Goal: Task Accomplishment & Management: Use online tool/utility

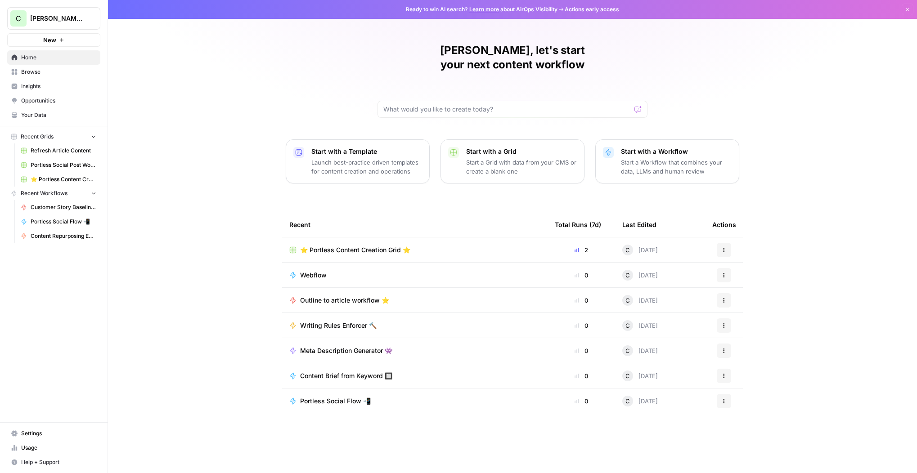
click at [27, 75] on span "Browse" at bounding box center [58, 72] width 75 height 8
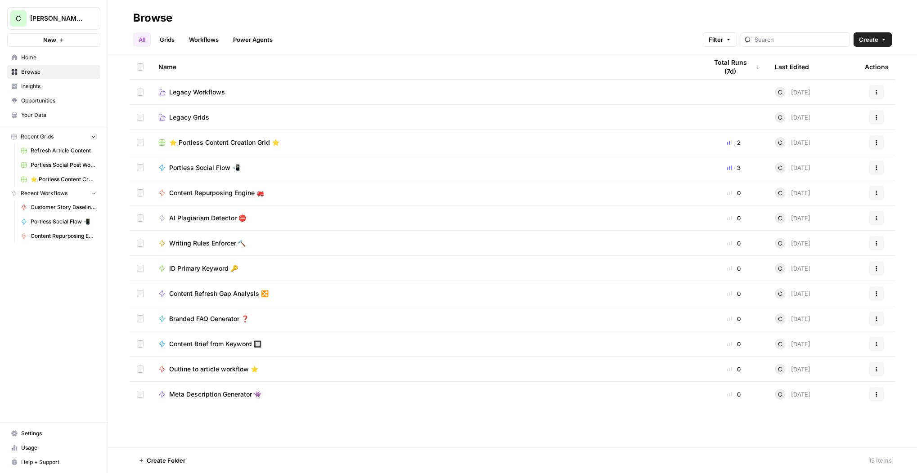
click at [211, 41] on link "Workflows" at bounding box center [204, 39] width 41 height 14
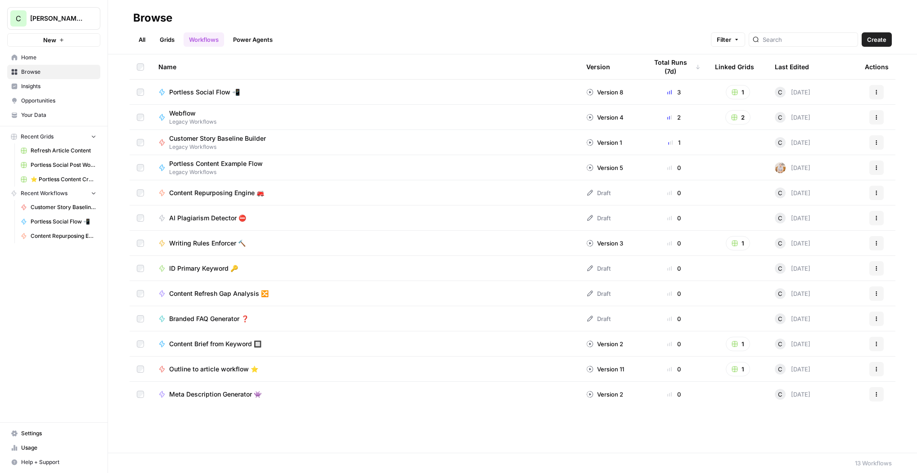
click at [231, 394] on span "Meta Description Generator 👾" at bounding box center [215, 394] width 92 height 9
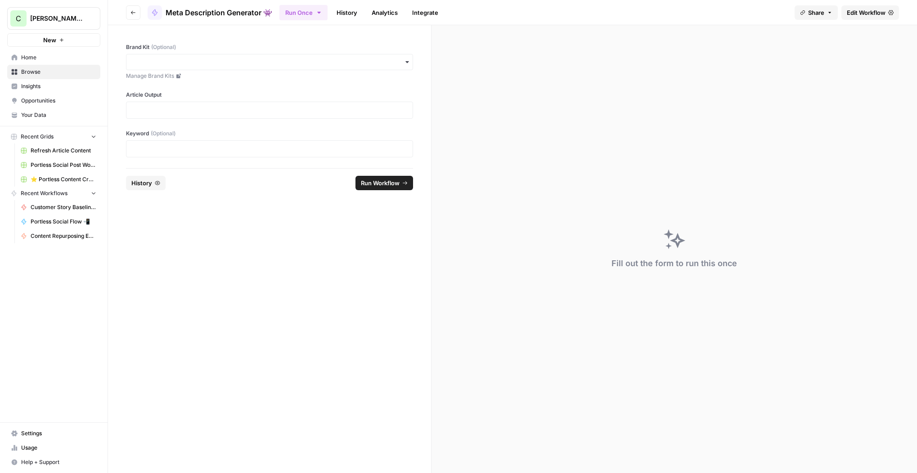
click at [226, 57] on div "button" at bounding box center [269, 62] width 287 height 16
click at [254, 37] on div "Brand Kit (Optional) Manage Brand Kits Article Output Keyword (Optional)" at bounding box center [269, 96] width 323 height 143
drag, startPoint x: 229, startPoint y: 61, endPoint x: 225, endPoint y: 64, distance: 5.1
click at [228, 61] on input "Brand Kit (Optional)" at bounding box center [269, 62] width 275 height 9
click at [195, 95] on div "Portless" at bounding box center [269, 86] width 287 height 25
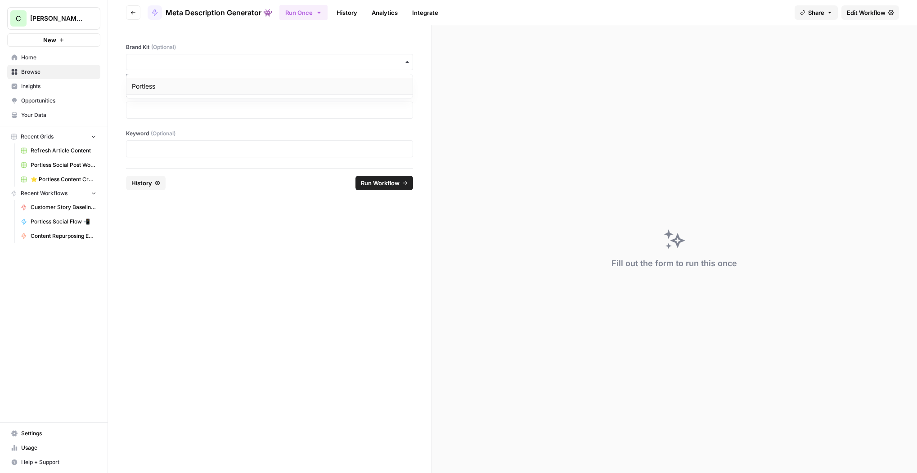
click at [201, 91] on div "Portless" at bounding box center [269, 86] width 286 height 17
click at [195, 113] on p at bounding box center [269, 110] width 275 height 9
click at [184, 149] on p at bounding box center [269, 148] width 275 height 9
click at [378, 184] on span "Run Workflow" at bounding box center [380, 183] width 39 height 9
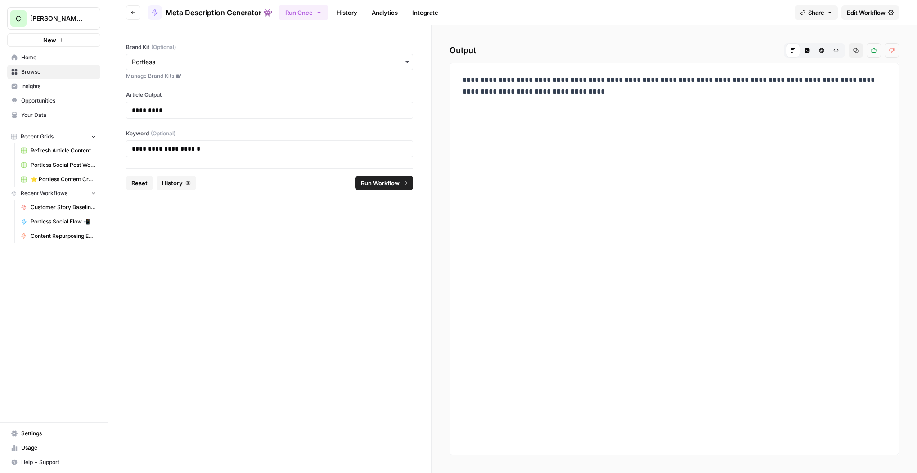
click at [558, 95] on p "**********" at bounding box center [674, 85] width 423 height 23
drag, startPoint x: 545, startPoint y: 91, endPoint x: 454, endPoint y: 71, distance: 93.5
click at [453, 71] on div "**********" at bounding box center [675, 259] width 450 height 392
click at [865, 10] on span "Edit Workflow" at bounding box center [866, 12] width 39 height 9
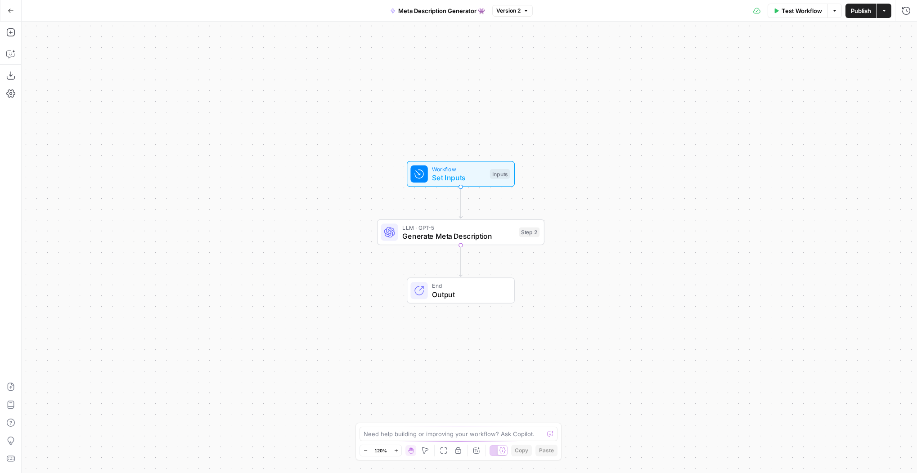
drag, startPoint x: 664, startPoint y: 165, endPoint x: 656, endPoint y: 174, distance: 12.4
click at [656, 174] on div "Workflow Set Inputs Inputs LLM · GPT-5 Generate Meta Description Step 2 End Out…" at bounding box center [470, 248] width 896 height 452
click at [468, 177] on span "Set Inputs" at bounding box center [459, 177] width 54 height 11
click at [424, 231] on span "Generate Meta Description" at bounding box center [458, 235] width 113 height 11
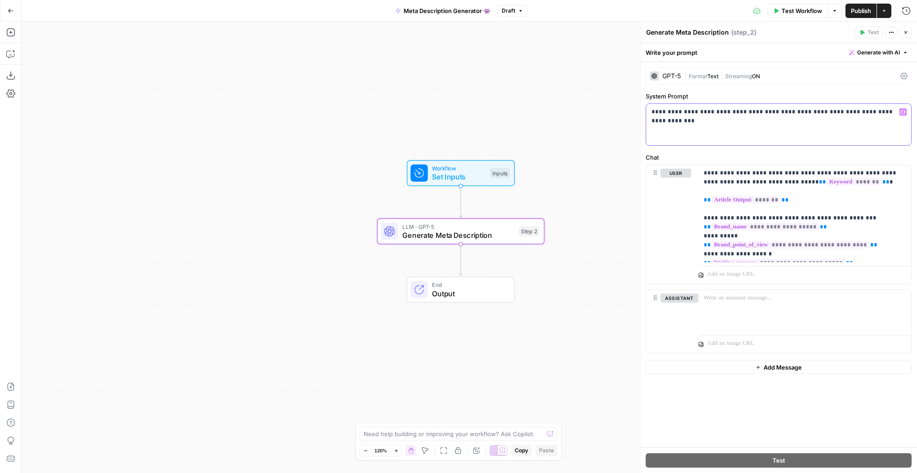
drag, startPoint x: 721, startPoint y: 111, endPoint x: 877, endPoint y: 112, distance: 156.2
click at [877, 112] on p "**********" at bounding box center [779, 112] width 254 height 9
click at [725, 178] on p "**********" at bounding box center [805, 214] width 202 height 90
drag, startPoint x: 709, startPoint y: 218, endPoint x: 846, endPoint y: 258, distance: 143.1
click at [846, 258] on p "**********" at bounding box center [805, 214] width 202 height 90
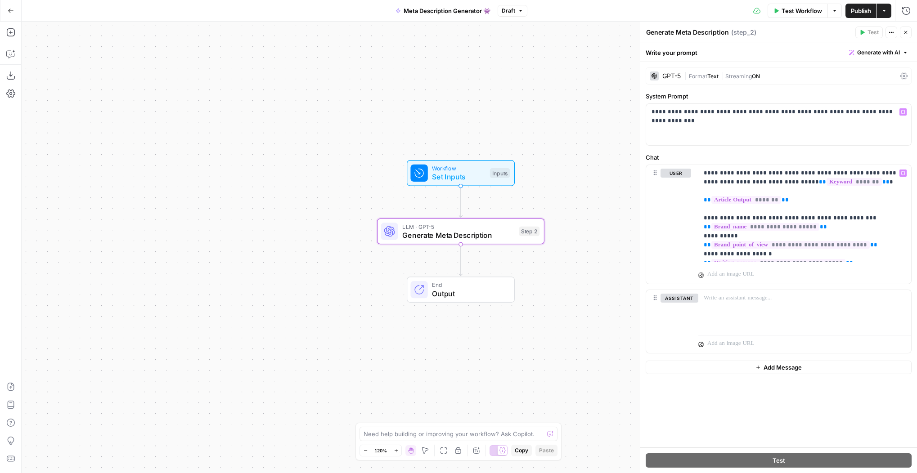
click at [469, 297] on span "Output" at bounding box center [468, 293] width 73 height 11
click at [472, 289] on span "Output" at bounding box center [468, 293] width 73 height 11
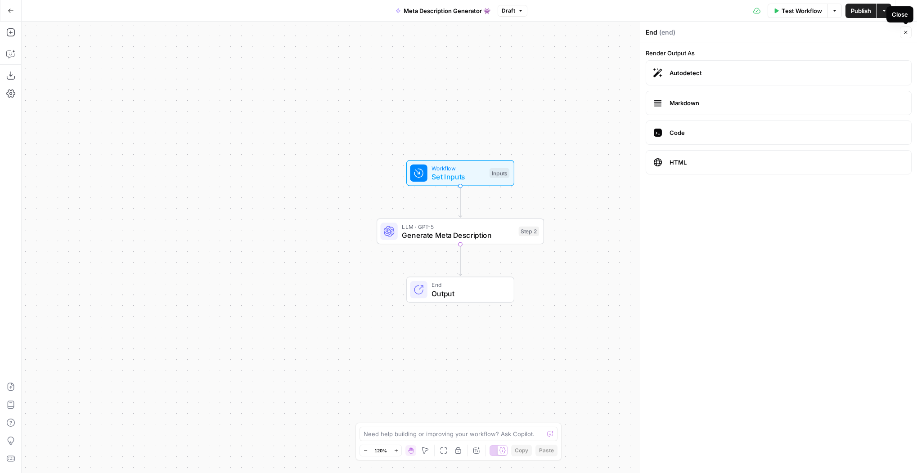
click at [904, 33] on icon "button" at bounding box center [905, 32] width 5 height 5
click at [13, 14] on button "Go Back" at bounding box center [11, 11] width 16 height 16
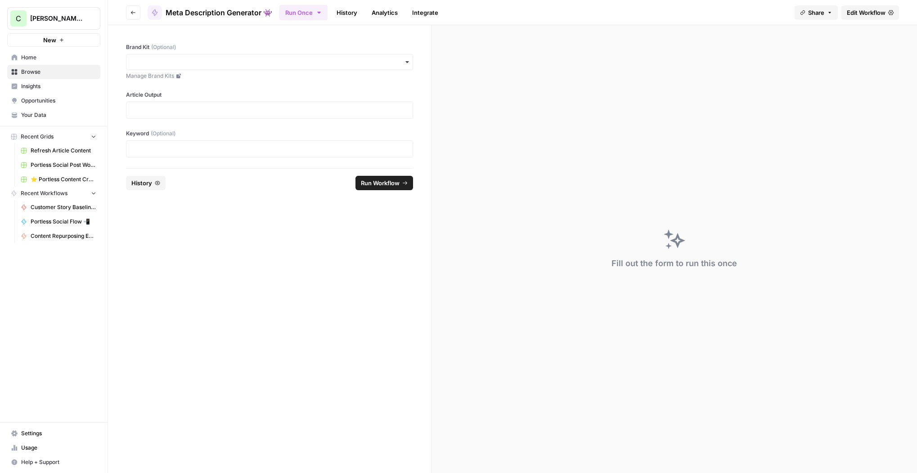
click at [26, 121] on link "Your Data" at bounding box center [53, 115] width 93 height 14
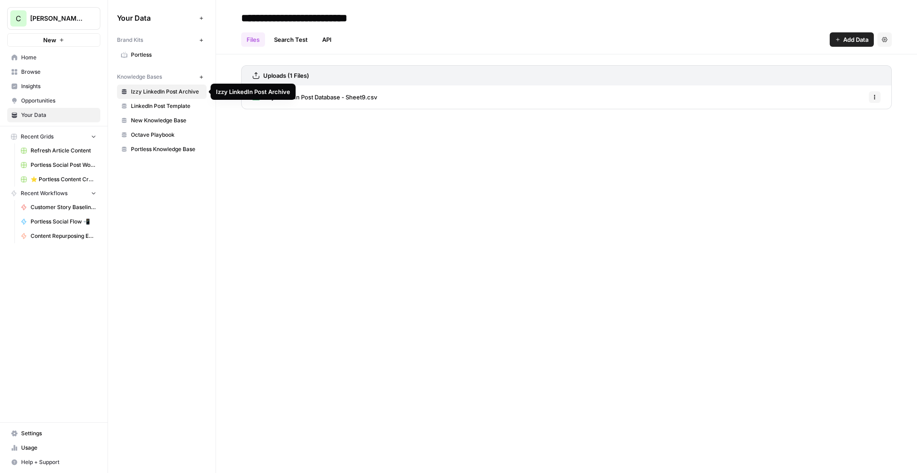
click at [174, 59] on link "Portless" at bounding box center [162, 55] width 90 height 14
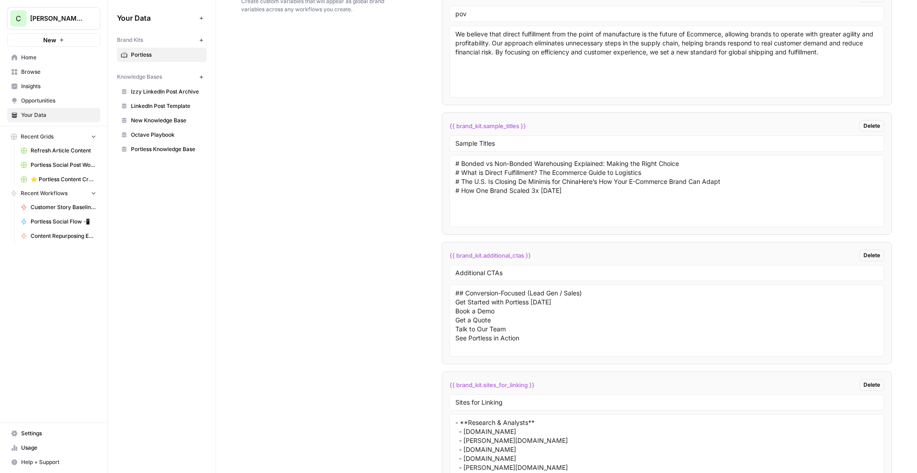
scroll to position [1592, 0]
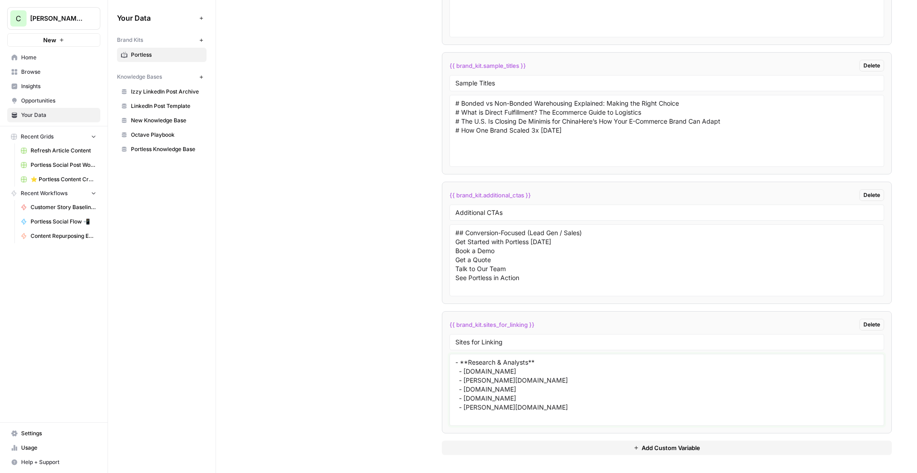
drag, startPoint x: 500, startPoint y: 407, endPoint x: 518, endPoint y: 374, distance: 37.5
click at [455, 363] on div "- **Research & Analysts** - [DOMAIN_NAME] - [PERSON_NAME][DOMAIN_NAME] - [DOMAI…" at bounding box center [667, 390] width 435 height 72
drag, startPoint x: 456, startPoint y: 362, endPoint x: 626, endPoint y: 417, distance: 178.7
click at [626, 417] on textarea "- **Research & Analysts** - [DOMAIN_NAME] - [PERSON_NAME][DOMAIN_NAME] - [DOMAI…" at bounding box center [666, 390] width 423 height 64
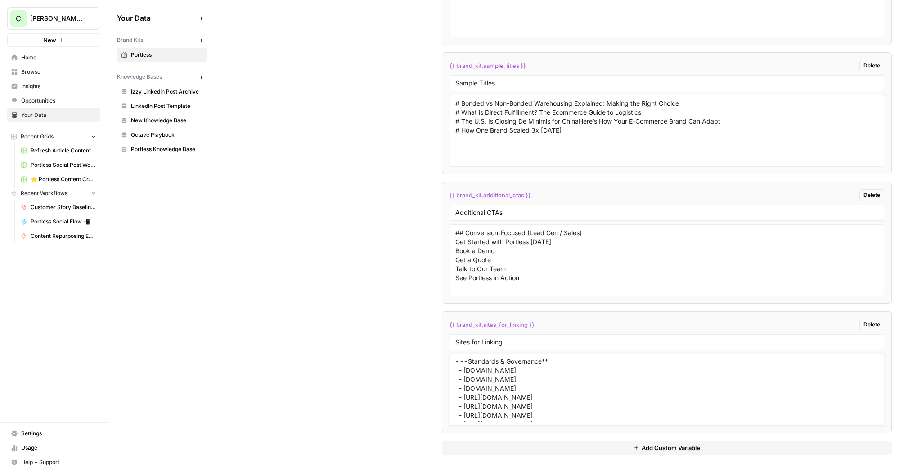
click at [624, 417] on textarea "- **Research & Analysts** - [DOMAIN_NAME] - [PERSON_NAME][DOMAIN_NAME] - [DOMAI…" at bounding box center [666, 390] width 423 height 64
drag, startPoint x: 464, startPoint y: 365, endPoint x: 556, endPoint y: 417, distance: 106.6
click at [556, 417] on textarea "- **Research & Analysts** - [DOMAIN_NAME] - [PERSON_NAME][DOMAIN_NAME] - [DOMAI…" at bounding box center [666, 390] width 423 height 64
click at [509, 411] on textarea "- **Research & Analysts** - [DOMAIN_NAME] - [PERSON_NAME][DOMAIN_NAME] - [DOMAI…" at bounding box center [666, 390] width 423 height 64
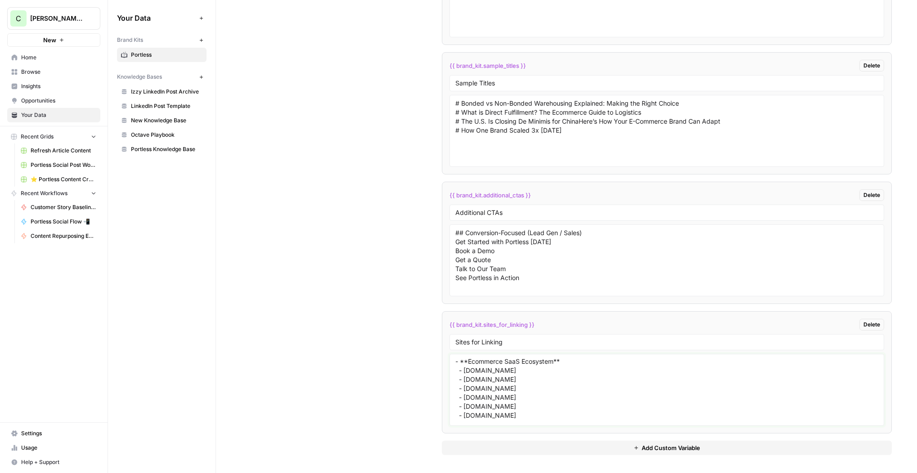
drag, startPoint x: 505, startPoint y: 410, endPoint x: 451, endPoint y: 407, distance: 54.0
click at [451, 407] on div "- **Research & Analysts** - [DOMAIN_NAME] - [PERSON_NAME][DOMAIN_NAME] - [DOMAI…" at bounding box center [667, 390] width 435 height 72
drag, startPoint x: 567, startPoint y: 407, endPoint x: 450, endPoint y: 374, distance: 121.0
click at [450, 374] on div "- **Research & Analysts** - [DOMAIN_NAME] - [PERSON_NAME][DOMAIN_NAME] - [DOMAI…" at bounding box center [667, 390] width 435 height 72
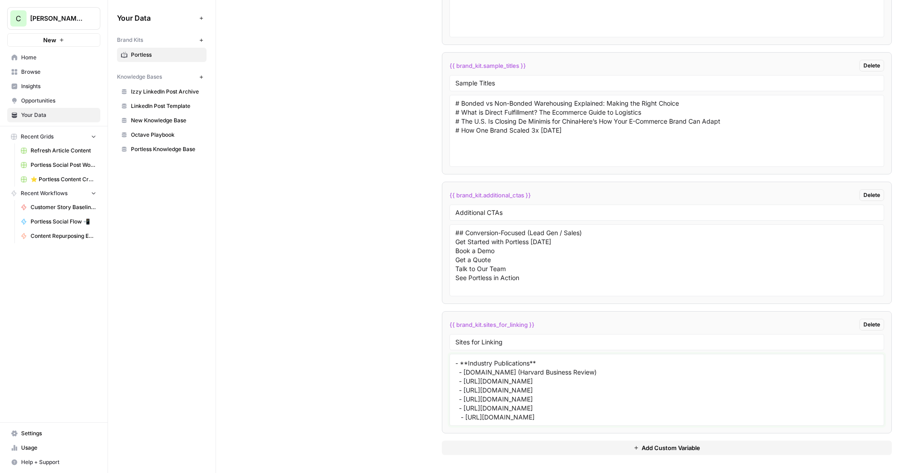
scroll to position [212, 0]
drag, startPoint x: 568, startPoint y: 376, endPoint x: 444, endPoint y: 374, distance: 124.2
click at [444, 374] on li "{{ brand_kit.sites_for_linking }} Delete Sites for Linking - **Research & Analy…" at bounding box center [667, 372] width 450 height 122
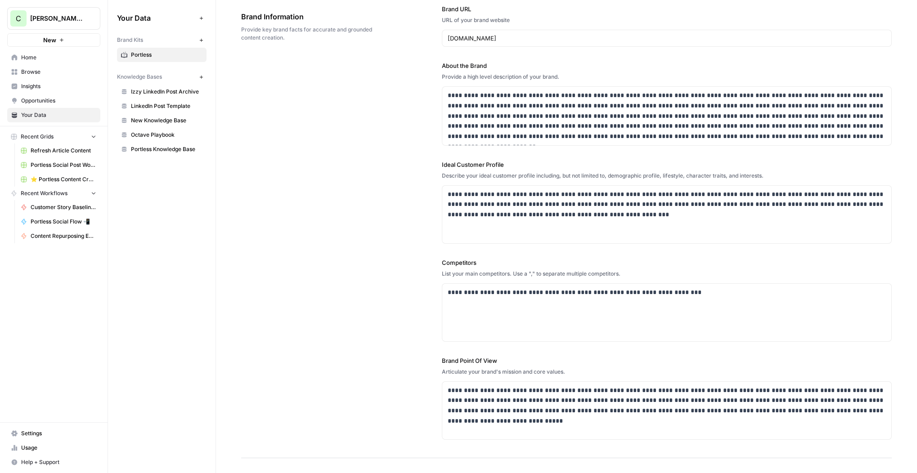
scroll to position [0, 0]
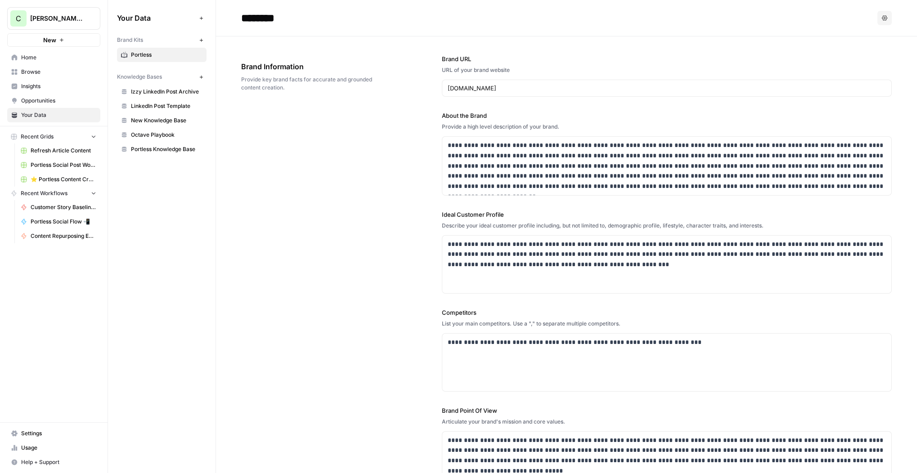
click at [26, 70] on span "Browse" at bounding box center [58, 72] width 75 height 8
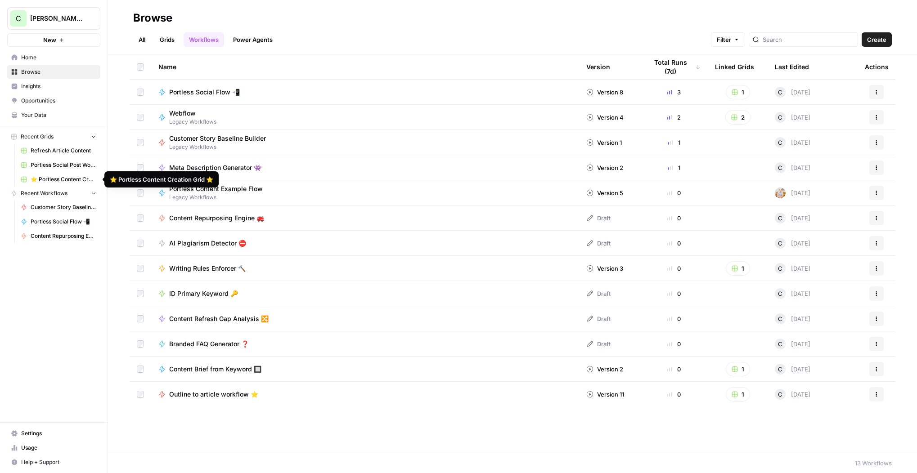
click at [50, 184] on link "⭐️ Portless Content Creation Grid ⭐️" at bounding box center [59, 179] width 84 height 14
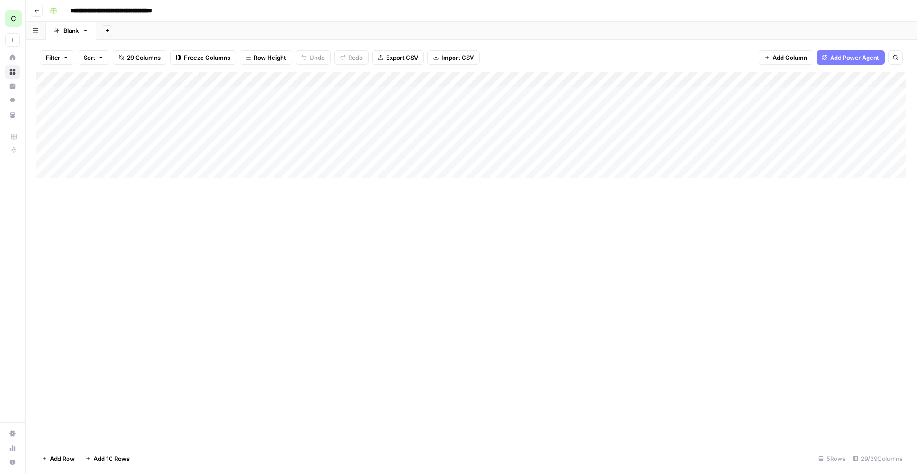
click at [122, 138] on div "Add Column" at bounding box center [471, 125] width 870 height 106
click at [111, 140] on div "Add Column" at bounding box center [471, 125] width 870 height 106
click at [112, 140] on span "Date" at bounding box center [107, 140] width 72 height 8
click at [133, 156] on input "date" at bounding box center [107, 154] width 72 height 15
type input "**********"
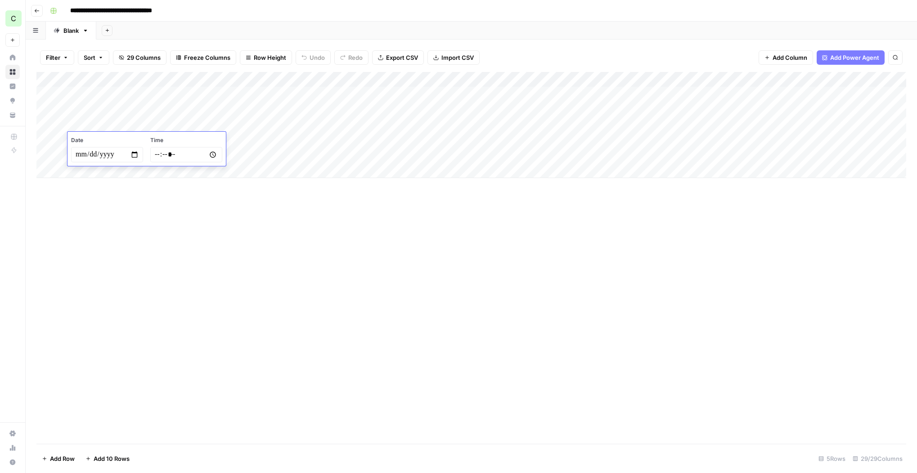
click at [160, 152] on input "time" at bounding box center [186, 154] width 72 height 15
click at [158, 157] on input "time" at bounding box center [186, 154] width 72 height 15
click at [212, 155] on input "time" at bounding box center [186, 154] width 72 height 15
type input "*****"
click at [261, 214] on div "Add Column" at bounding box center [471, 258] width 870 height 372
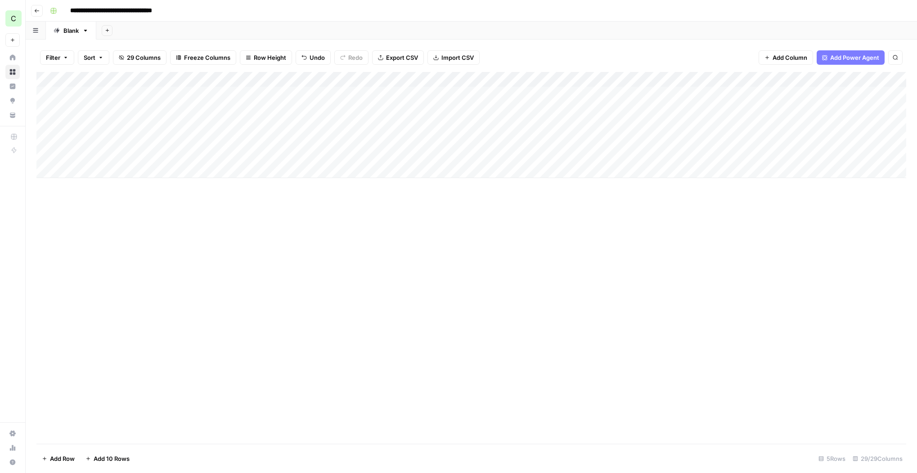
click at [192, 131] on div "Add Column" at bounding box center [471, 125] width 870 height 106
click at [190, 137] on div "Add Column" at bounding box center [471, 125] width 870 height 106
click at [195, 141] on div "Add Column" at bounding box center [471, 125] width 870 height 106
type textarea "**********"
click at [199, 163] on div "Add Column" at bounding box center [471, 125] width 870 height 106
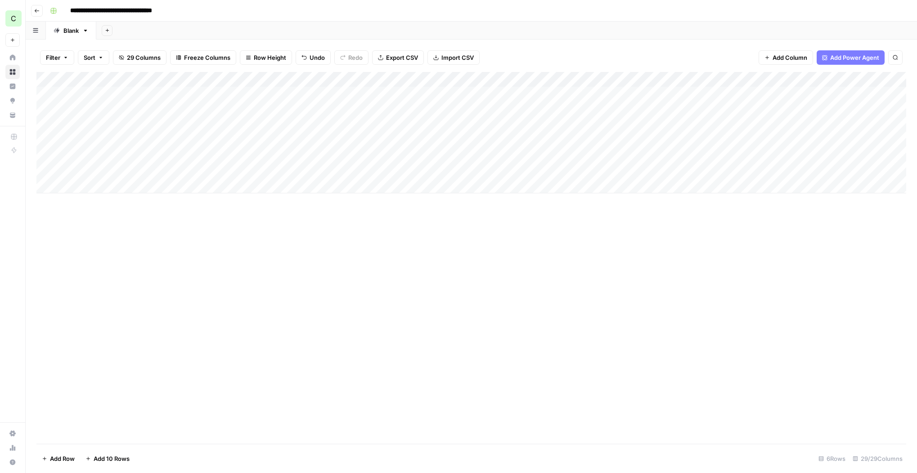
click at [181, 137] on div "Add Column" at bounding box center [471, 133] width 870 height 122
drag, startPoint x: 234, startPoint y: 215, endPoint x: 228, endPoint y: 206, distance: 10.5
click at [233, 215] on div "Add Column" at bounding box center [471, 258] width 870 height 372
click at [390, 138] on div "Add Column" at bounding box center [471, 133] width 870 height 122
click at [389, 139] on div "Add Column" at bounding box center [471, 133] width 870 height 122
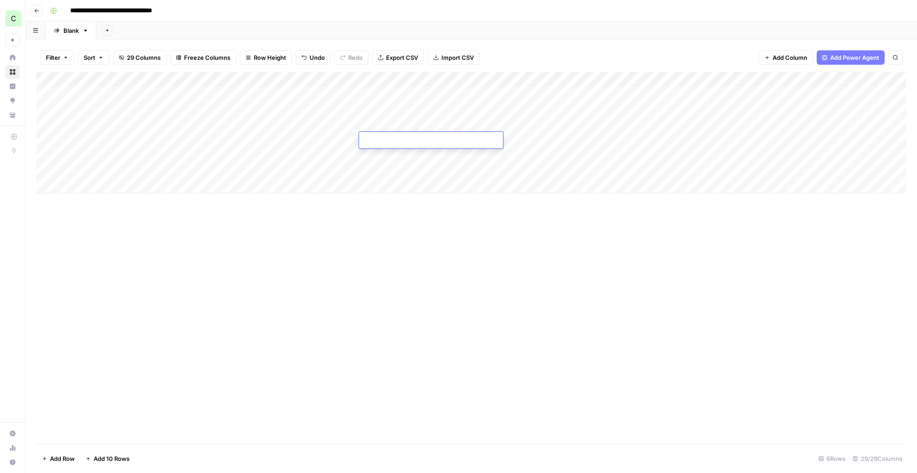
type textarea "**********"
click at [394, 239] on div "Add Column" at bounding box center [471, 258] width 870 height 372
click at [312, 140] on div "Add Column" at bounding box center [471, 133] width 870 height 122
click at [311, 140] on div "Add Column" at bounding box center [471, 133] width 870 height 122
click at [337, 180] on div "Backlog" at bounding box center [329, 176] width 90 height 16
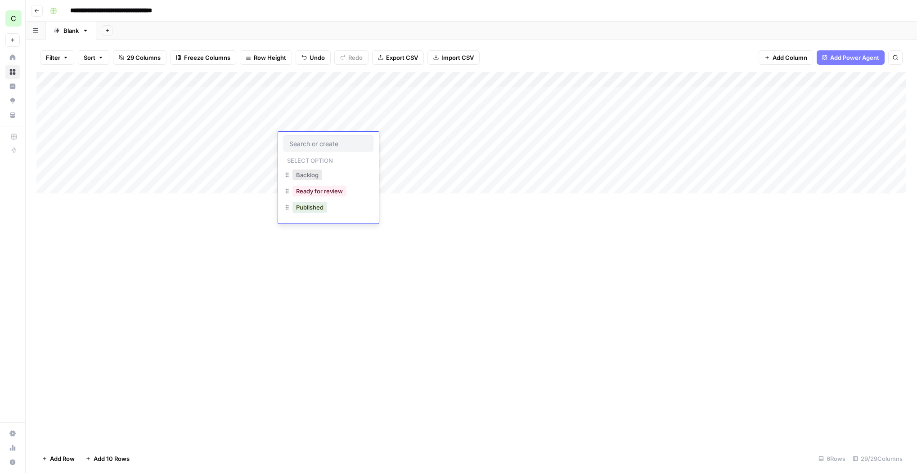
click at [308, 178] on button "Backlog" at bounding box center [308, 175] width 30 height 11
click at [431, 233] on div "Add Column" at bounding box center [471, 258] width 870 height 372
click at [513, 140] on div "Add Column" at bounding box center [471, 133] width 870 height 122
click at [529, 140] on div "Add Column" at bounding box center [471, 133] width 870 height 122
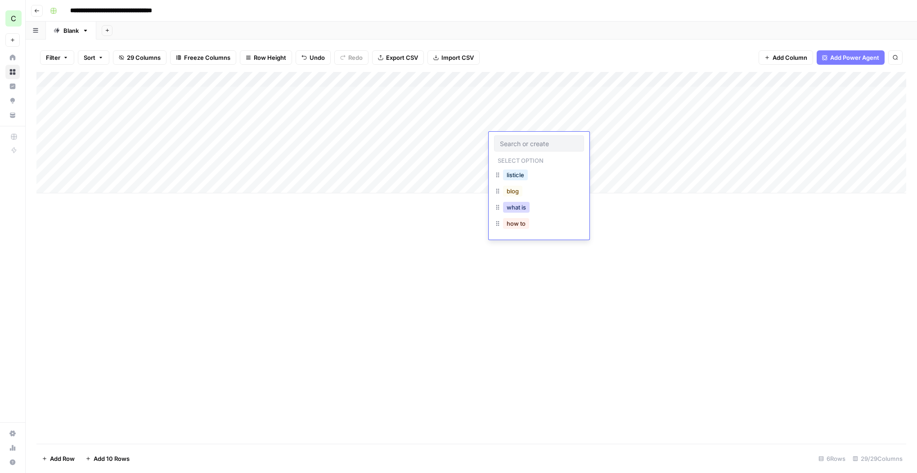
click at [520, 208] on button "what is" at bounding box center [516, 207] width 27 height 11
click at [396, 140] on div "Add Column" at bounding box center [471, 133] width 870 height 122
click at [682, 79] on div "Add Column" at bounding box center [471, 133] width 870 height 122
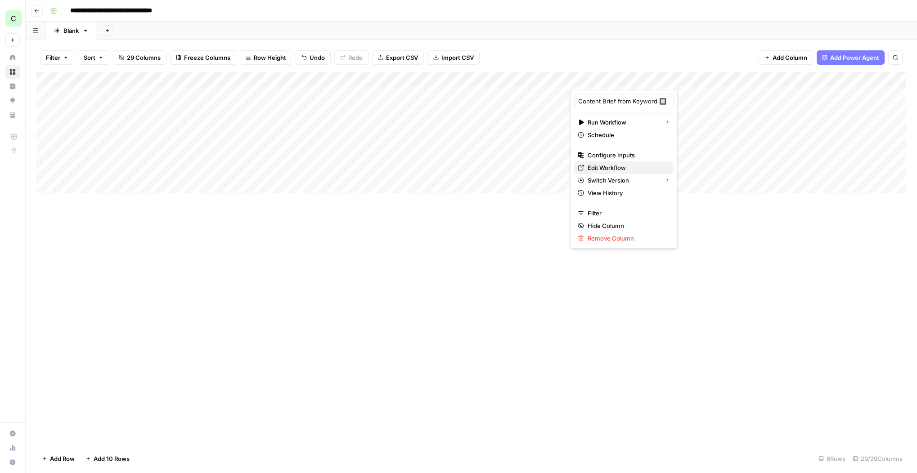
click at [603, 171] on span "Edit Workflow" at bounding box center [627, 167] width 79 height 9
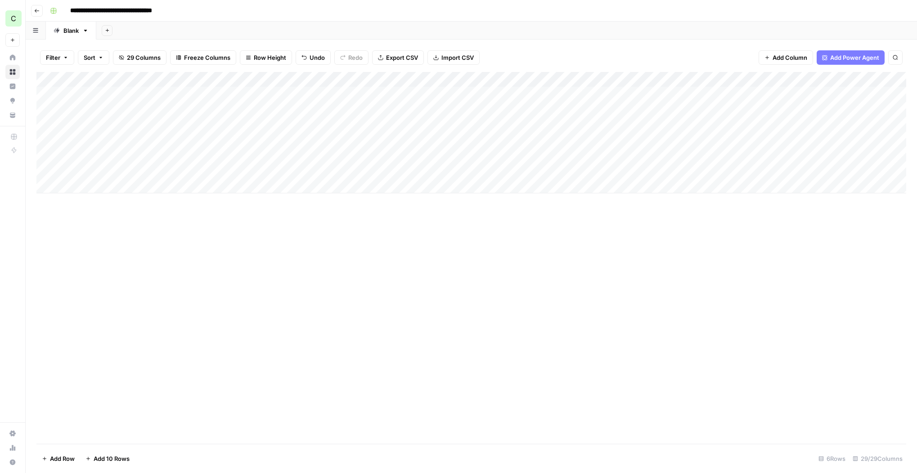
click at [634, 138] on div "Add Column" at bounding box center [471, 133] width 870 height 122
click at [509, 123] on div "Add Column" at bounding box center [471, 133] width 870 height 122
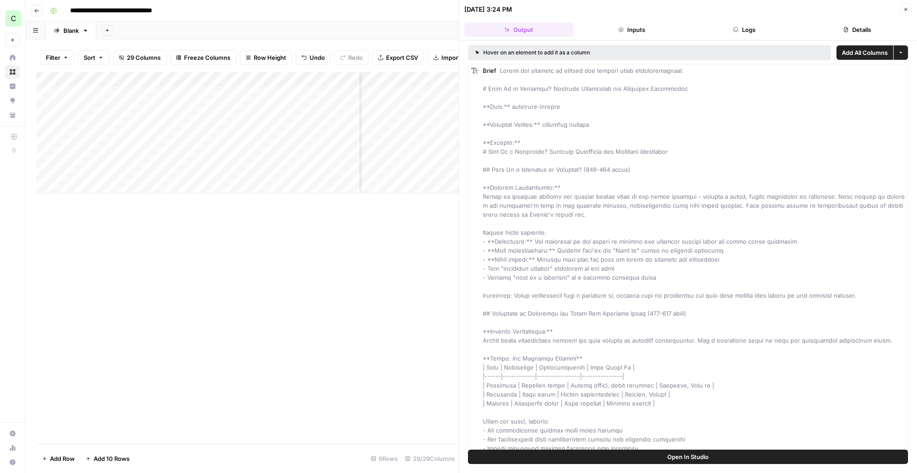
click at [633, 30] on button "Inputs" at bounding box center [631, 30] width 109 height 14
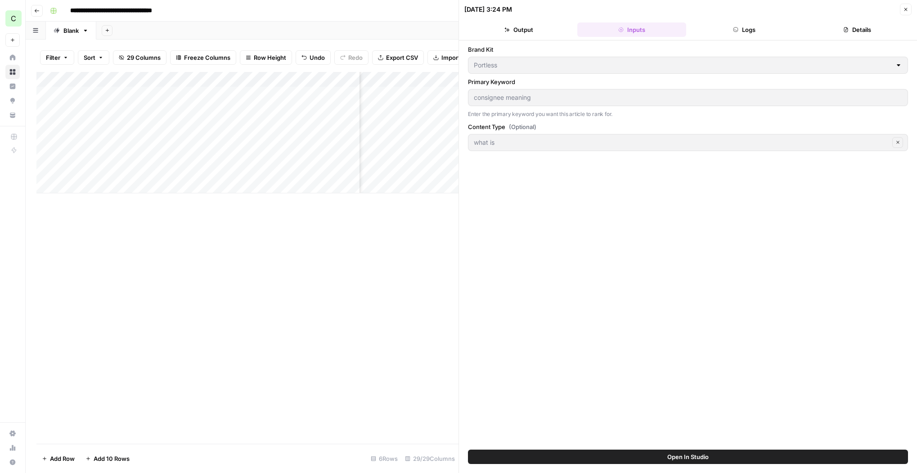
click at [725, 33] on button "Logs" at bounding box center [744, 30] width 109 height 14
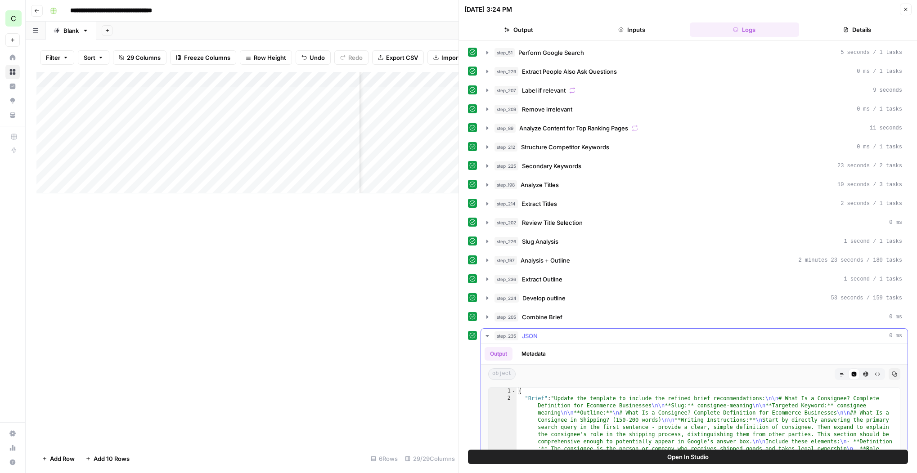
scroll to position [124, 0]
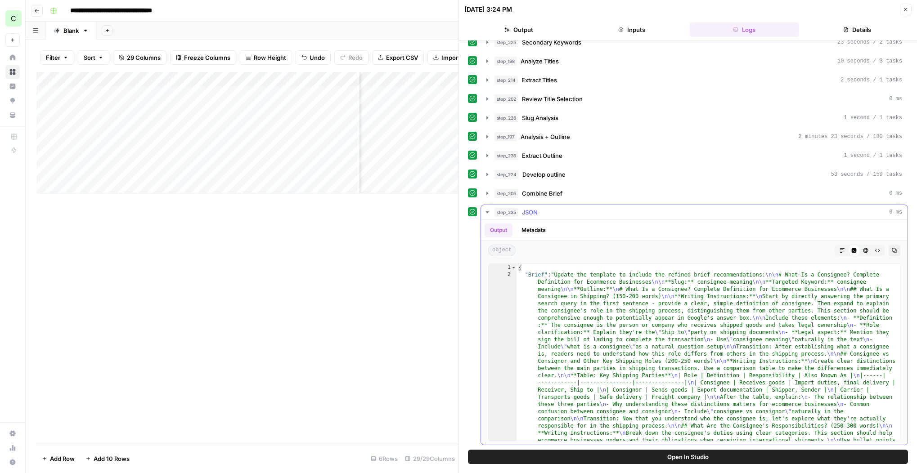
click at [843, 245] on button "Markdown" at bounding box center [843, 251] width 12 height 12
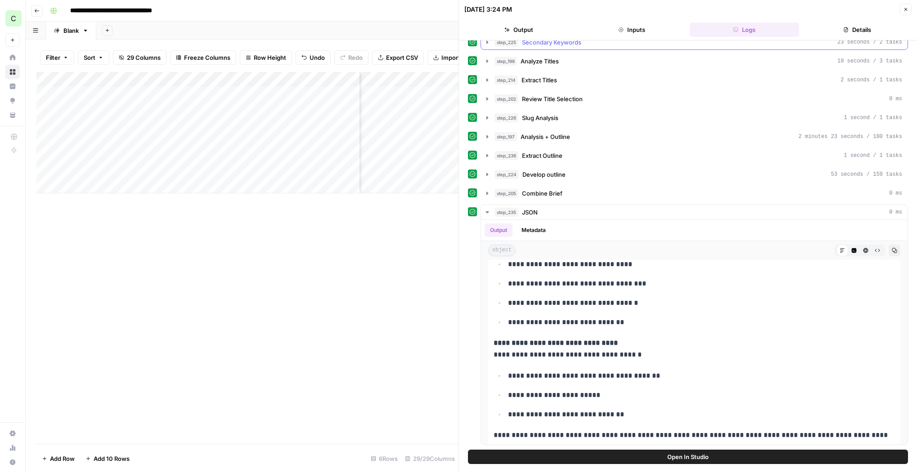
scroll to position [1138, 0]
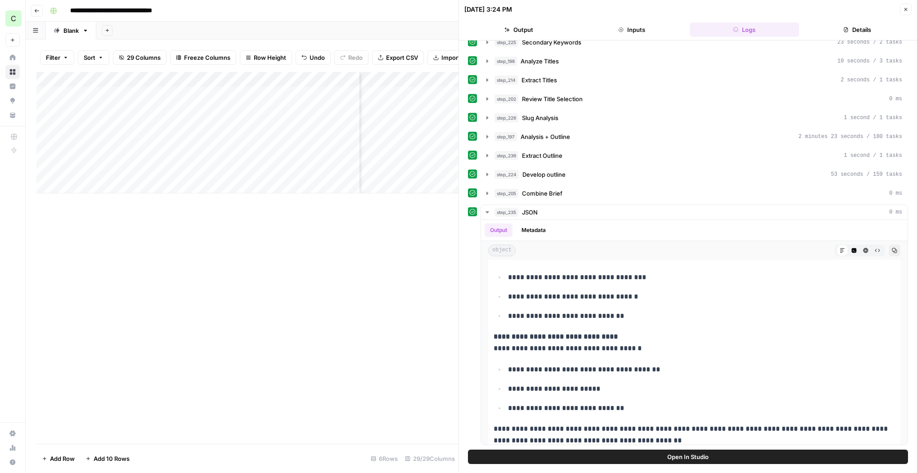
click at [907, 8] on icon "button" at bounding box center [905, 9] width 5 height 5
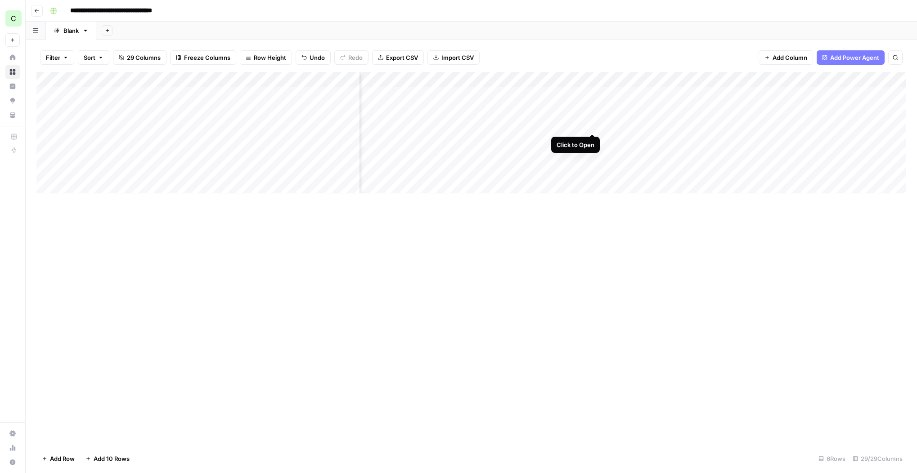
click at [594, 125] on div "Add Column" at bounding box center [471, 133] width 870 height 122
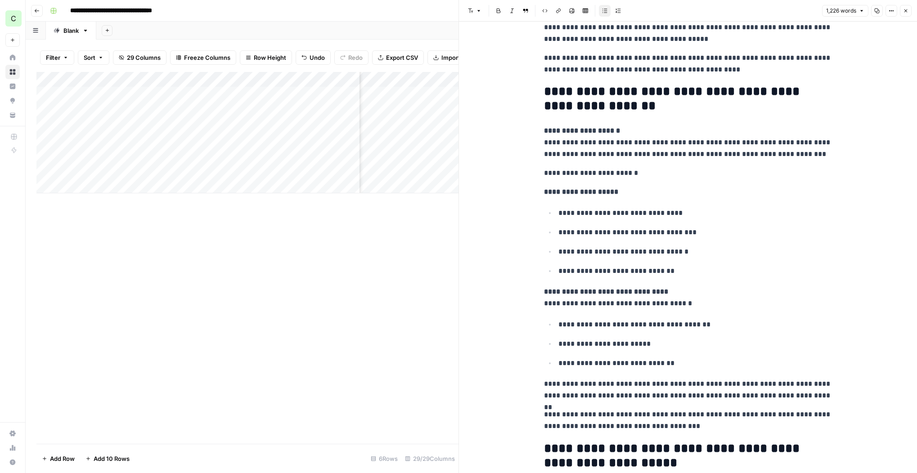
scroll to position [1040, 0]
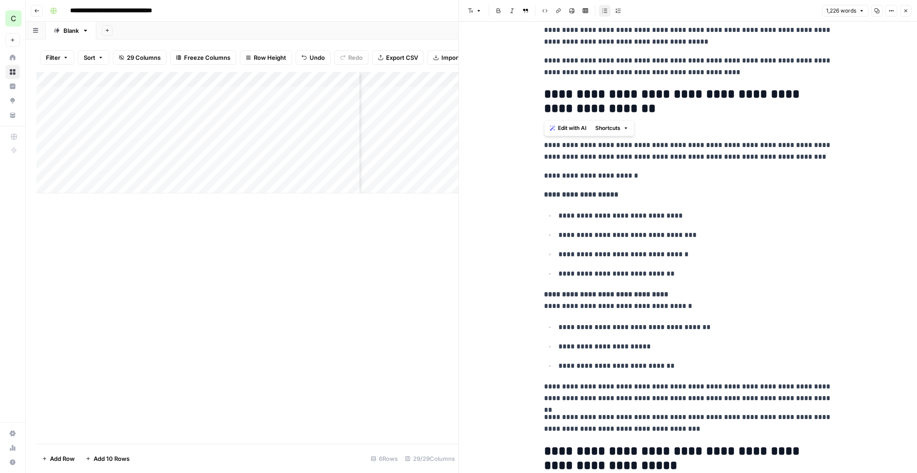
drag, startPoint x: 654, startPoint y: 114, endPoint x: 539, endPoint y: 112, distance: 115.7
drag, startPoint x: 586, startPoint y: 163, endPoint x: 563, endPoint y: 152, distance: 25.8
click at [585, 162] on p "**********" at bounding box center [688, 145] width 288 height 35
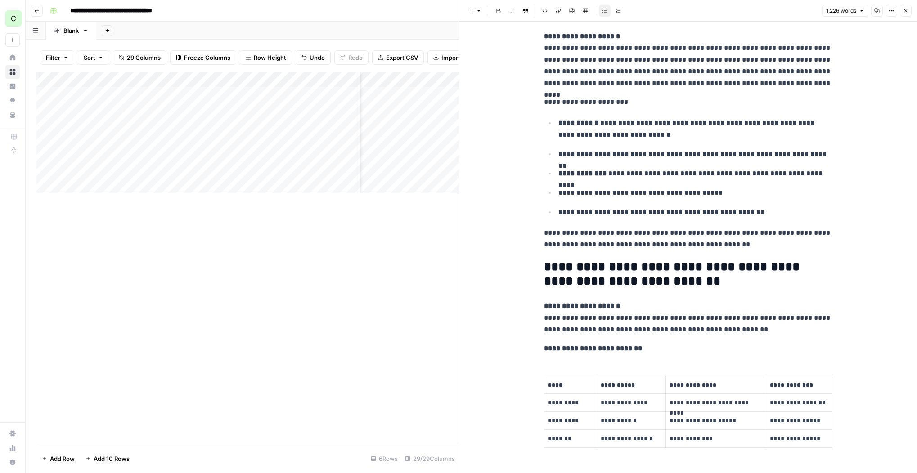
scroll to position [249, 0]
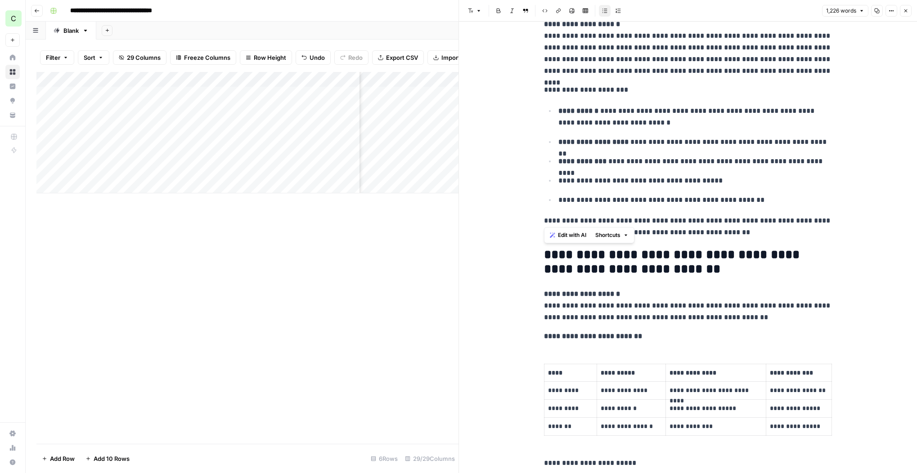
drag, startPoint x: 547, startPoint y: 257, endPoint x: 649, endPoint y: 464, distance: 230.4
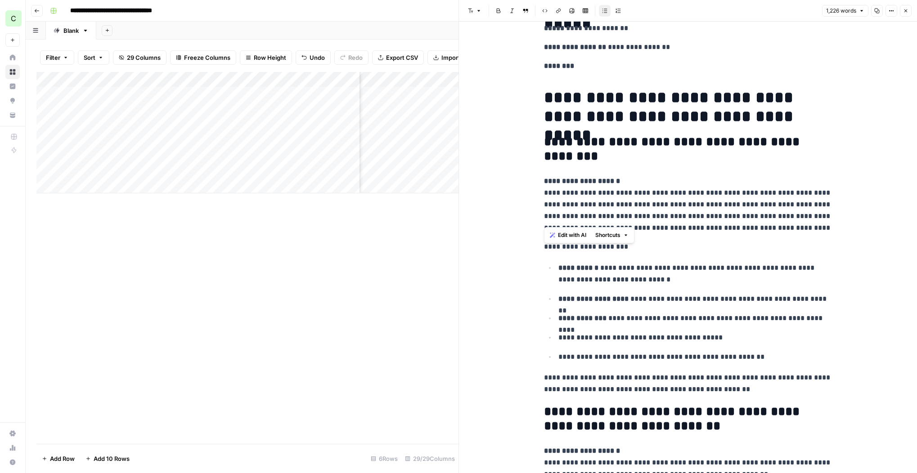
scroll to position [0, 0]
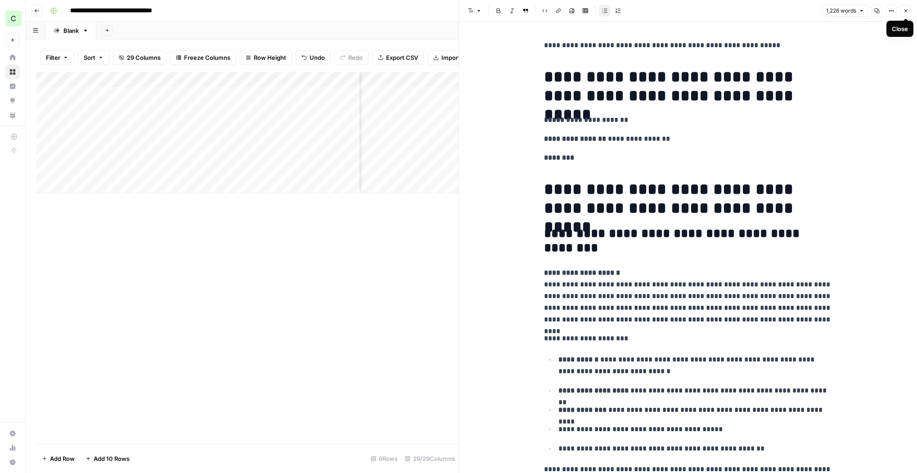
click at [904, 9] on icon "button" at bounding box center [905, 10] width 5 height 5
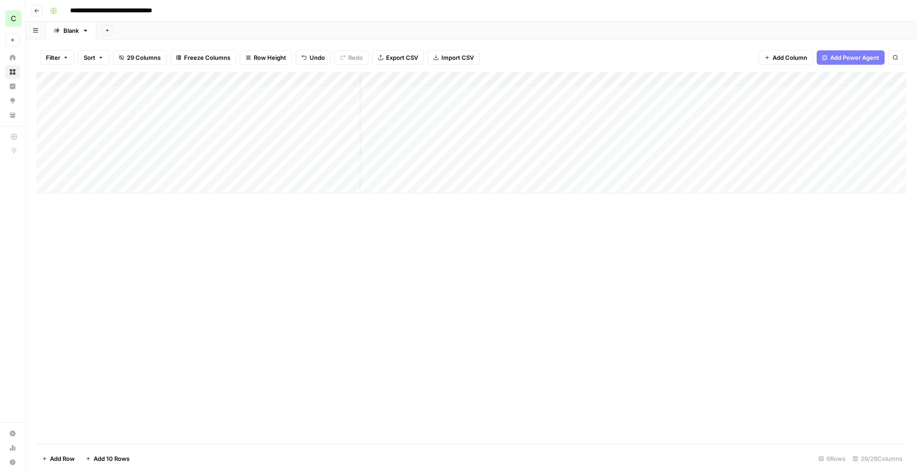
scroll to position [0, 17]
click at [672, 140] on div "Add Column" at bounding box center [471, 133] width 870 height 122
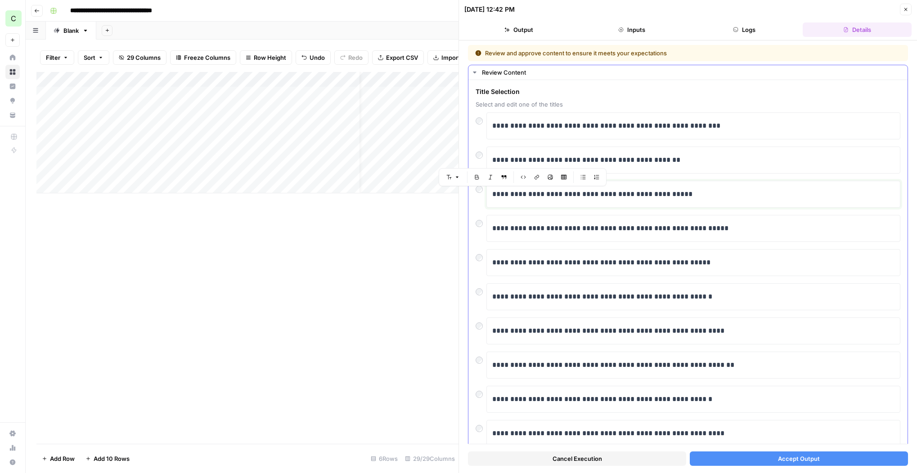
drag, startPoint x: 542, startPoint y: 194, endPoint x: 509, endPoint y: 193, distance: 32.9
click at [509, 194] on p "**********" at bounding box center [693, 195] width 402 height 12
click at [796, 459] on span "Accept Output" at bounding box center [799, 459] width 42 height 9
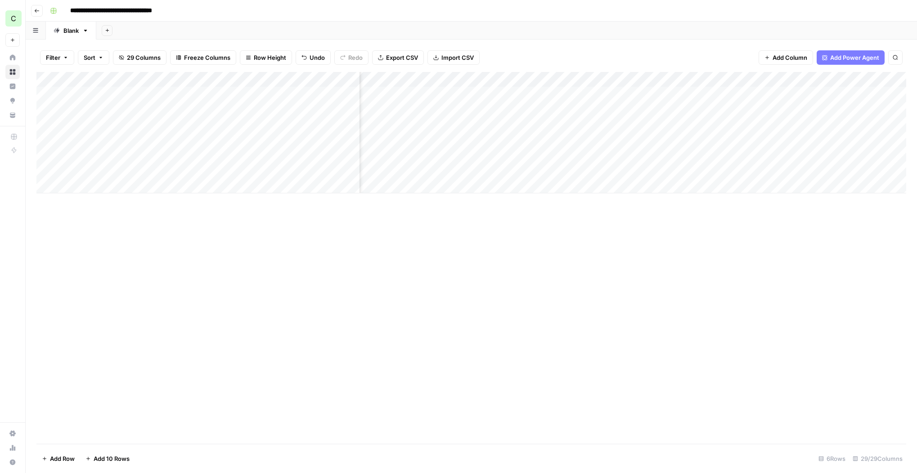
scroll to position [0, 845]
click at [607, 123] on div "Add Column" at bounding box center [471, 133] width 870 height 122
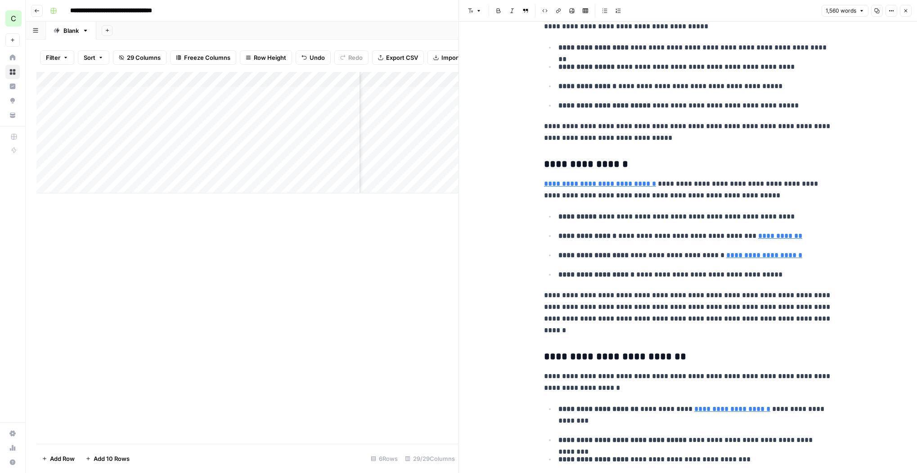
scroll to position [1309, 0]
type input "[URL][DOMAIN_NAME]"
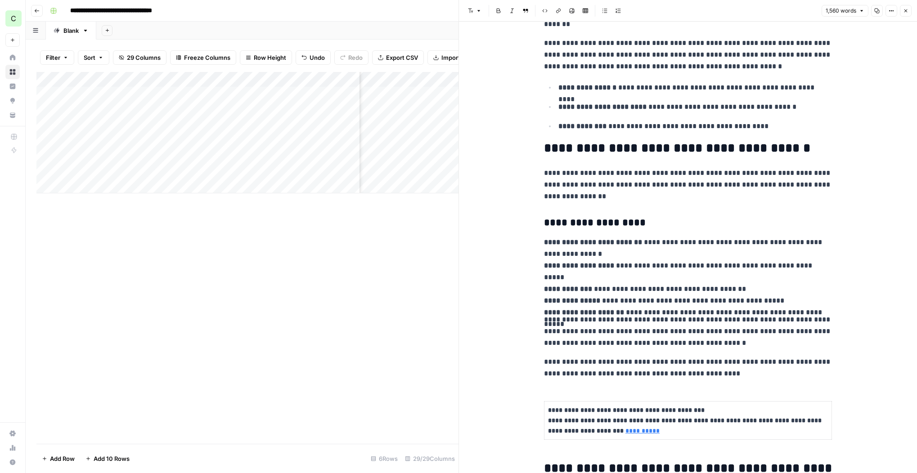
scroll to position [0, 0]
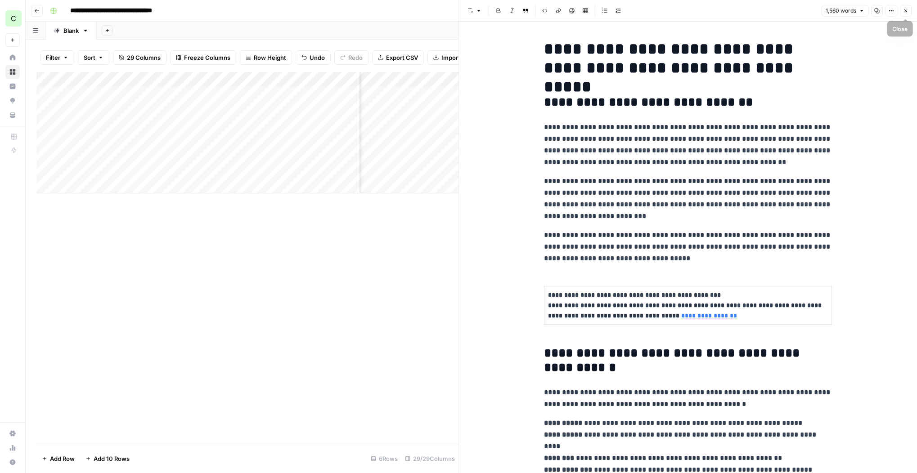
click at [905, 8] on icon "button" at bounding box center [905, 10] width 5 height 5
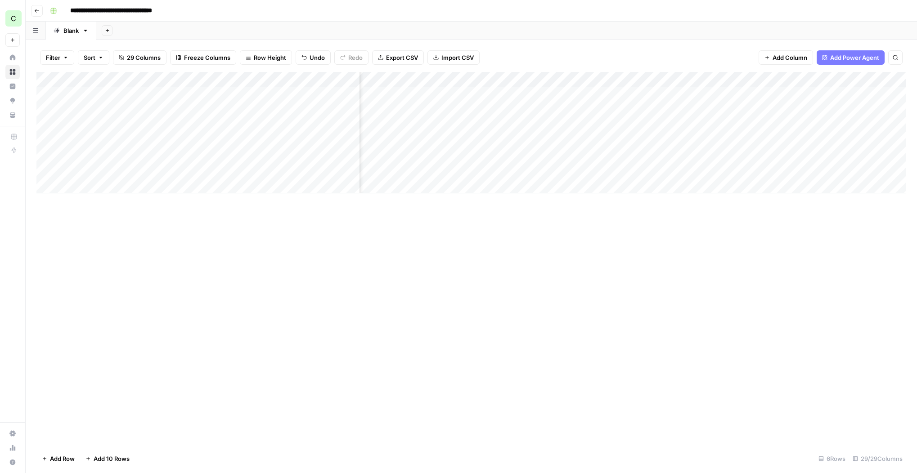
scroll to position [0, 1162]
click at [646, 124] on div "Add Column" at bounding box center [471, 133] width 870 height 122
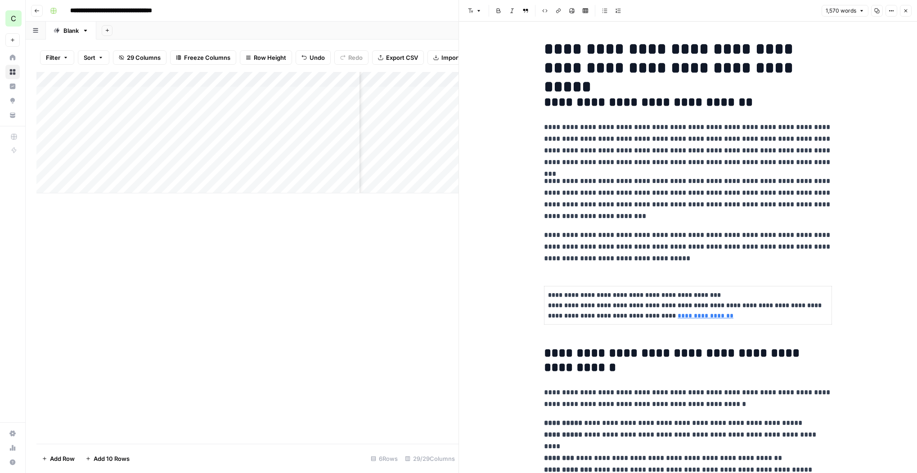
click at [907, 13] on icon "button" at bounding box center [905, 10] width 5 height 5
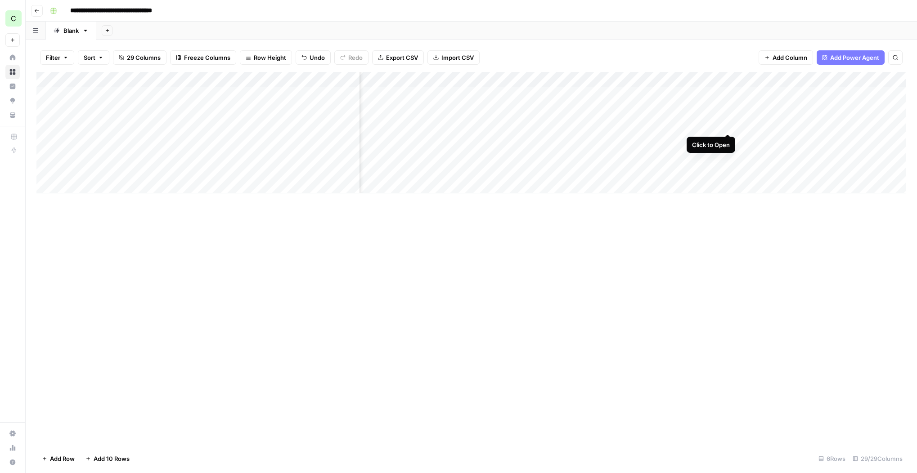
click at [728, 123] on div "Add Column" at bounding box center [471, 133] width 870 height 122
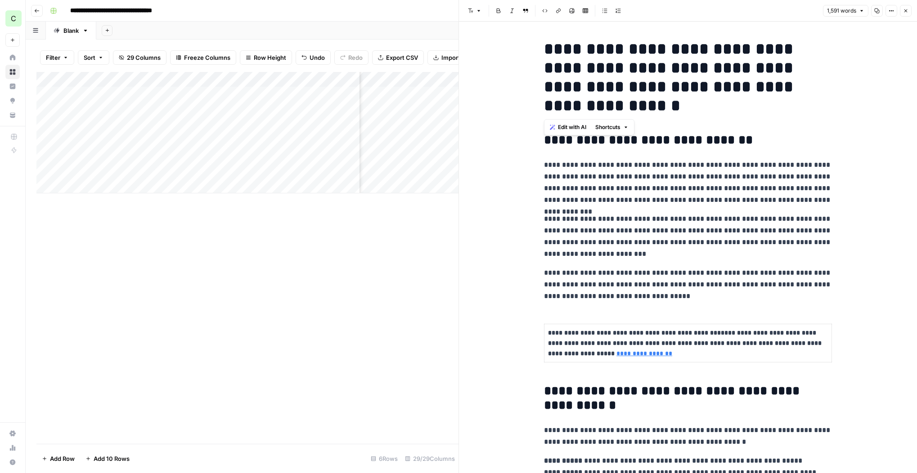
drag, startPoint x: 545, startPoint y: 46, endPoint x: 636, endPoint y: 104, distance: 107.9
click at [636, 104] on h1 "**********" at bounding box center [688, 78] width 288 height 76
click at [904, 14] on button "Close" at bounding box center [906, 11] width 12 height 12
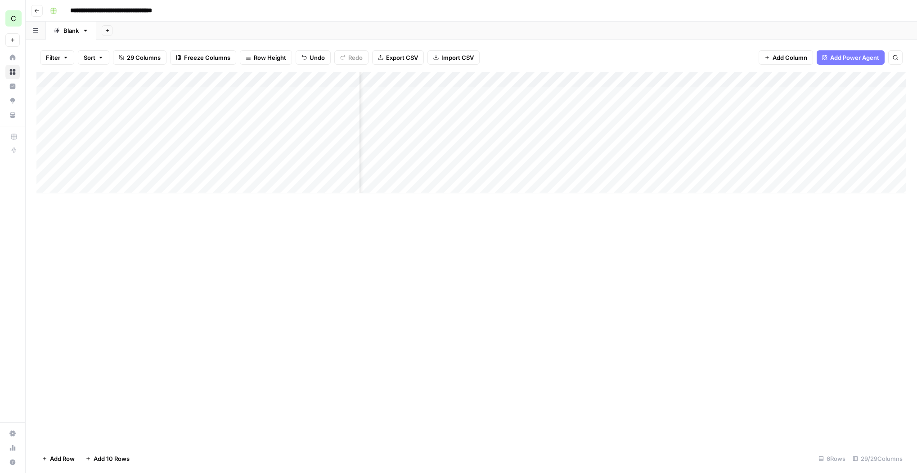
scroll to position [0, 144]
click at [627, 137] on div "Add Column" at bounding box center [471, 133] width 870 height 122
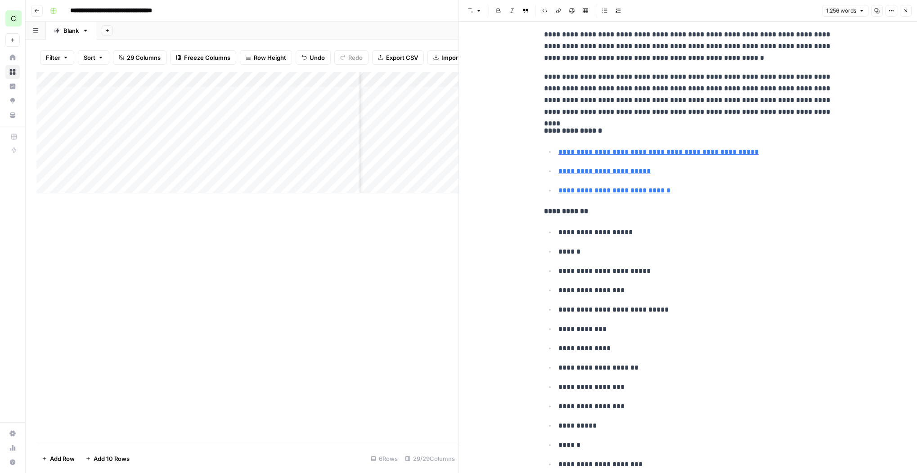
scroll to position [2026, 0]
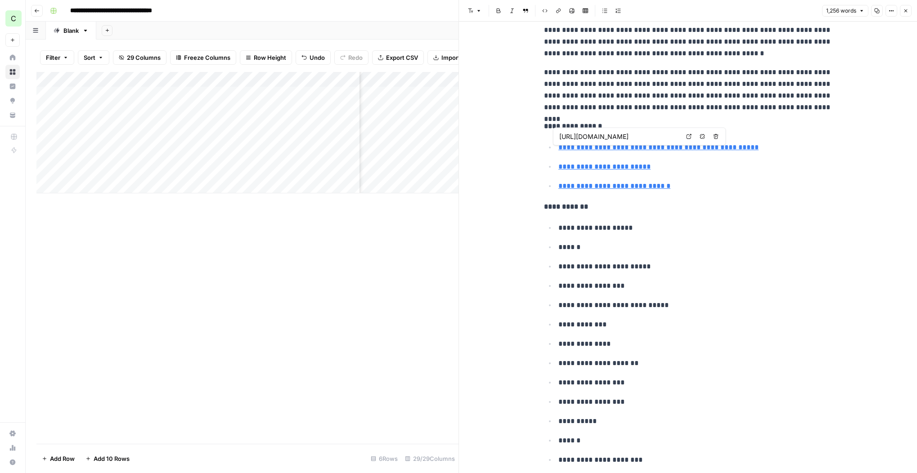
type input "[URL][DOMAIN_NAME]"
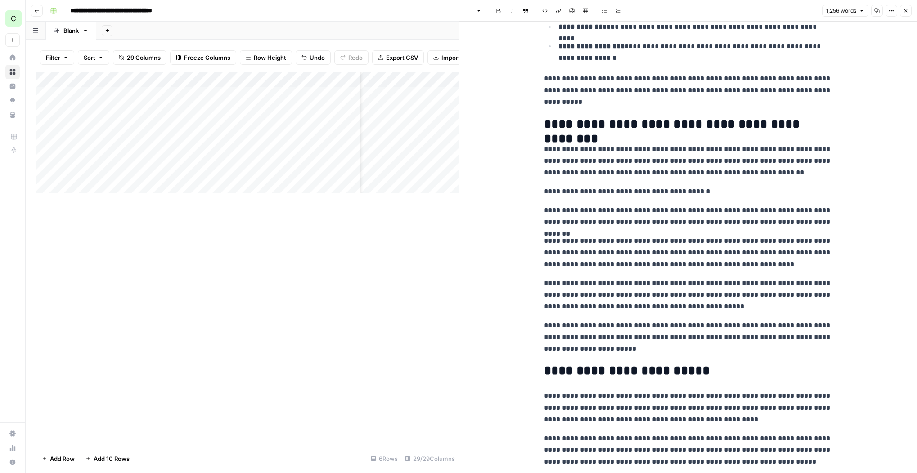
scroll to position [369, 0]
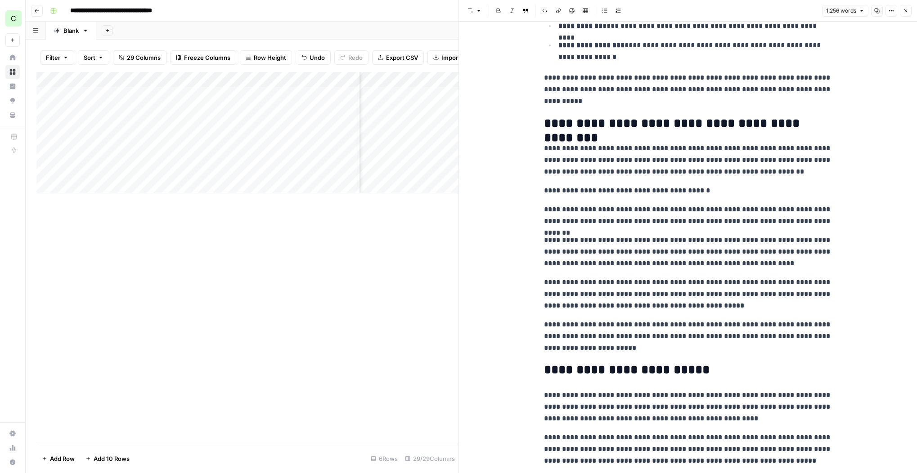
click at [647, 223] on p "**********" at bounding box center [688, 215] width 288 height 23
click at [745, 222] on p "**********" at bounding box center [688, 215] width 288 height 23
drag, startPoint x: 709, startPoint y: 305, endPoint x: 542, endPoint y: 280, distance: 168.8
click at [652, 217] on p "**********" at bounding box center [688, 215] width 288 height 23
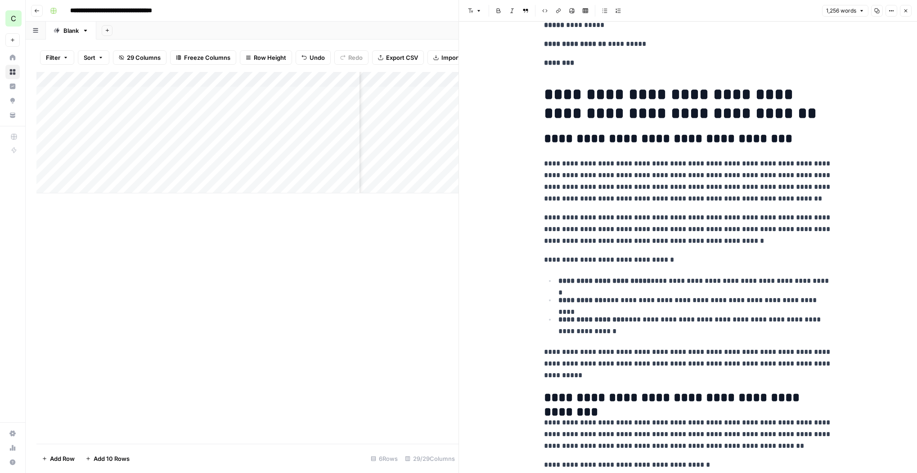
scroll to position [0, 0]
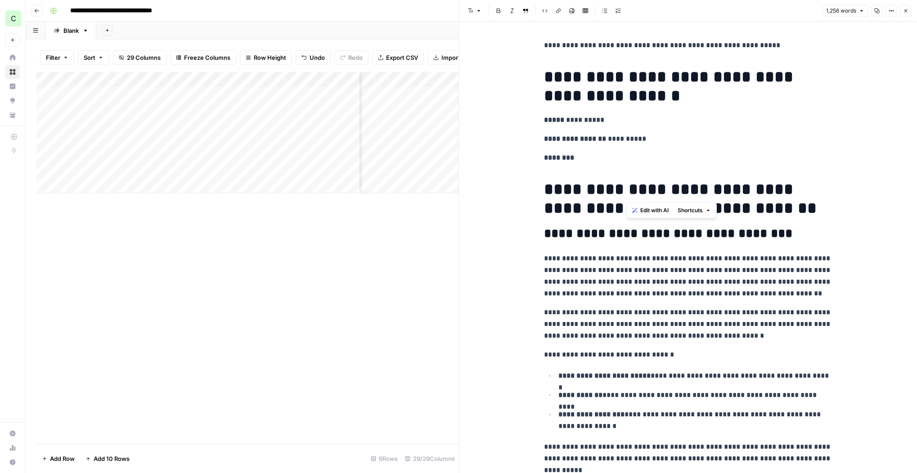
drag, startPoint x: 699, startPoint y: 188, endPoint x: 624, endPoint y: 182, distance: 75.8
click at [624, 182] on h1 "**********" at bounding box center [688, 199] width 288 height 38
click at [673, 283] on p "**********" at bounding box center [688, 276] width 288 height 47
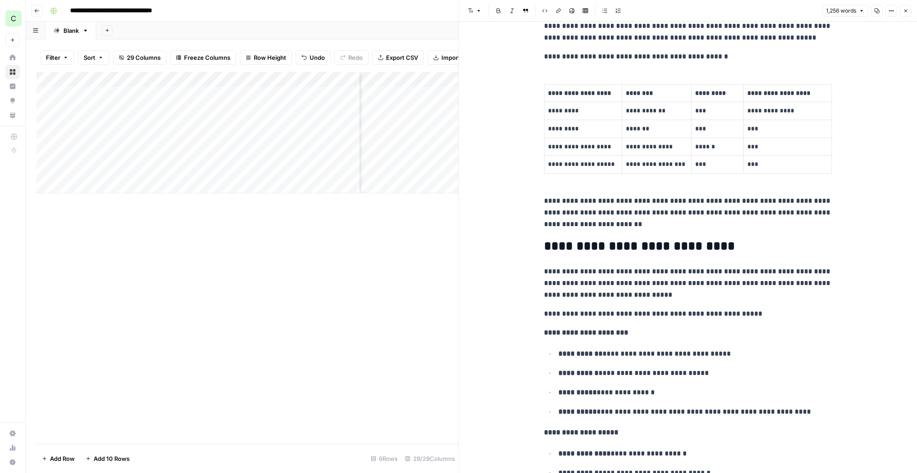
scroll to position [634, 0]
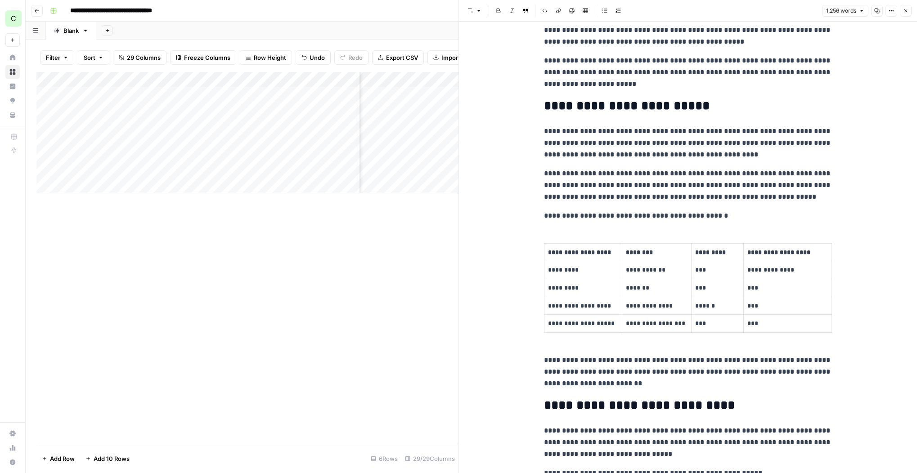
click at [905, 10] on icon "button" at bounding box center [905, 10] width 5 height 5
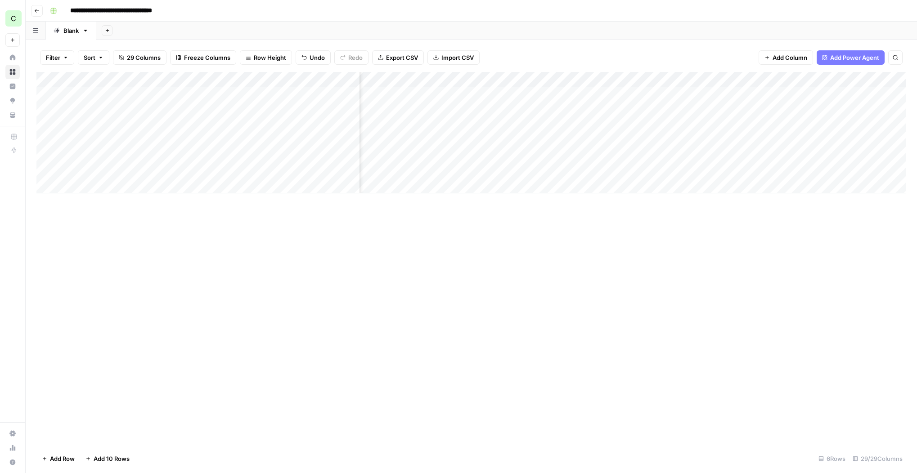
scroll to position [0, 574]
click at [752, 139] on div "Add Column" at bounding box center [471, 133] width 870 height 122
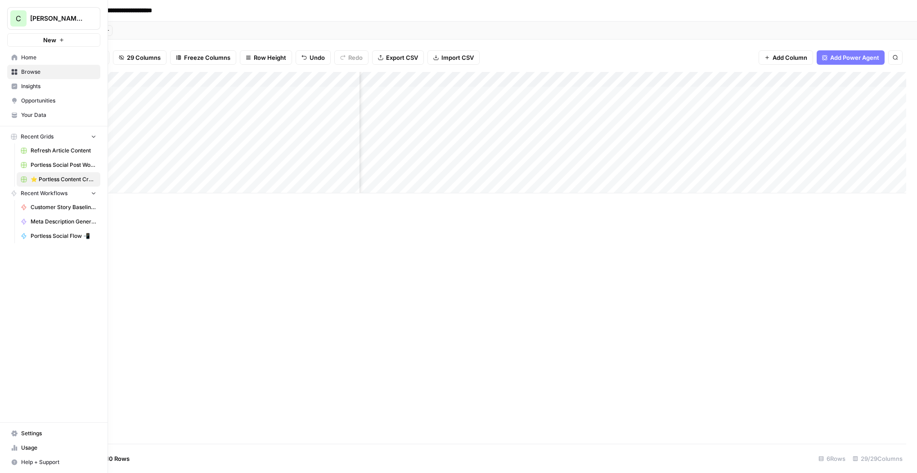
click at [32, 72] on span "Browse" at bounding box center [58, 72] width 75 height 8
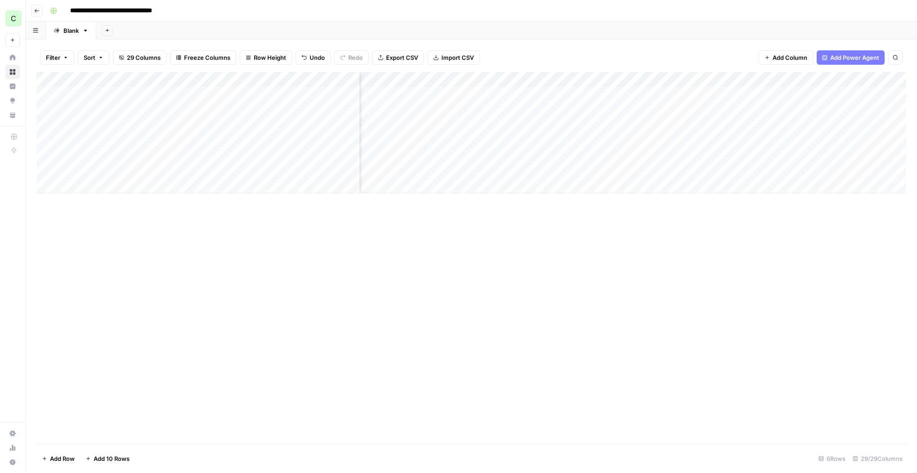
click at [173, 140] on div "Add Column" at bounding box center [471, 133] width 870 height 122
click at [284, 213] on div "Add Column" at bounding box center [471, 258] width 870 height 372
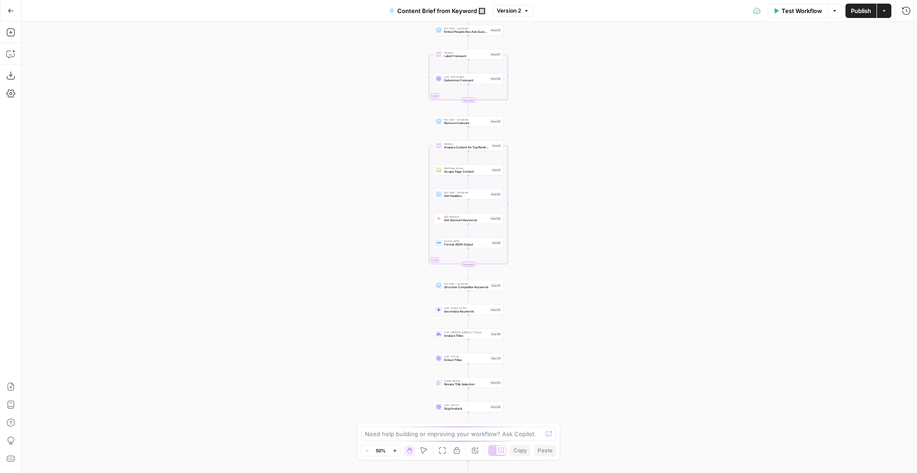
drag, startPoint x: 570, startPoint y: 131, endPoint x: 580, endPoint y: 306, distance: 175.3
click at [580, 306] on div "Workflow Set Inputs Inputs Google Search Perform Google Search Step 51 Run Code…" at bounding box center [470, 248] width 896 height 452
drag, startPoint x: 570, startPoint y: 253, endPoint x: 556, endPoint y: 226, distance: 30.4
click at [557, 226] on div "Workflow Set Inputs Inputs Google Search Perform Google Search Step 51 Run Code…" at bounding box center [470, 248] width 896 height 452
drag, startPoint x: 578, startPoint y: 247, endPoint x: 571, endPoint y: 144, distance: 102.4
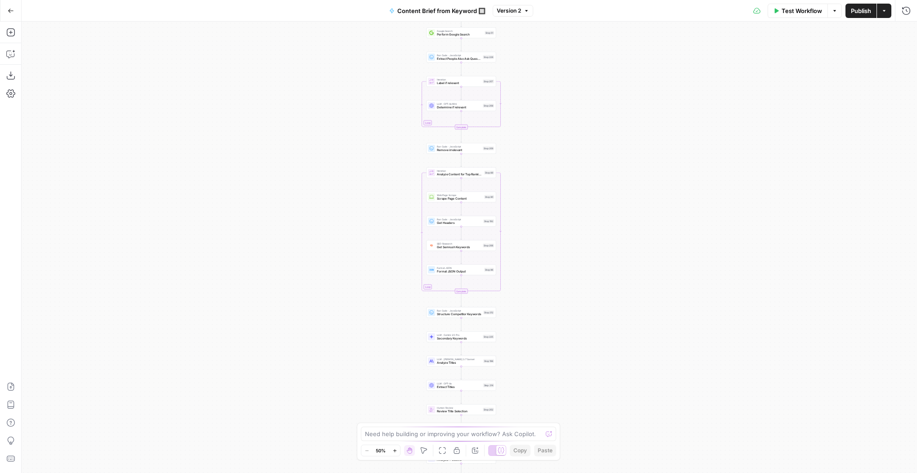
click at [572, 140] on div "Workflow Set Inputs Inputs Google Search Perform Google Search Step 51 Run Code…" at bounding box center [470, 248] width 896 height 452
drag, startPoint x: 550, startPoint y: 260, endPoint x: 549, endPoint y: 149, distance: 111.2
click at [550, 143] on div "Workflow Set Inputs Inputs Google Search Perform Google Search Step 51 Run Code…" at bounding box center [470, 248] width 896 height 452
drag, startPoint x: 539, startPoint y: 279, endPoint x: 545, endPoint y: 156, distance: 122.6
click at [545, 156] on div "Workflow Set Inputs Inputs Google Search Perform Google Search Step 51 Run Code…" at bounding box center [470, 248] width 896 height 452
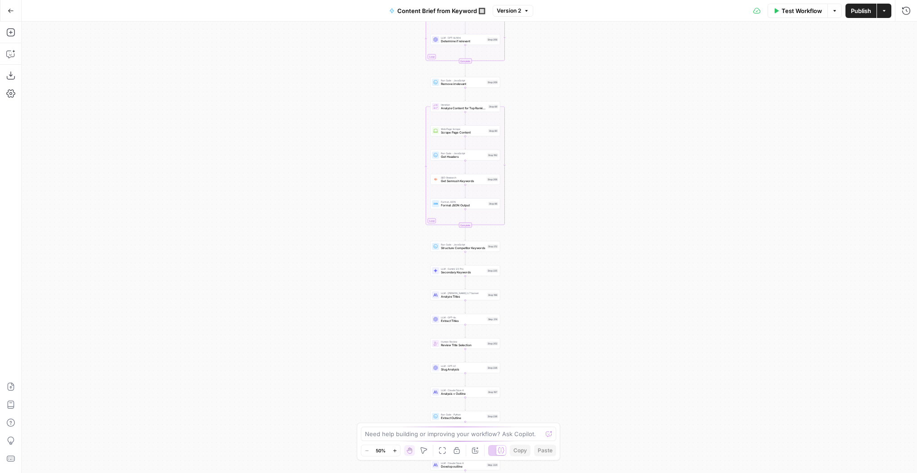
drag, startPoint x: 541, startPoint y: 174, endPoint x: 541, endPoint y: 358, distance: 183.6
click at [540, 363] on div "Workflow Set Inputs Inputs Google Search Perform Google Search Step 51 Run Code…" at bounding box center [470, 248] width 896 height 452
drag, startPoint x: 561, startPoint y: 176, endPoint x: 564, endPoint y: 327, distance: 150.3
click at [564, 327] on div "Workflow Set Inputs Inputs Google Search Perform Google Search Step 51 Run Code…" at bounding box center [470, 248] width 896 height 452
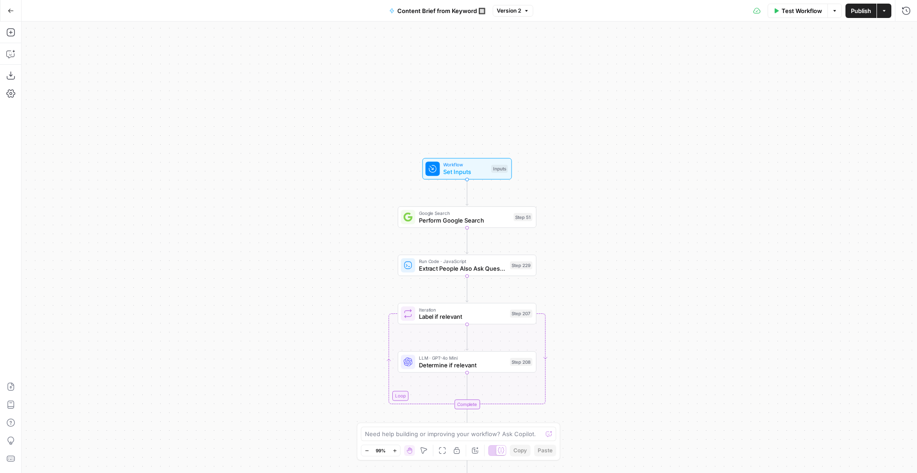
drag, startPoint x: 576, startPoint y: 139, endPoint x: 575, endPoint y: 396, distance: 257.4
click at [575, 396] on div "Workflow Set Inputs Inputs Google Search Perform Google Search Step 51 Run Code…" at bounding box center [470, 248] width 896 height 452
click at [448, 171] on span "Set Inputs" at bounding box center [465, 171] width 44 height 9
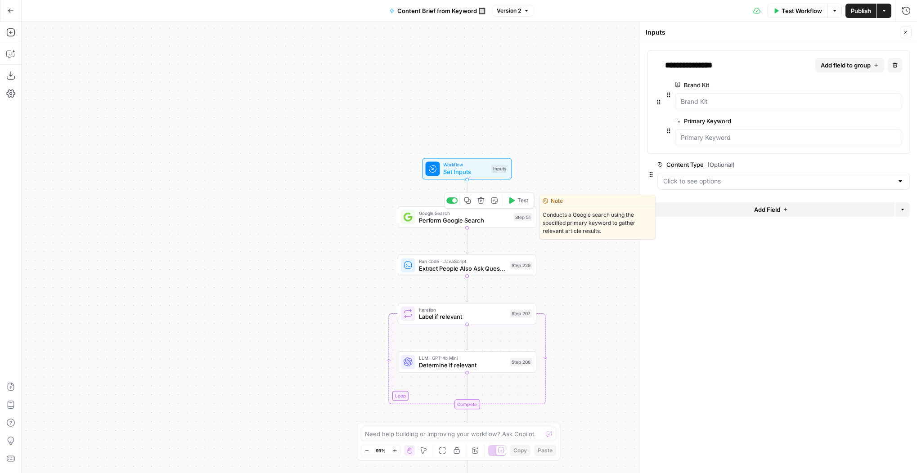
click at [455, 216] on span "Perform Google Search" at bounding box center [464, 220] width 91 height 9
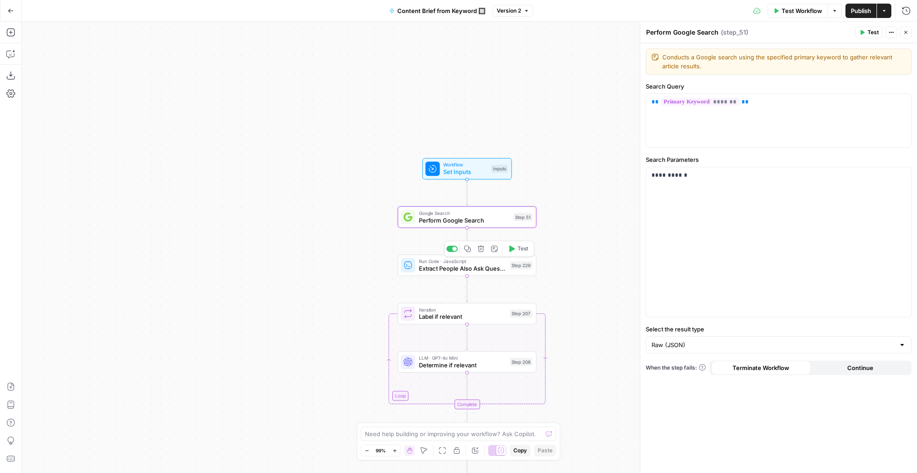
click at [456, 266] on span "Extract People Also Ask Questions" at bounding box center [463, 268] width 88 height 9
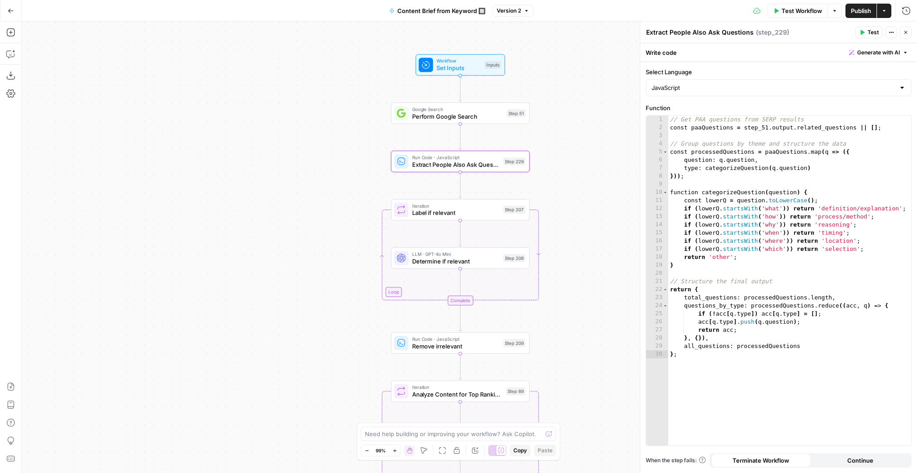
drag, startPoint x: 576, startPoint y: 229, endPoint x: 572, endPoint y: 177, distance: 52.4
click at [573, 176] on div "Workflow Set Inputs Inputs Google Search Perform Google Search Step 51 Run Code…" at bounding box center [470, 248] width 896 height 452
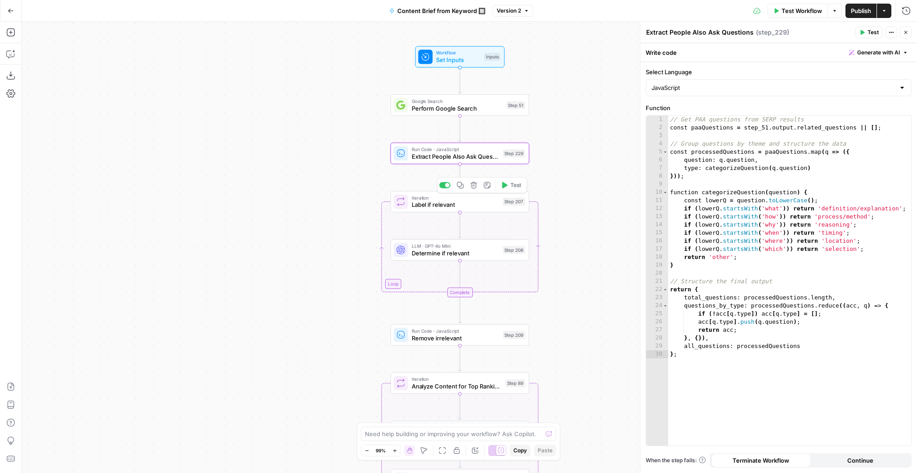
click at [473, 204] on span "Label if relevant" at bounding box center [456, 205] width 88 height 9
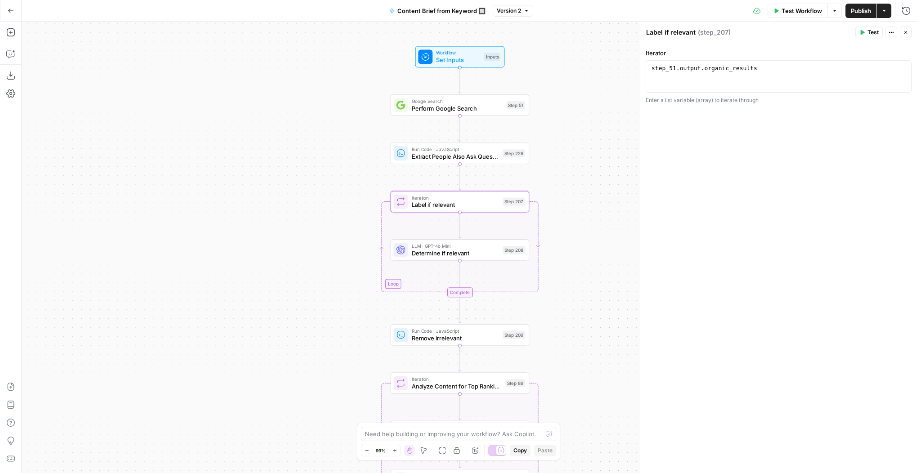
click at [473, 254] on span "Determine if relevant" at bounding box center [456, 253] width 88 height 9
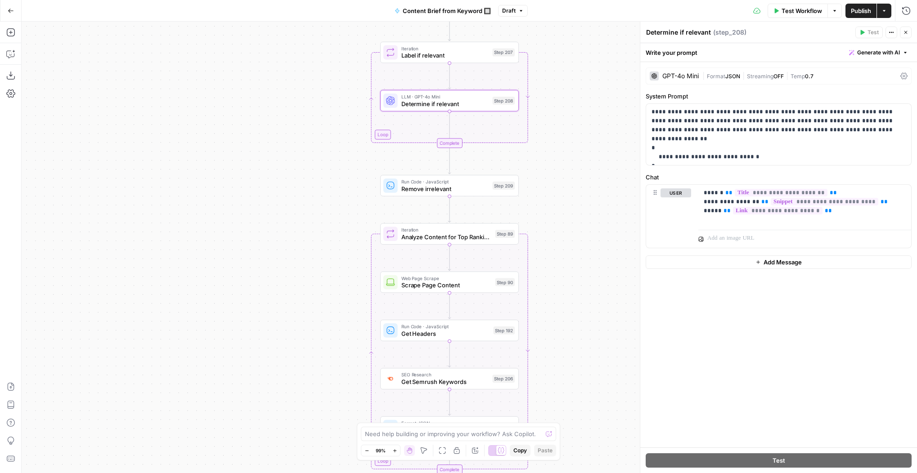
drag, startPoint x: 585, startPoint y: 293, endPoint x: 566, endPoint y: 146, distance: 148.4
click at [574, 141] on div "Workflow Set Inputs Inputs Google Search Perform Google Search Step 51 Run Code…" at bounding box center [470, 248] width 896 height 452
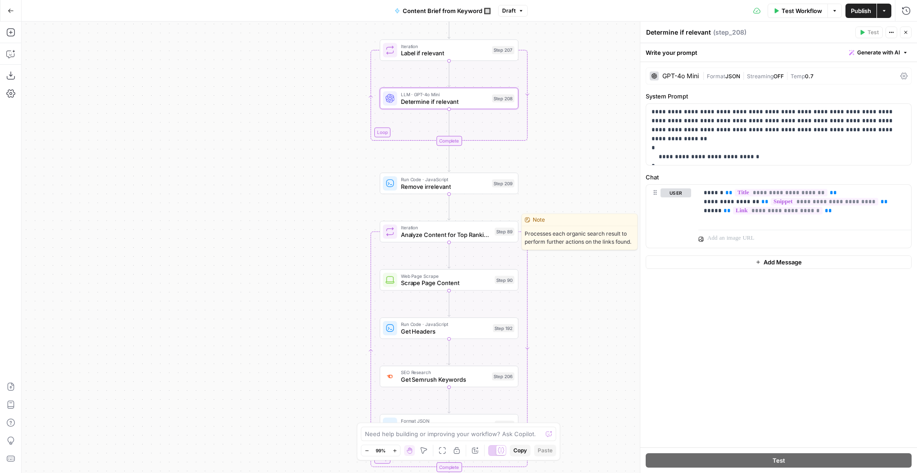
click at [445, 229] on span "Iteration" at bounding box center [446, 227] width 90 height 7
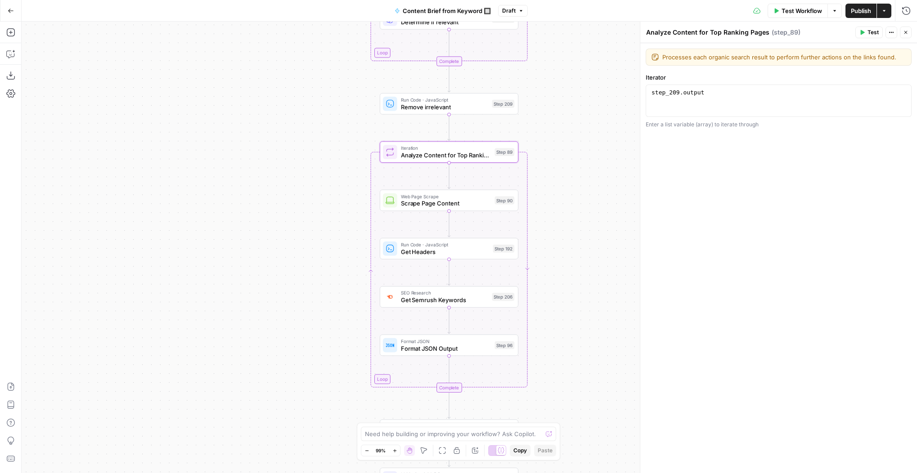
drag, startPoint x: 563, startPoint y: 273, endPoint x: 562, endPoint y: 192, distance: 81.5
click at [563, 192] on div "Workflow Set Inputs Inputs Google Search Perform Google Search Step 51 Run Code…" at bounding box center [470, 248] width 896 height 452
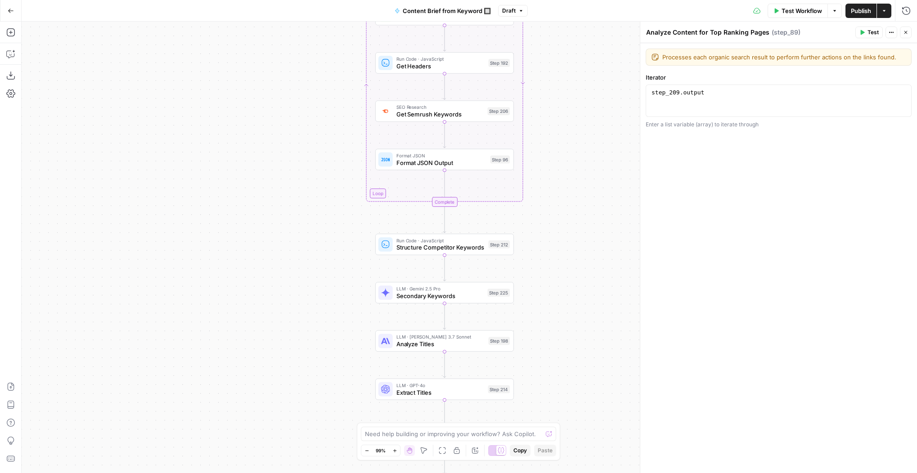
drag, startPoint x: 567, startPoint y: 365, endPoint x: 564, endPoint y: 177, distance: 188.1
click at [564, 168] on div "Workflow Set Inputs Inputs Google Search Perform Google Search Step 51 Run Code…" at bounding box center [470, 248] width 896 height 452
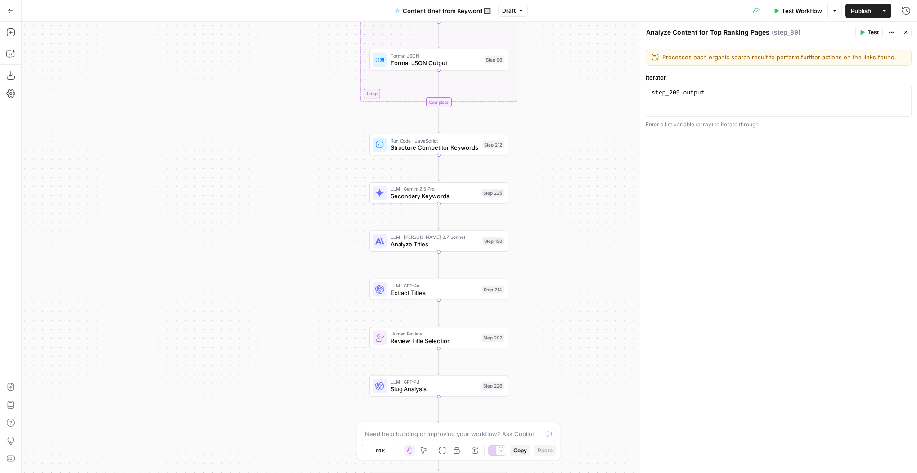
drag, startPoint x: 553, startPoint y: 247, endPoint x: 557, endPoint y: 212, distance: 35.3
click at [557, 212] on div "Workflow Set Inputs Inputs Google Search Perform Google Search Step 51 Run Code…" at bounding box center [470, 248] width 896 height 452
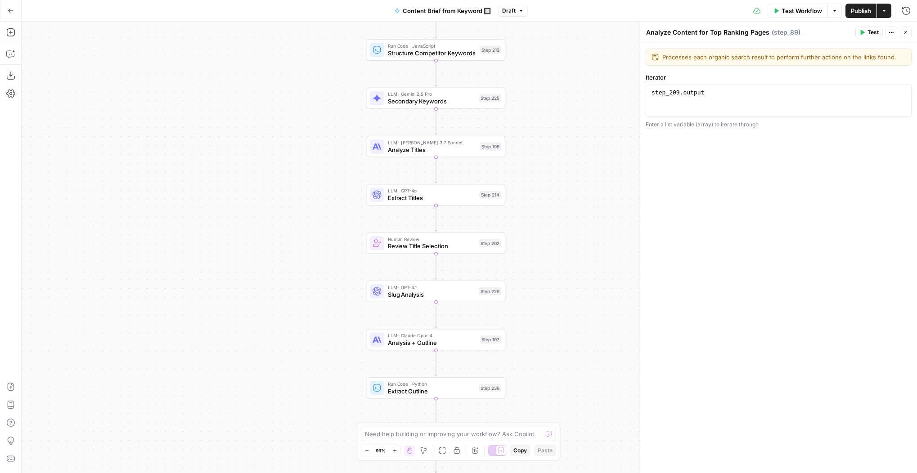
drag, startPoint x: 534, startPoint y: 306, endPoint x: 528, endPoint y: 224, distance: 81.7
click at [529, 225] on div "Workflow Set Inputs Inputs Google Search Perform Google Search Step 51 Run Code…" at bounding box center [470, 248] width 896 height 452
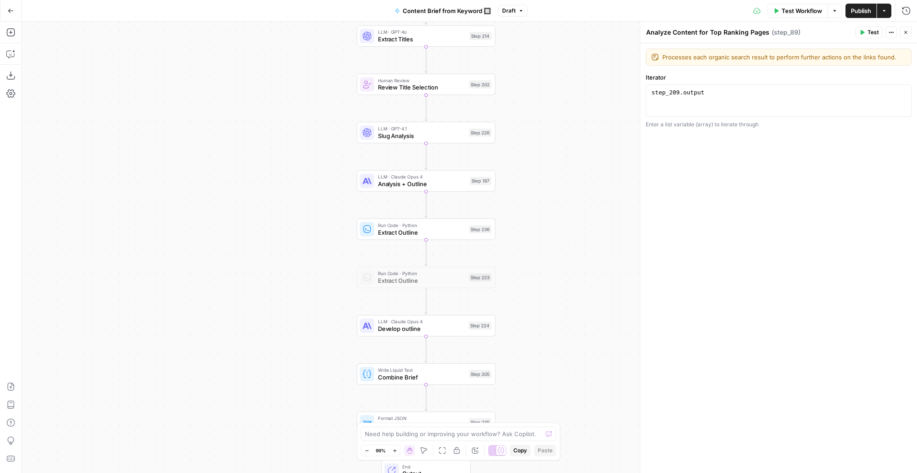
drag, startPoint x: 331, startPoint y: 314, endPoint x: 320, endPoint y: 272, distance: 43.3
click at [321, 159] on div "Workflow Set Inputs Inputs Google Search Perform Google Search Step 51 Run Code…" at bounding box center [470, 248] width 896 height 452
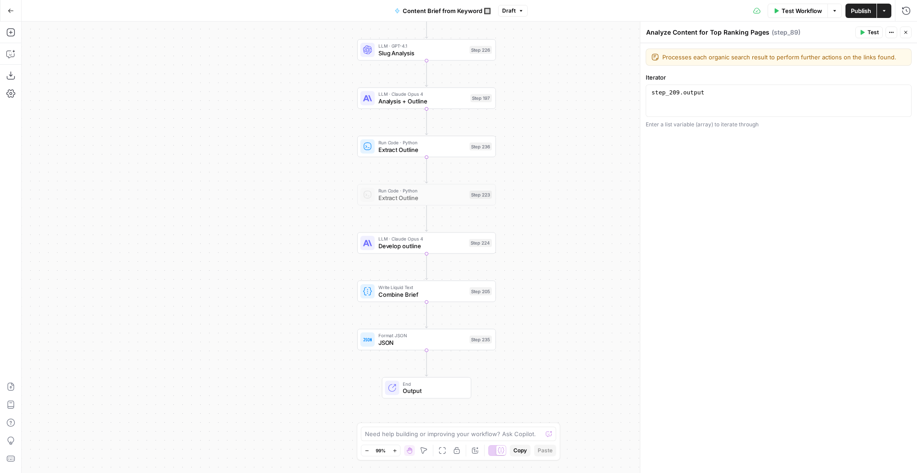
drag, startPoint x: 318, startPoint y: 313, endPoint x: 316, endPoint y: 162, distance: 151.7
click at [316, 162] on div "Workflow Set Inputs Inputs Google Search Perform Google Search Step 51 Run Code…" at bounding box center [470, 248] width 896 height 452
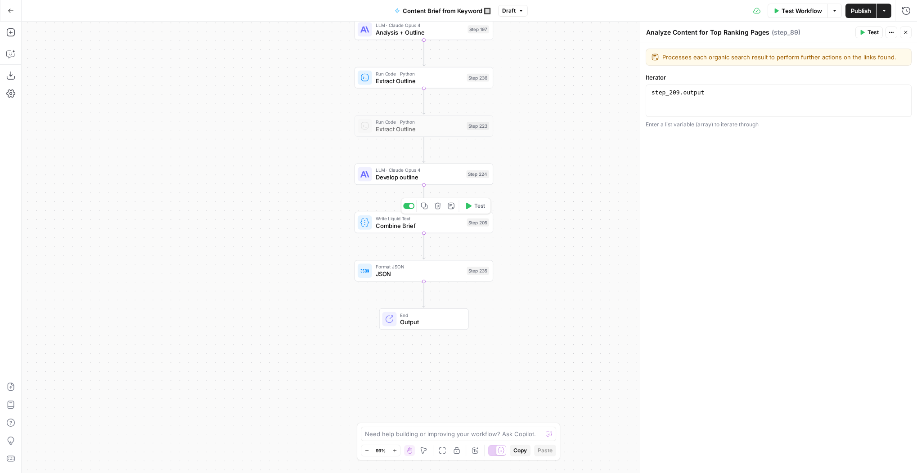
click at [384, 224] on span "Combine Brief" at bounding box center [420, 225] width 88 height 9
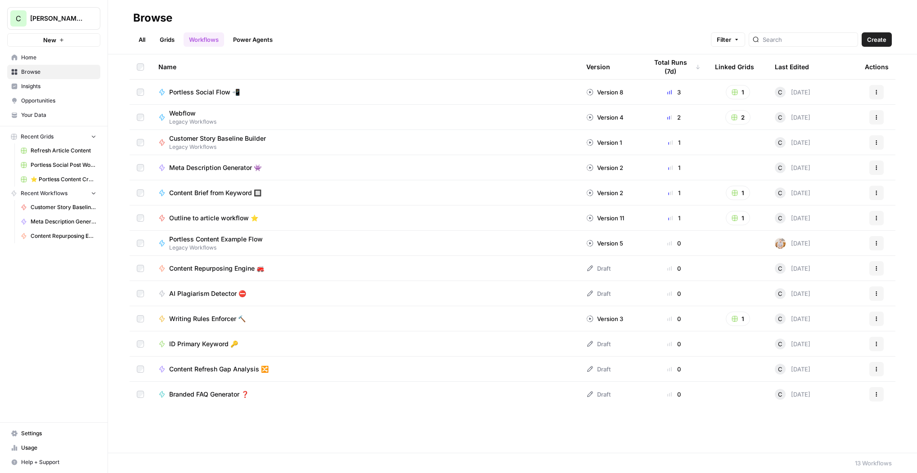
click at [198, 92] on span "Portless Social Flow 📲" at bounding box center [204, 92] width 71 height 9
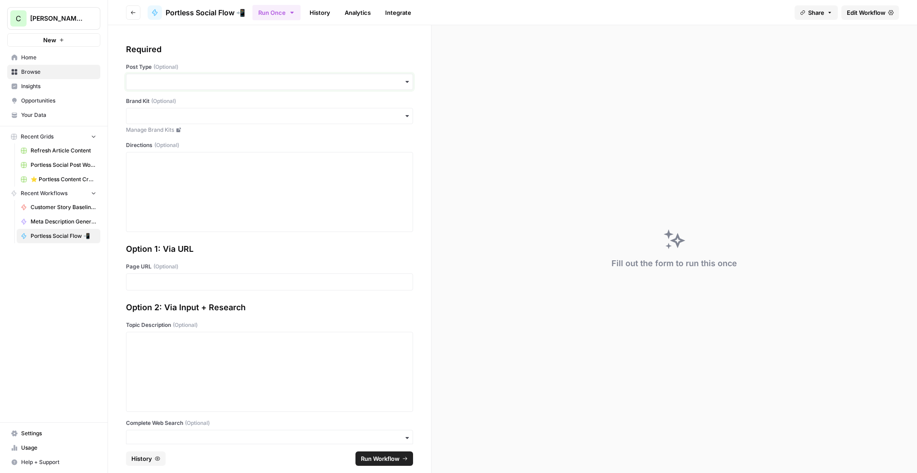
click at [306, 81] on input "Post Type (Optional)" at bounding box center [269, 81] width 275 height 9
click at [176, 109] on div "Social engagement" at bounding box center [269, 106] width 286 height 17
click at [216, 115] on input "Brand Kit (Optional)" at bounding box center [269, 116] width 275 height 9
click at [156, 136] on div "Portless" at bounding box center [269, 140] width 286 height 17
click at [334, 180] on div at bounding box center [269, 192] width 275 height 72
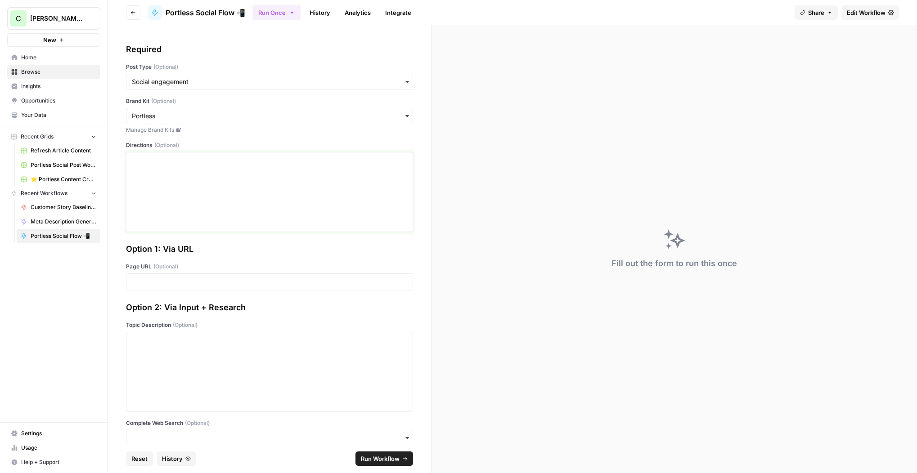
scroll to position [13, 0]
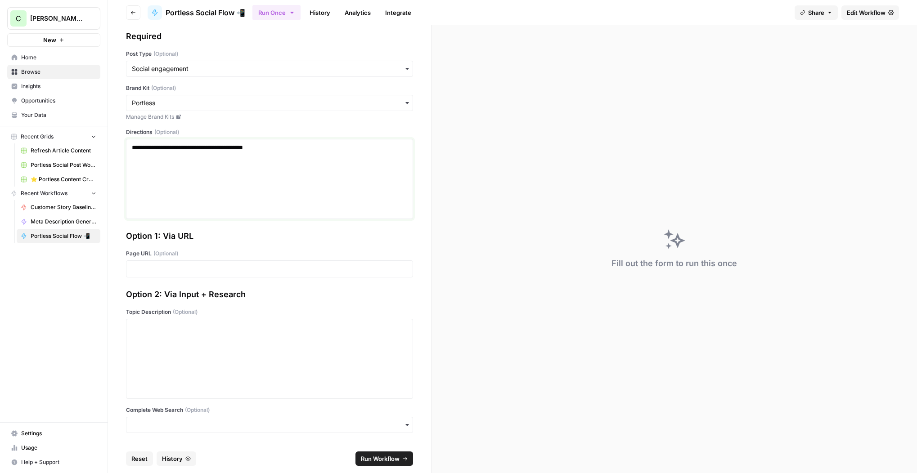
click at [286, 167] on div "**********" at bounding box center [269, 179] width 275 height 72
click at [196, 272] on p at bounding box center [269, 269] width 275 height 9
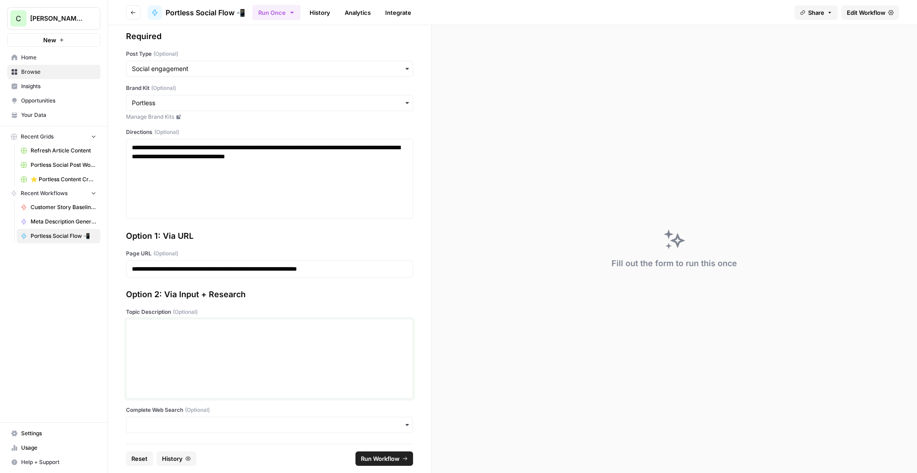
click at [257, 340] on div at bounding box center [269, 359] width 275 height 72
click at [319, 269] on p "**********" at bounding box center [269, 269] width 275 height 9
drag, startPoint x: 303, startPoint y: 356, endPoint x: 294, endPoint y: 349, distance: 11.5
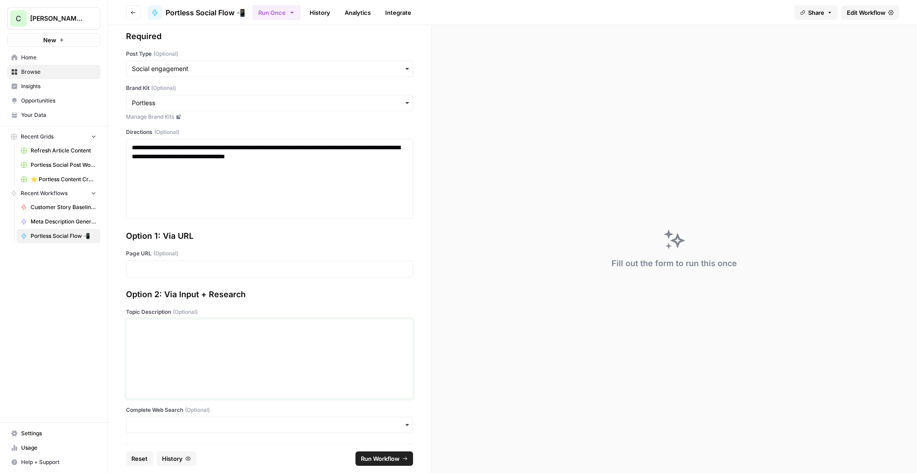
click at [303, 356] on div at bounding box center [269, 359] width 275 height 72
click at [229, 266] on p at bounding box center [269, 269] width 275 height 9
click at [194, 423] on input "Complete Web Search (Optional)" at bounding box center [269, 425] width 275 height 9
click at [142, 383] on div "Yes" at bounding box center [269, 383] width 286 height 17
click at [187, 425] on input "Complete Web Search (Optional)" at bounding box center [269, 425] width 275 height 9
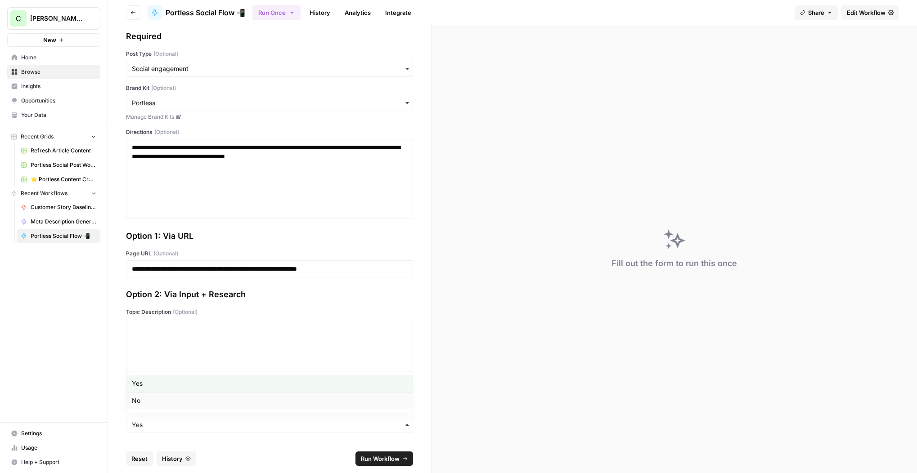
click at [153, 398] on div "No" at bounding box center [269, 400] width 286 height 17
click at [162, 430] on div "button" at bounding box center [269, 425] width 287 height 16
click at [161, 383] on div "Yes" at bounding box center [269, 383] width 286 height 17
click at [375, 461] on span "Run Workflow" at bounding box center [380, 459] width 39 height 9
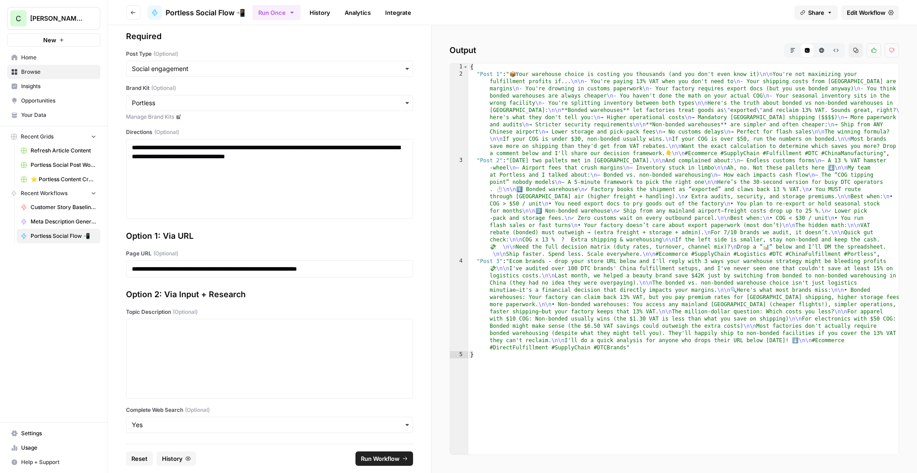
click at [793, 52] on icon "button" at bounding box center [792, 50] width 5 height 5
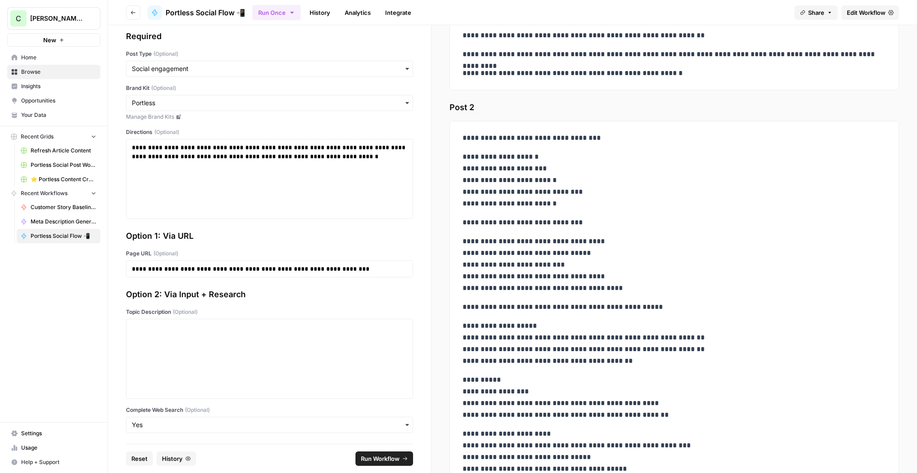
scroll to position [480, 0]
drag, startPoint x: 465, startPoint y: 136, endPoint x: 593, endPoint y: 139, distance: 128.3
click at [593, 139] on p "**********" at bounding box center [674, 137] width 423 height 12
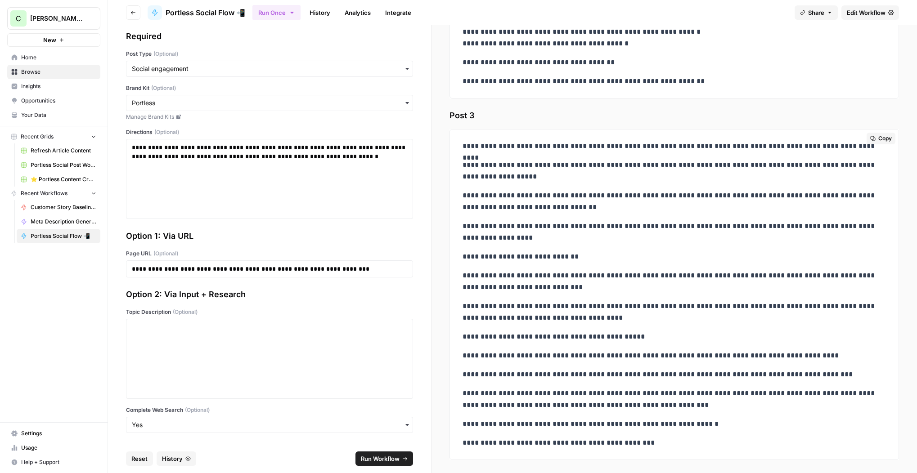
scroll to position [1101, 0]
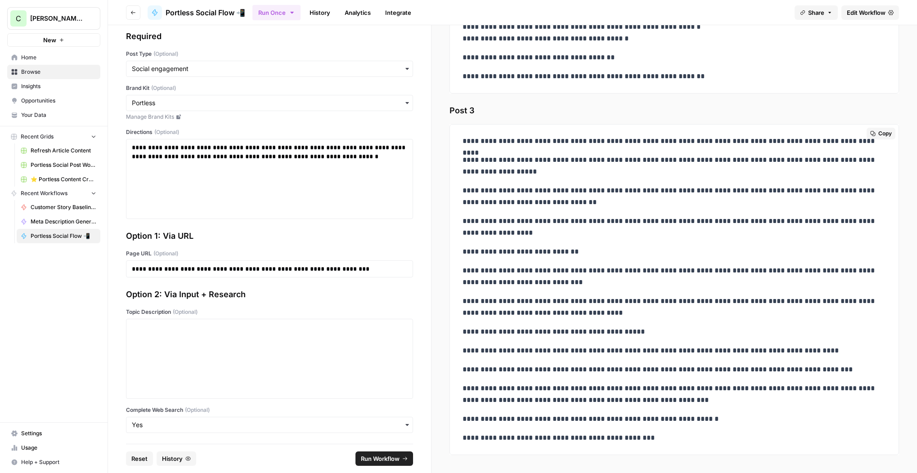
click at [882, 133] on span "Copy" at bounding box center [885, 134] width 14 height 8
click at [17, 60] on icon at bounding box center [14, 57] width 6 height 6
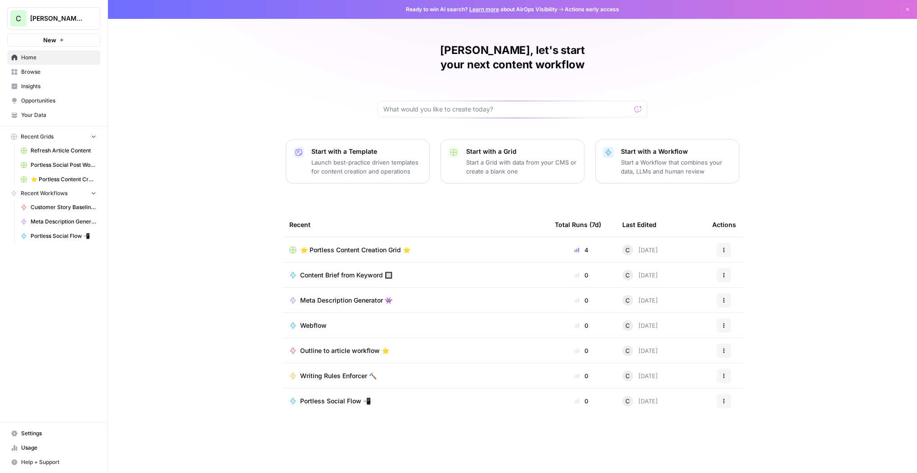
click at [30, 73] on span "Browse" at bounding box center [58, 72] width 75 height 8
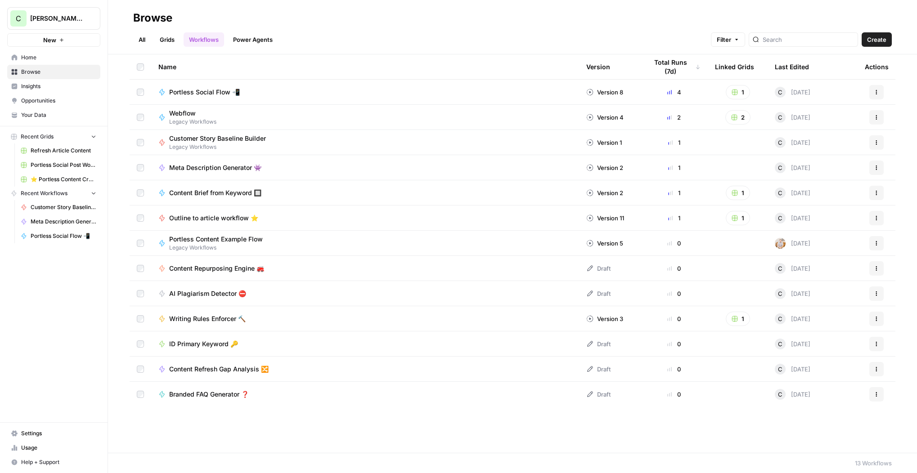
click at [878, 39] on span "Create" at bounding box center [876, 39] width 19 height 9
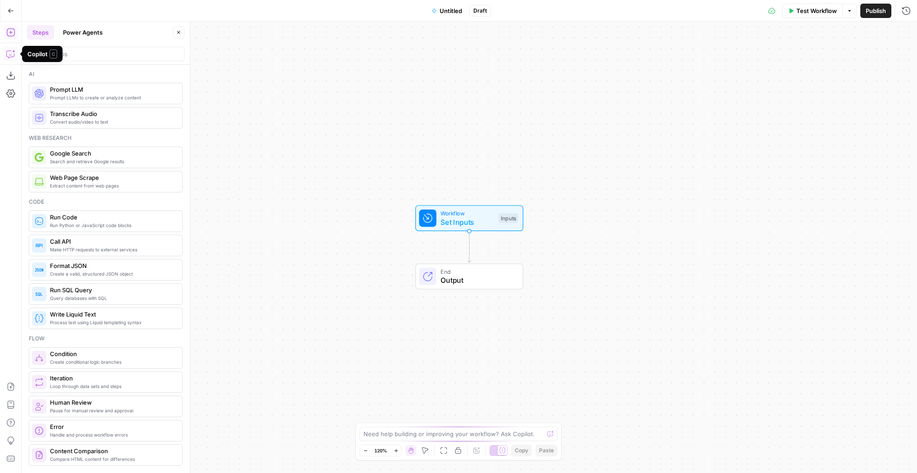
click at [13, 55] on icon "button" at bounding box center [10, 54] width 9 height 9
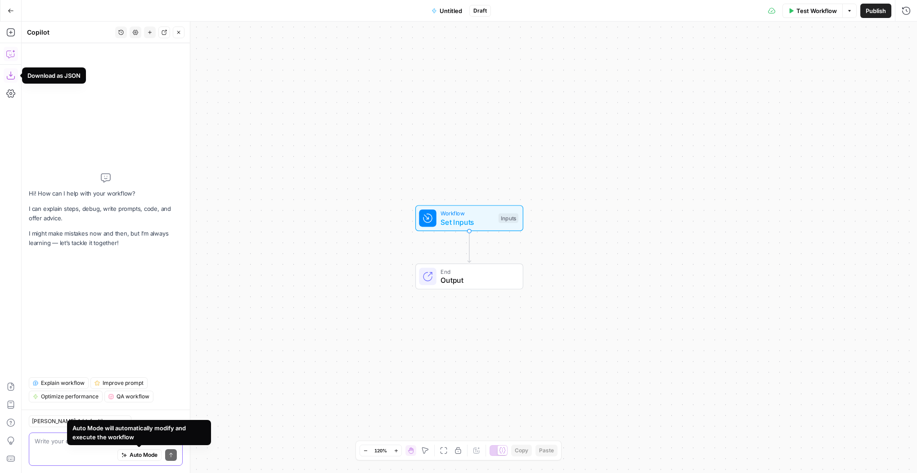
click at [142, 455] on span "Auto Mode" at bounding box center [144, 455] width 28 height 8
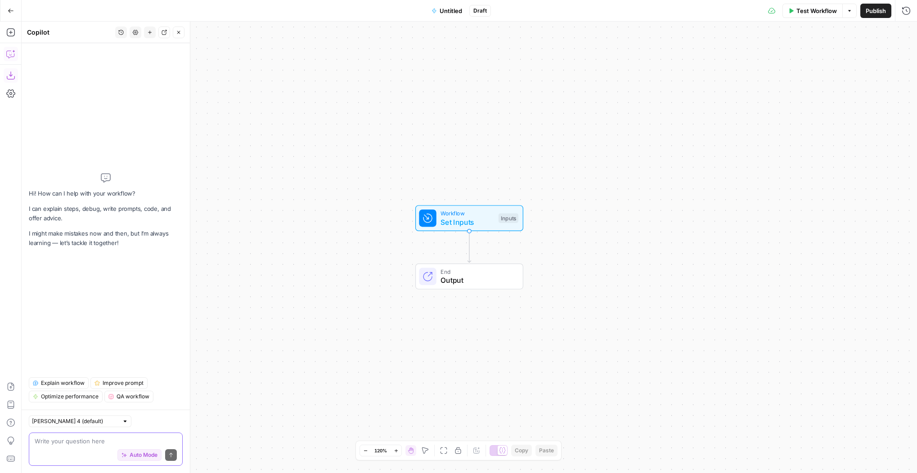
click at [68, 443] on textarea at bounding box center [106, 441] width 142 height 9
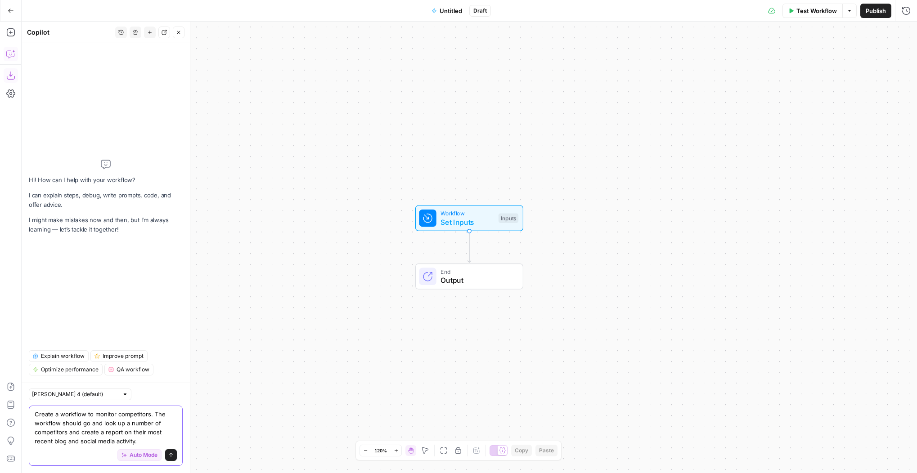
type textarea "Create a workflow to monitor competitors. The workflow should go and look up a …"
click at [171, 456] on icon "submit" at bounding box center [171, 455] width 4 height 5
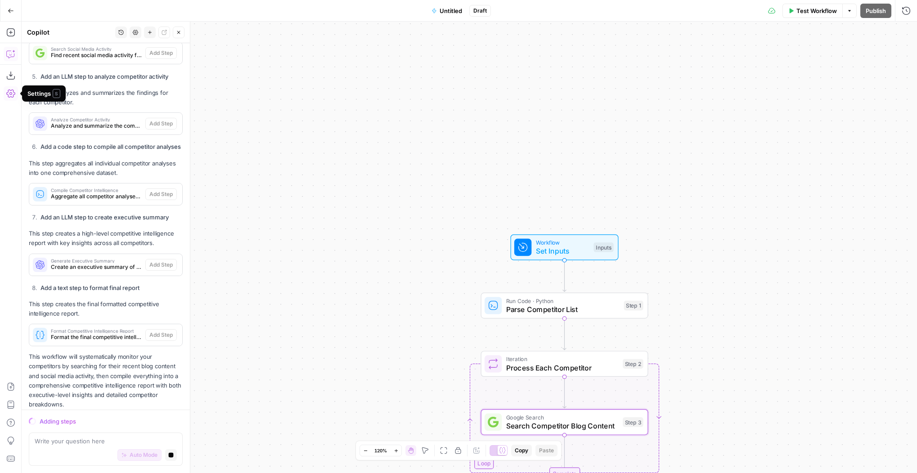
scroll to position [697, 0]
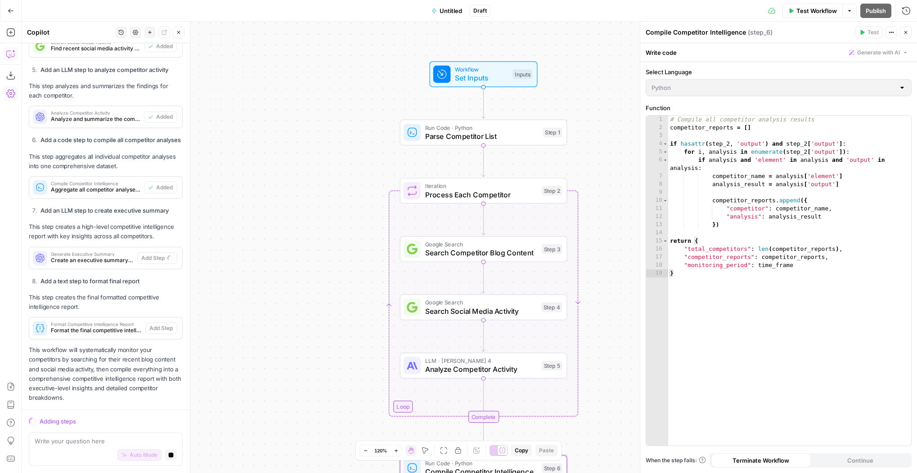
drag, startPoint x: 433, startPoint y: 226, endPoint x: 355, endPoint y: 60, distance: 183.4
click at [352, 54] on div "Workflow Set Inputs Inputs Run Code · Python Parse Competitor List Step 1 Loop …" at bounding box center [470, 248] width 896 height 452
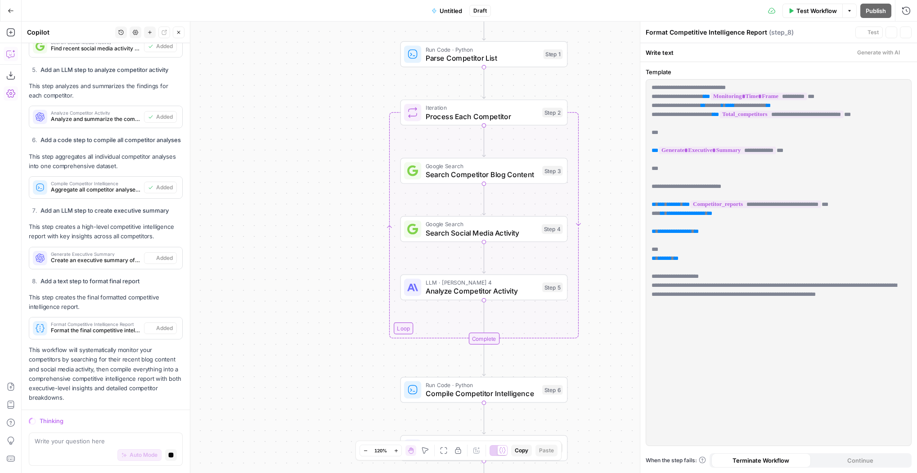
drag, startPoint x: 343, startPoint y: 189, endPoint x: 343, endPoint y: 109, distance: 80.1
click at [343, 109] on div "Workflow Set Inputs Inputs Run Code · Python Parse Competitor List Step 1 Loop …" at bounding box center [470, 248] width 896 height 452
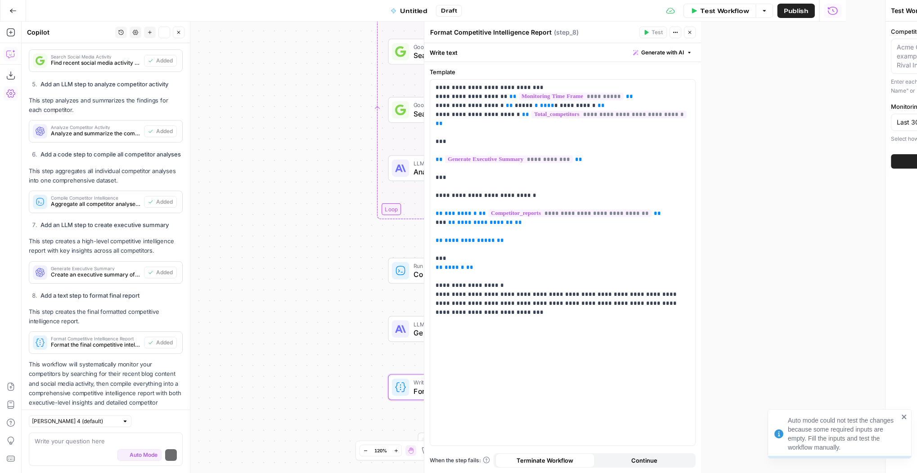
scroll to position [725, 0]
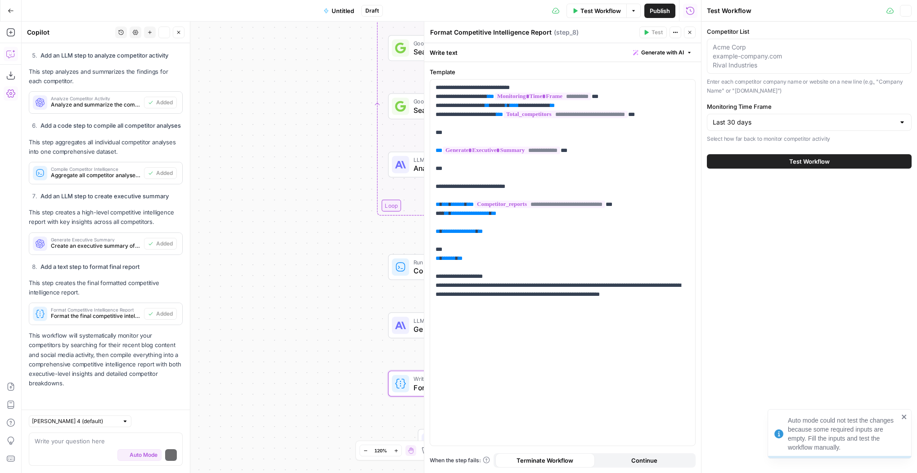
drag, startPoint x: 332, startPoint y: 252, endPoint x: 320, endPoint y: 150, distance: 102.0
click at [320, 149] on div "Workflow Set Inputs Inputs Run Code · Python Parse Competitor List Step 1 Loop …" at bounding box center [362, 248] width 680 height 452
click at [691, 32] on div "Run History E" at bounding box center [690, 30] width 42 height 9
drag, startPoint x: 908, startPoint y: 8, endPoint x: 885, endPoint y: 11, distance: 23.6
click at [908, 8] on icon "button" at bounding box center [905, 10] width 5 height 5
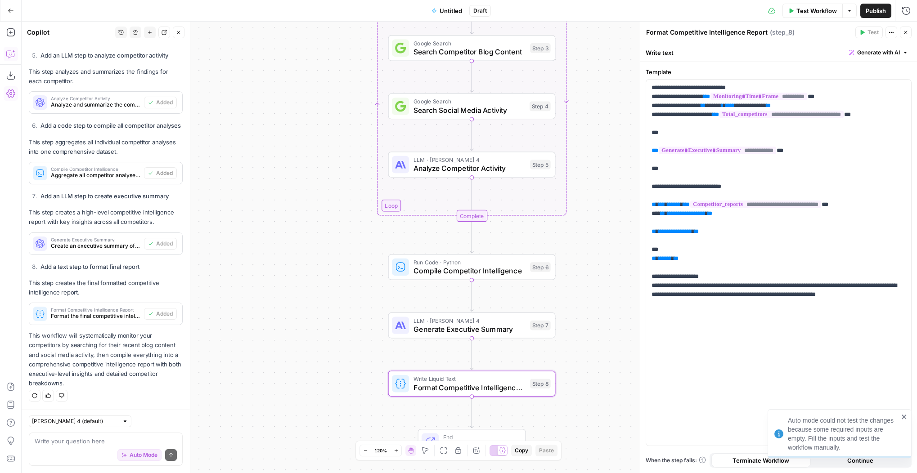
click at [906, 30] on icon "button" at bounding box center [905, 32] width 5 height 5
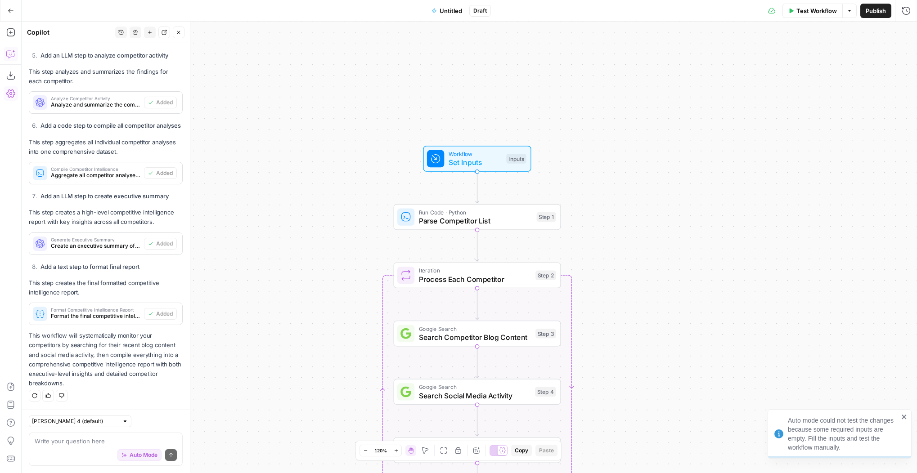
drag, startPoint x: 615, startPoint y: 108, endPoint x: 630, endPoint y: 340, distance: 232.2
click at [621, 358] on div "Workflow Set Inputs Inputs Run Code · Python Parse Competitor List Step 1 Loop …" at bounding box center [470, 248] width 896 height 452
click at [480, 152] on span "Workflow" at bounding box center [476, 153] width 54 height 9
click at [481, 156] on span "Workflow" at bounding box center [476, 153] width 54 height 9
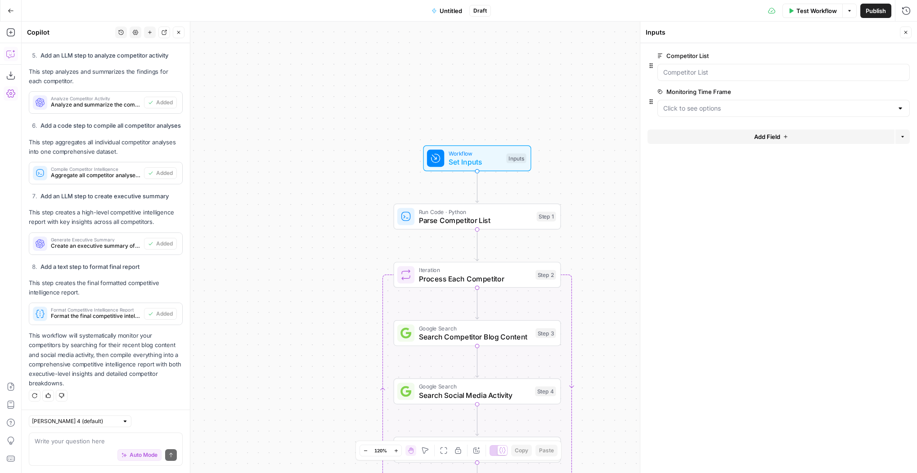
click at [695, 65] on div at bounding box center [783, 72] width 252 height 17
click at [748, 71] on List "Competitor List" at bounding box center [783, 72] width 241 height 9
click at [806, 106] on Frame "Monitoring Time Frame" at bounding box center [778, 108] width 230 height 9
click at [782, 198] on form "Competitor List edit field Delete group Monitoring Time Frame edit field Delete…" at bounding box center [778, 258] width 277 height 430
click at [480, 213] on span "Run Code · Python" at bounding box center [475, 211] width 113 height 9
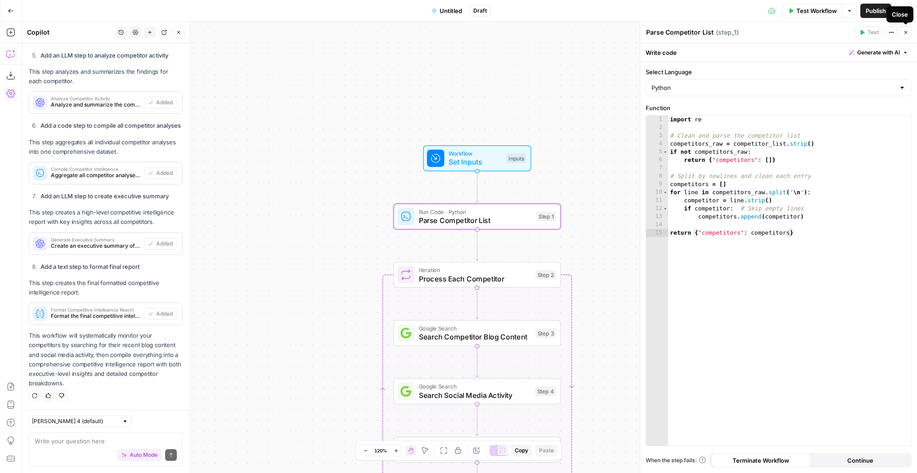
click at [904, 33] on icon "button" at bounding box center [905, 32] width 5 height 5
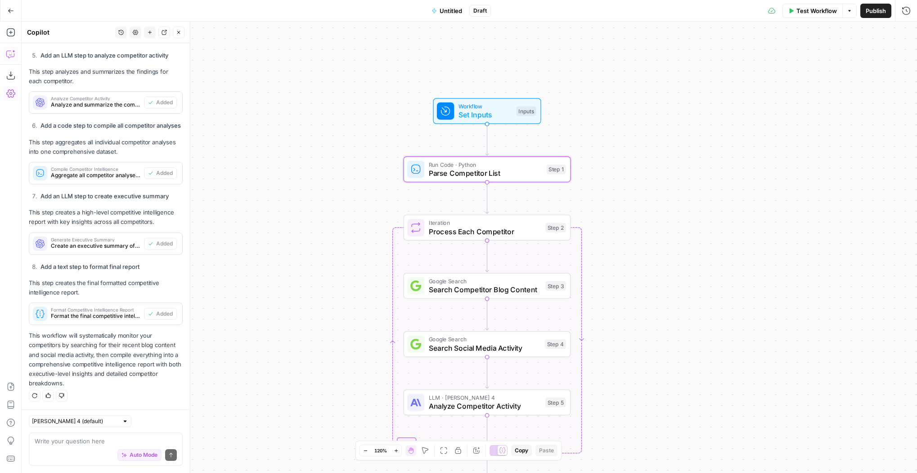
drag, startPoint x: 620, startPoint y: 123, endPoint x: 622, endPoint y: 111, distance: 12.4
click at [622, 110] on div "Workflow Set Inputs Inputs Run Code · Python Parse Competitor List Step 1 Loop …" at bounding box center [470, 248] width 896 height 452
click at [804, 10] on span "Test Workflow" at bounding box center [817, 10] width 41 height 9
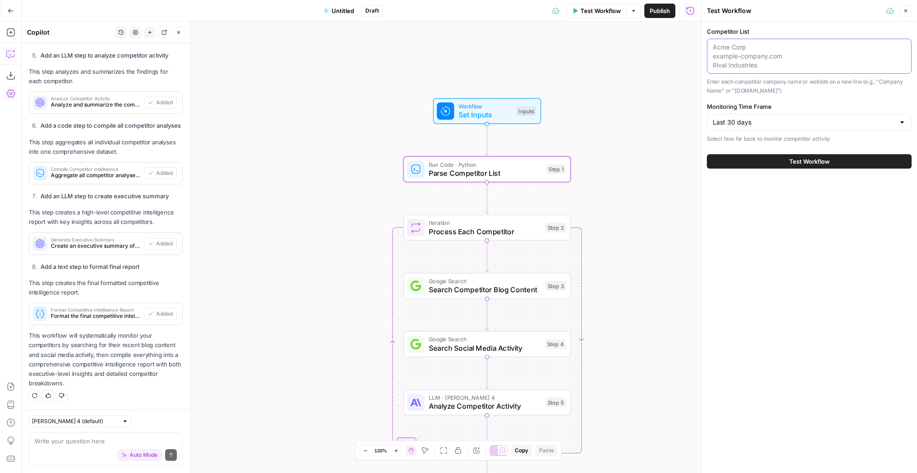
click at [758, 51] on textarea "Competitor List" at bounding box center [809, 56] width 193 height 27
type textarea "Shipbob NextSmartShip Ecomflow"
click at [796, 162] on span "Test Workflow" at bounding box center [809, 161] width 41 height 9
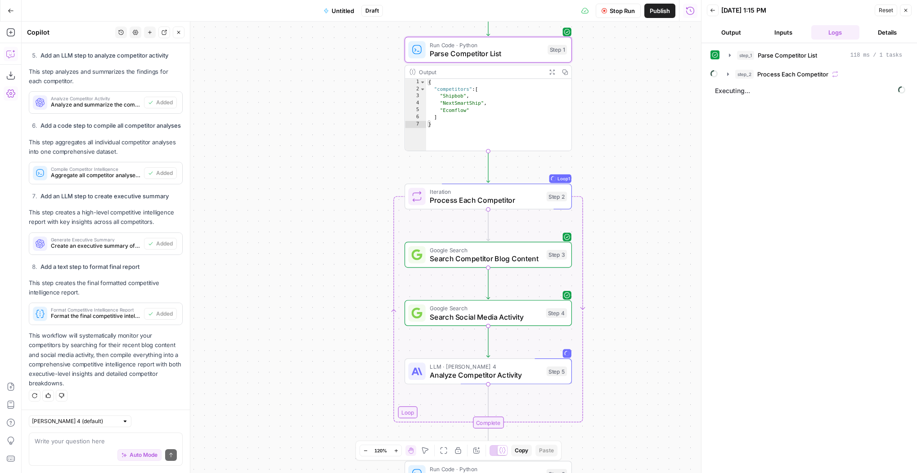
drag, startPoint x: 595, startPoint y: 240, endPoint x: 611, endPoint y: 144, distance: 97.1
click at [611, 144] on div "Workflow Set Inputs Inputs Run Code · Python Parse Competitor List Step 1 Outpu…" at bounding box center [362, 248] width 680 height 452
click at [730, 54] on icon "button" at bounding box center [729, 55] width 7 height 7
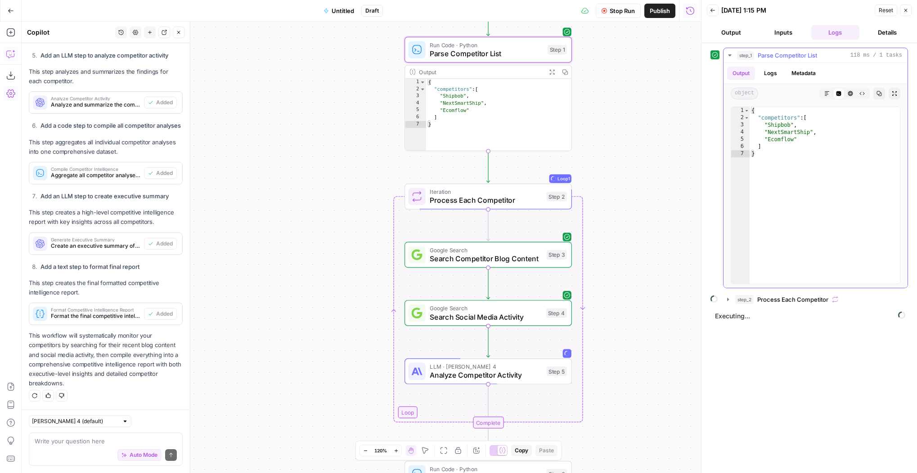
click at [729, 54] on icon "button" at bounding box center [729, 55] width 7 height 7
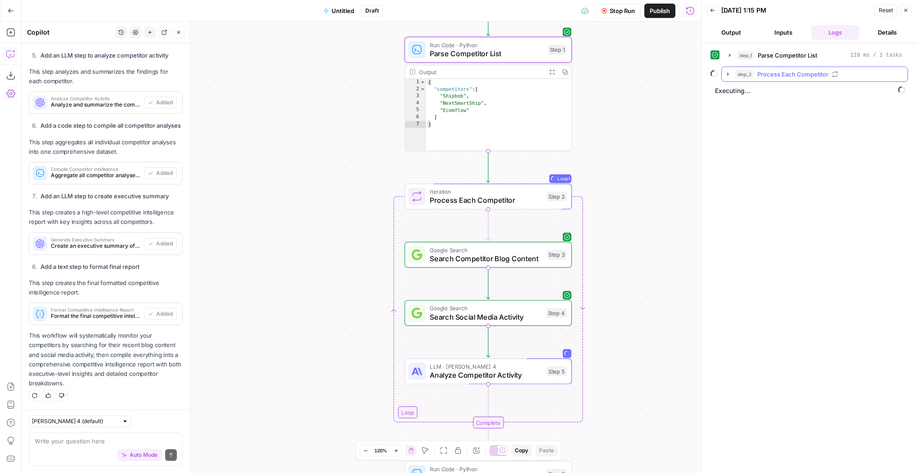
click at [729, 75] on icon "button" at bounding box center [728, 74] width 7 height 7
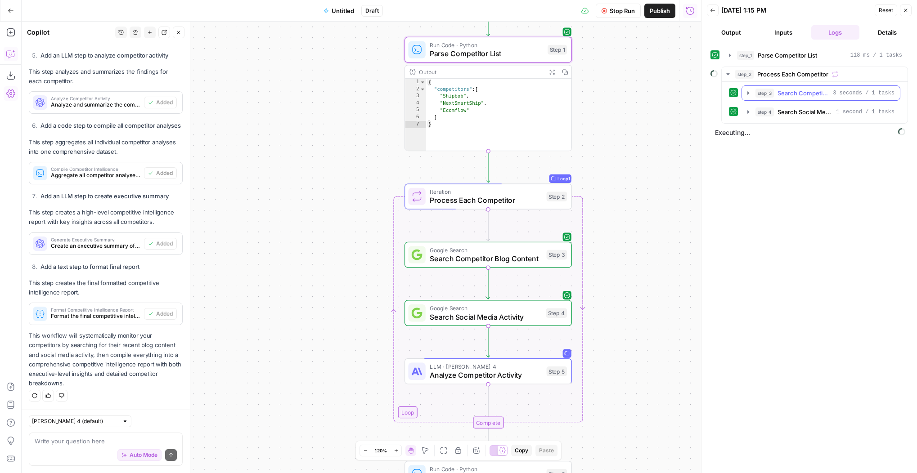
click at [748, 93] on icon "button" at bounding box center [748, 92] width 2 height 3
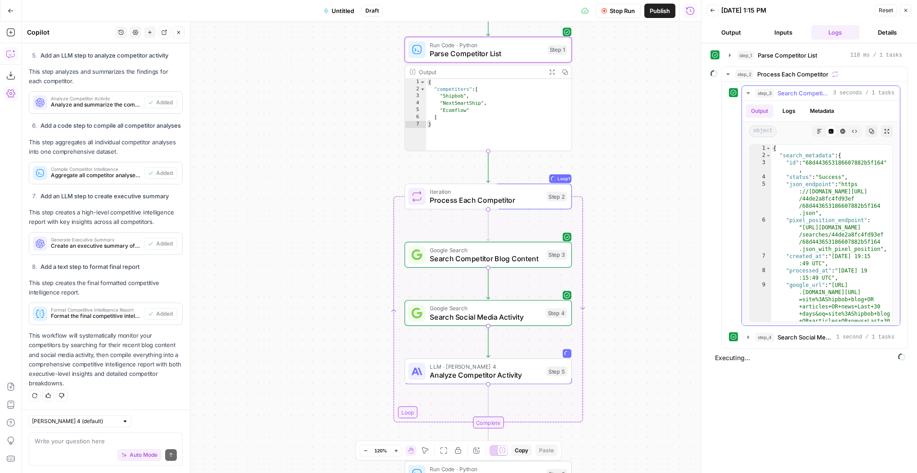
click at [745, 91] on icon "button" at bounding box center [748, 93] width 7 height 7
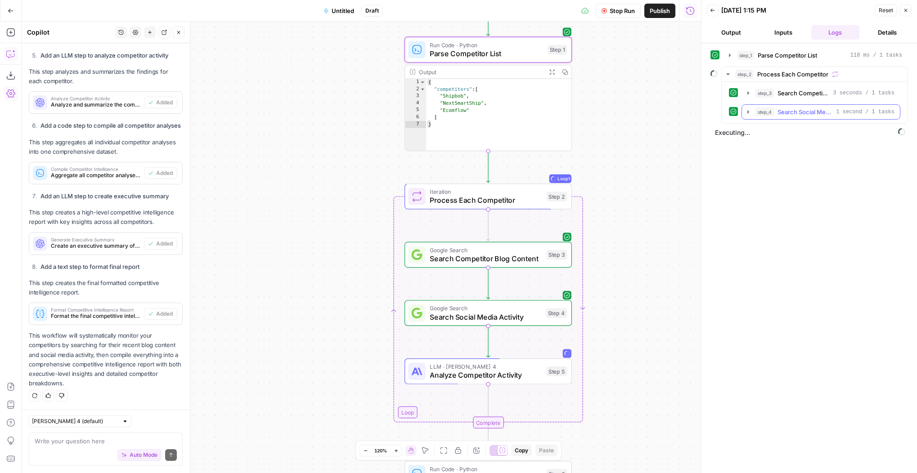
click at [751, 113] on icon "button" at bounding box center [748, 111] width 7 height 7
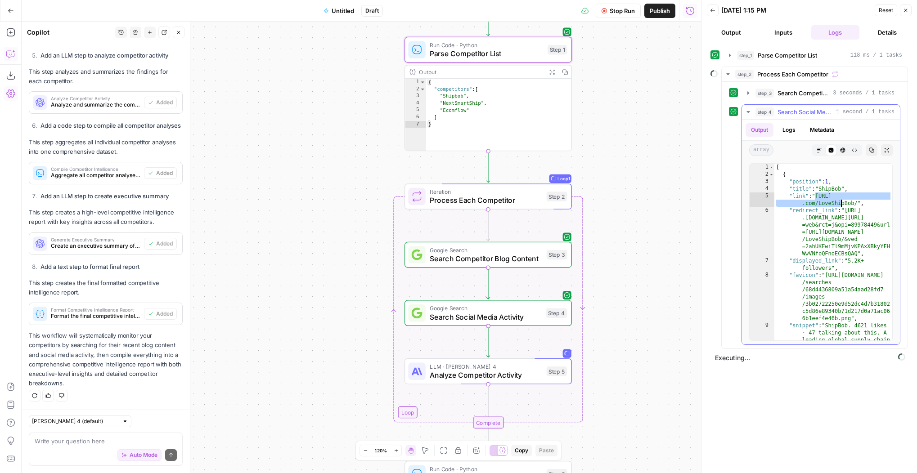
drag, startPoint x: 816, startPoint y: 197, endPoint x: 842, endPoint y: 204, distance: 26.5
click at [842, 204] on div "[ { "position" : 1 , "title" : "ShipBob" , "link" : "https://www.facebook .com/…" at bounding box center [833, 277] width 118 height 227
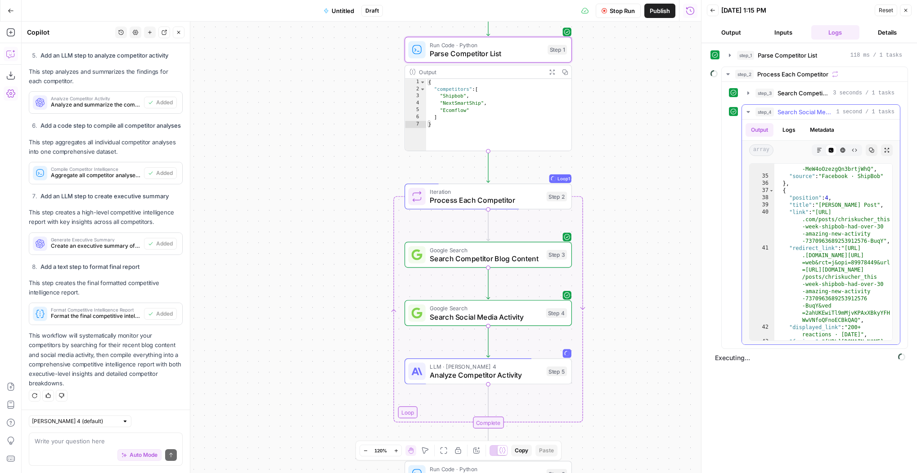
scroll to position [726, 0]
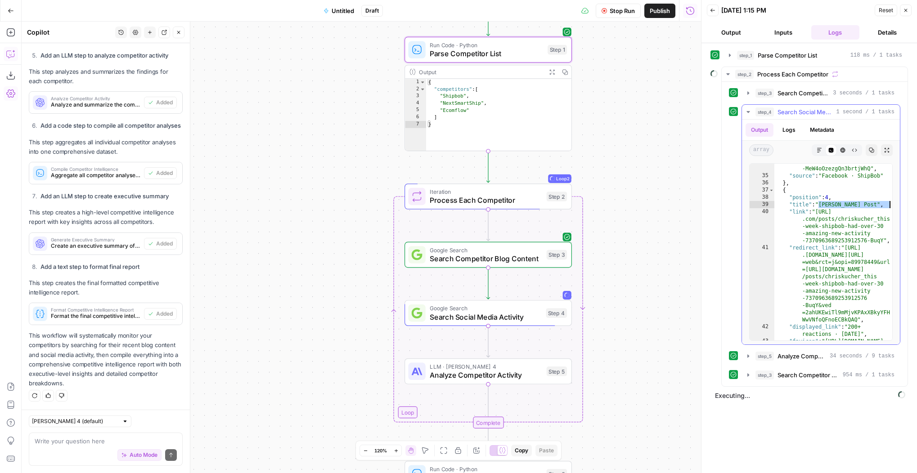
drag, startPoint x: 818, startPoint y: 203, endPoint x: 864, endPoint y: 202, distance: 46.4
click at [889, 202] on div "**********" at bounding box center [821, 252] width 144 height 178
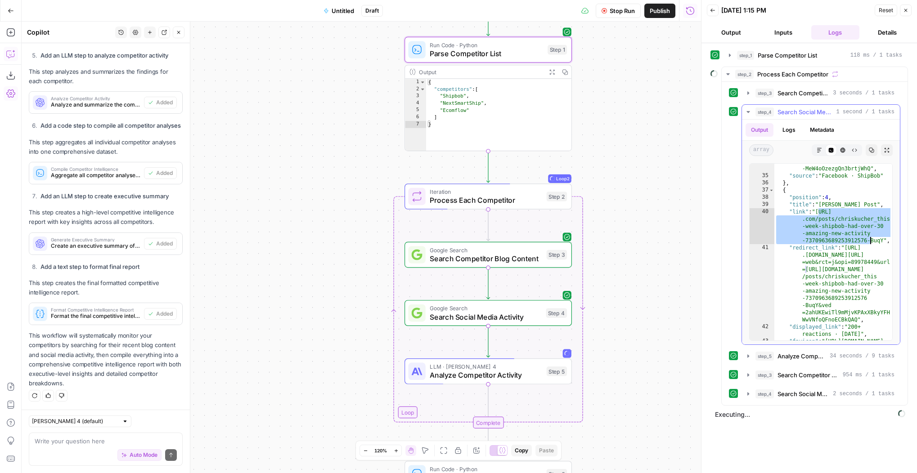
drag, startPoint x: 823, startPoint y: 212, endPoint x: 869, endPoint y: 241, distance: 55.1
click at [869, 241] on div ""video_link" : "https ://encrypted-vtbn0.gstatic .com/video?q=tbn :ANd9GcRhnA74…" at bounding box center [833, 267] width 118 height 263
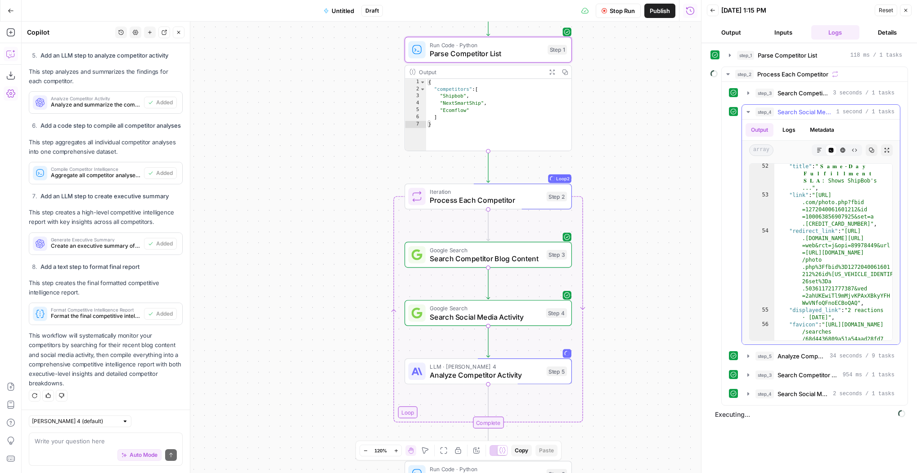
scroll to position [1032, 0]
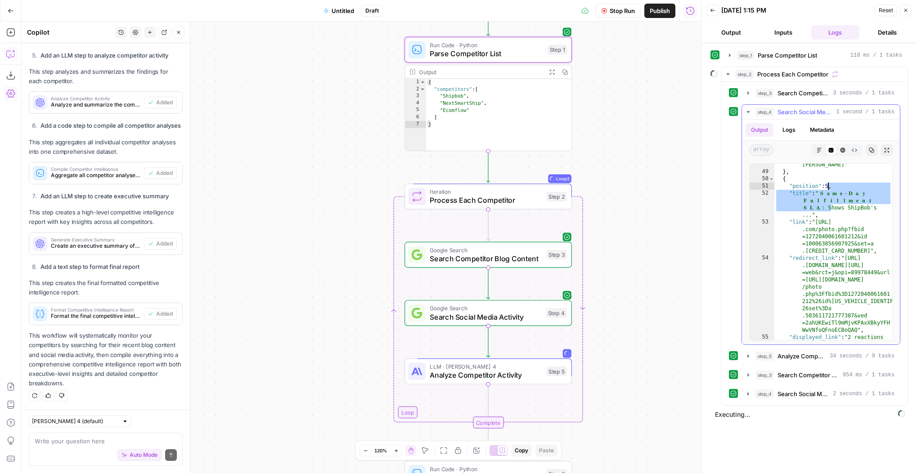
drag, startPoint x: 830, startPoint y: 205, endPoint x: 828, endPoint y: 190, distance: 15.5
click at [828, 190] on div ""source" : "LinkedIn · Chris Kucher" } , { "position" : 5 , "title" : "️ 𝐒 𝐚 𝐦 …" at bounding box center [833, 257] width 118 height 206
type textarea "**********"
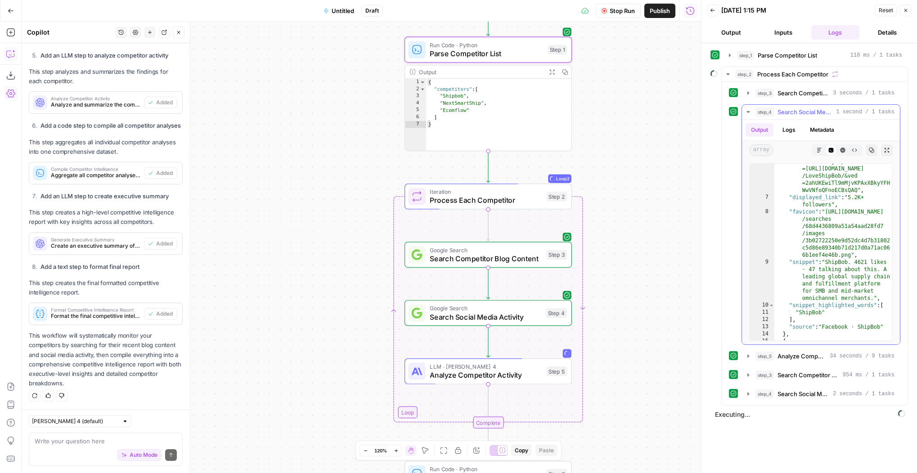
scroll to position [0, 0]
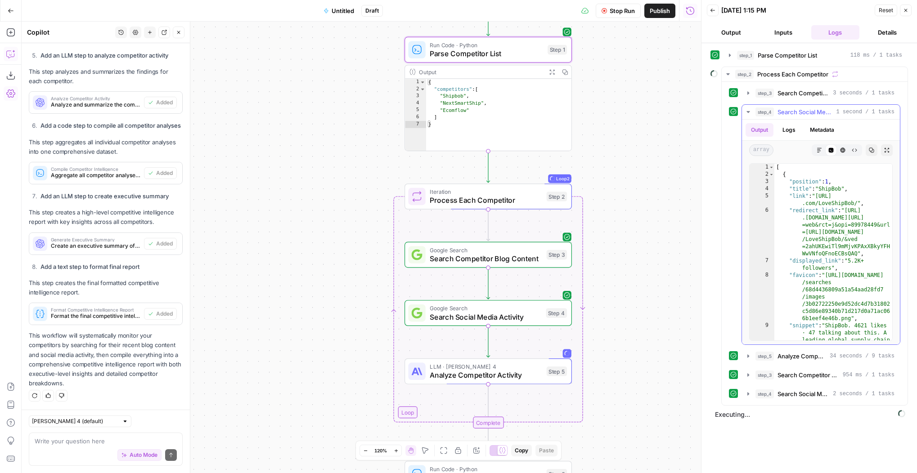
click at [745, 111] on icon "button" at bounding box center [748, 111] width 7 height 7
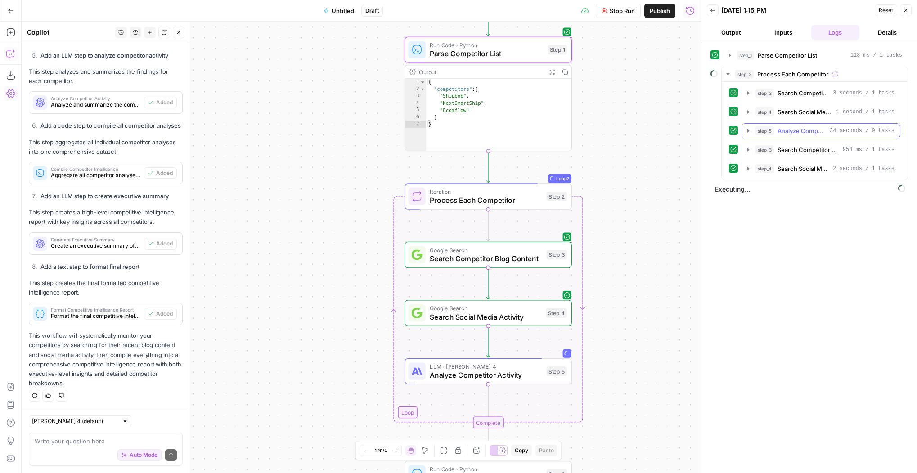
click at [746, 133] on icon "button" at bounding box center [748, 130] width 7 height 7
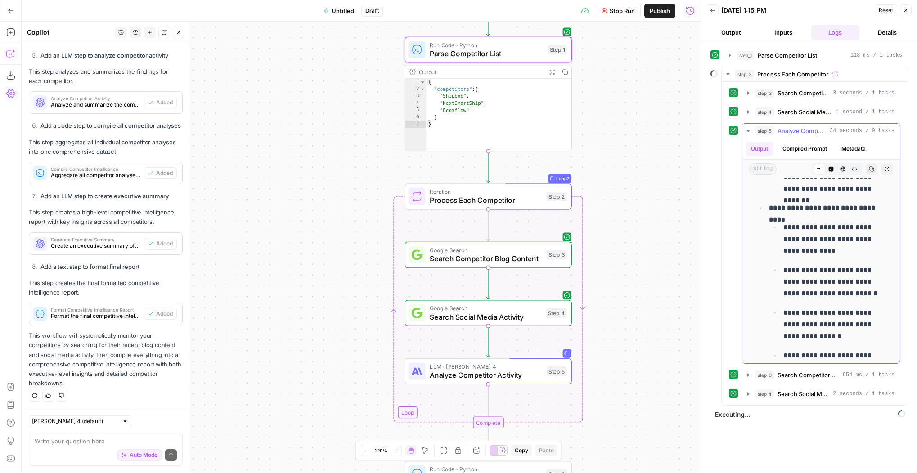
scroll to position [2087, 0]
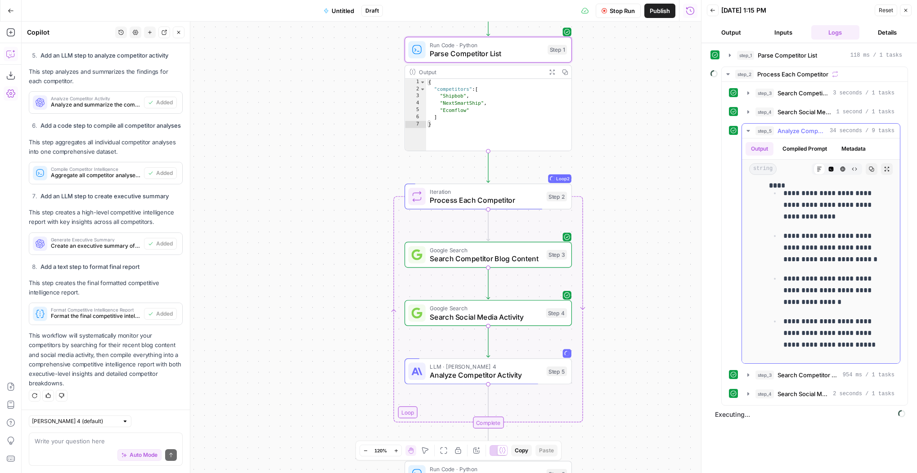
click at [746, 127] on icon "button" at bounding box center [748, 130] width 7 height 7
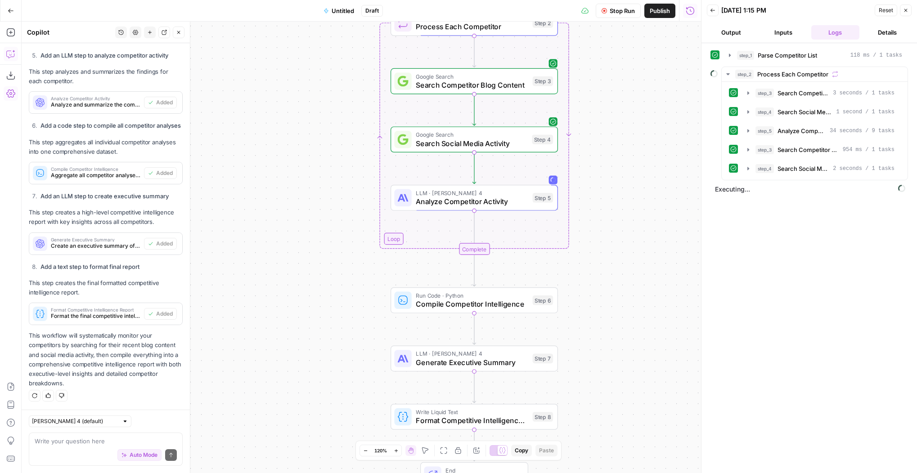
drag, startPoint x: 657, startPoint y: 249, endPoint x: 648, endPoint y: 85, distance: 164.6
click at [647, 85] on div "Workflow Set Inputs Inputs Run Code · Python Parse Competitor List Step 1 Outpu…" at bounding box center [362, 248] width 680 height 452
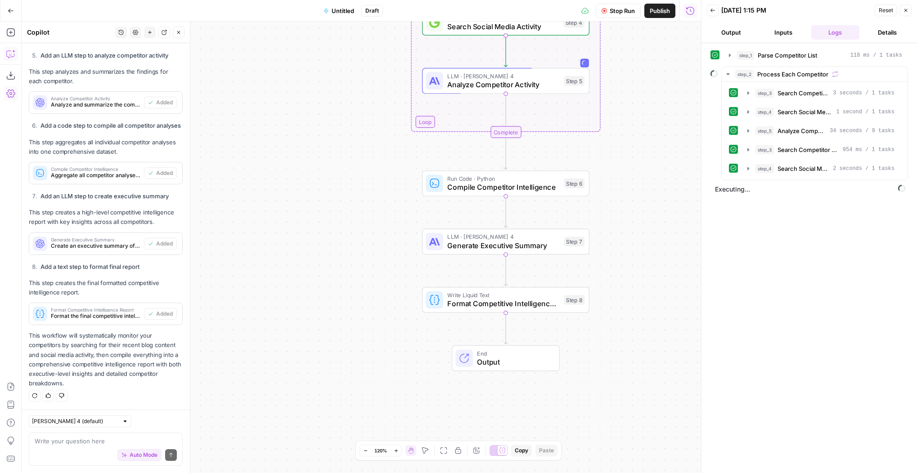
drag, startPoint x: 612, startPoint y: 244, endPoint x: 639, endPoint y: 135, distance: 112.2
click at [639, 135] on div "Workflow Set Inputs Inputs Run Code · Python Parse Competitor List Step 1 Outpu…" at bounding box center [362, 248] width 680 height 452
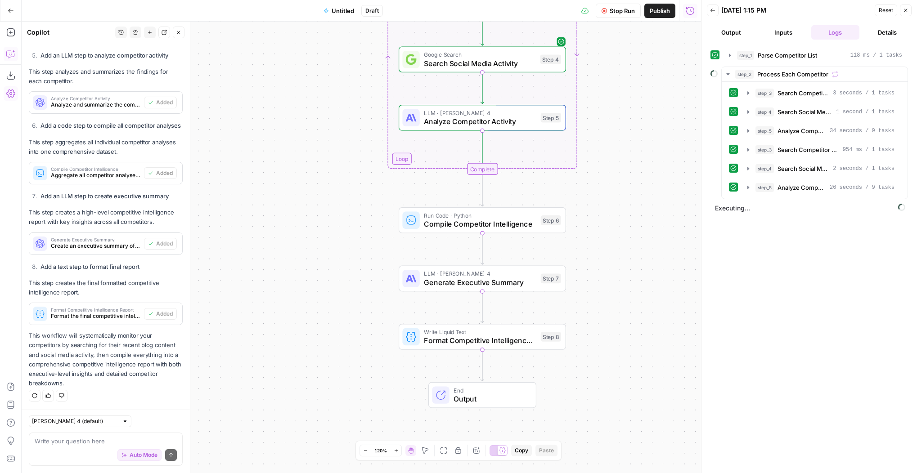
drag, startPoint x: 662, startPoint y: 237, endPoint x: 635, endPoint y: 272, distance: 44.3
click at [635, 272] on div "Workflow Set Inputs Inputs Run Code · Python Parse Competitor List Step 1 Outpu…" at bounding box center [362, 248] width 680 height 452
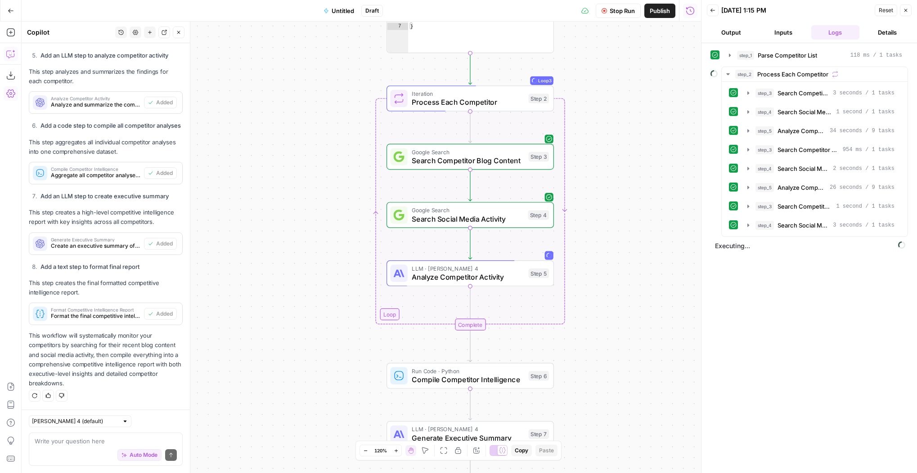
drag, startPoint x: 608, startPoint y: 152, endPoint x: 601, endPoint y: 320, distance: 168.4
click at [601, 320] on div "Workflow Set Inputs Inputs Run Code · Python Parse Competitor List Step 1 Outpu…" at bounding box center [362, 248] width 680 height 452
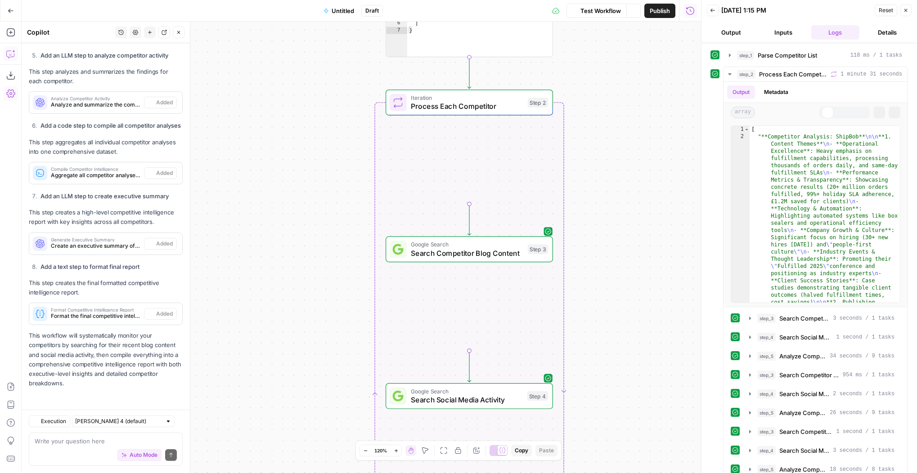
scroll to position [725, 0]
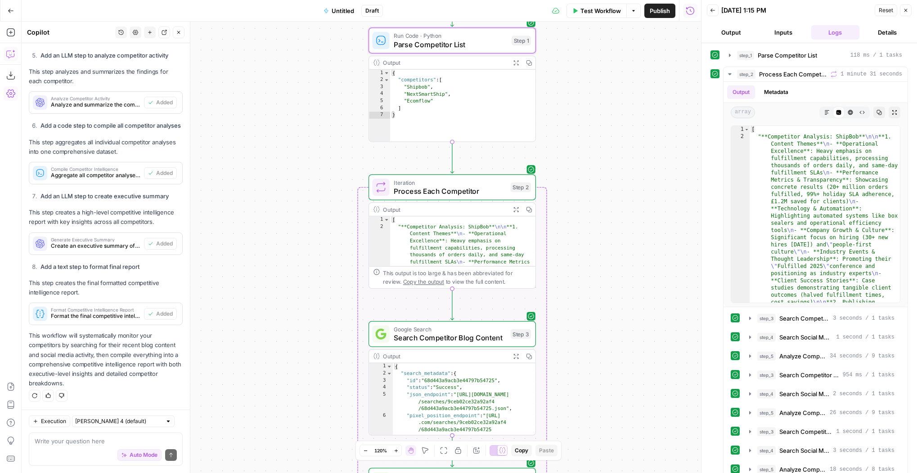
drag, startPoint x: 596, startPoint y: 90, endPoint x: 573, endPoint y: 105, distance: 27.5
click at [573, 104] on div "Workflow Set Inputs Inputs Run Code · Python Parse Competitor List Step 1 Outpu…" at bounding box center [362, 248] width 680 height 452
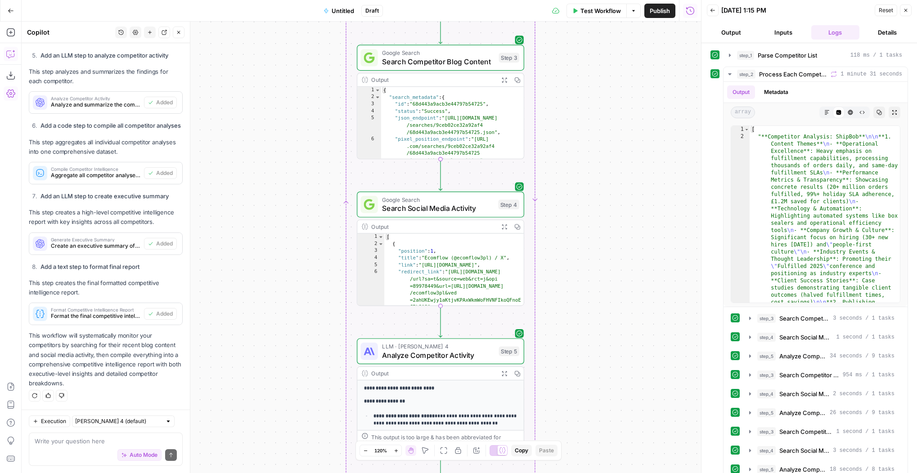
drag, startPoint x: 582, startPoint y: 321, endPoint x: 576, endPoint y: 113, distance: 208.0
click at [576, 113] on div "Workflow Set Inputs Inputs Run Code · Python Parse Competitor List Step 1 Outpu…" at bounding box center [362, 248] width 680 height 452
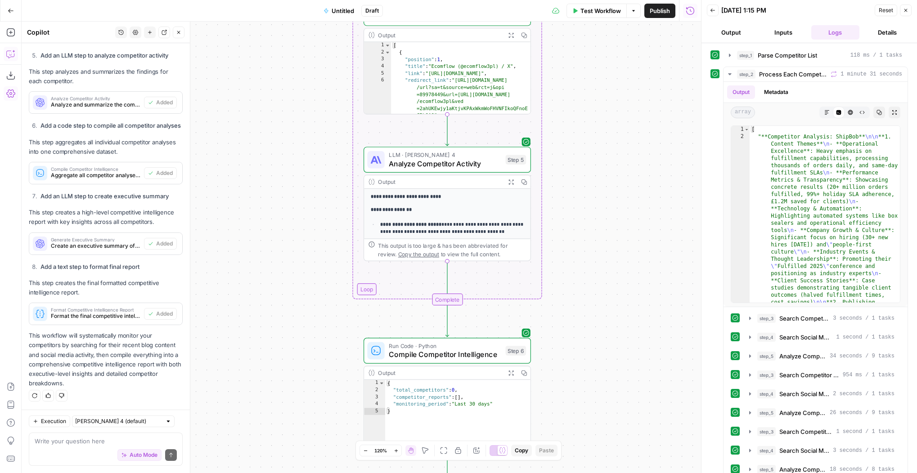
drag, startPoint x: 550, startPoint y: 311, endPoint x: 551, endPoint y: 139, distance: 171.9
click at [551, 139] on div "Workflow Set Inputs Inputs Run Code · Python Parse Competitor List Step 1 Outpu…" at bounding box center [362, 248] width 680 height 452
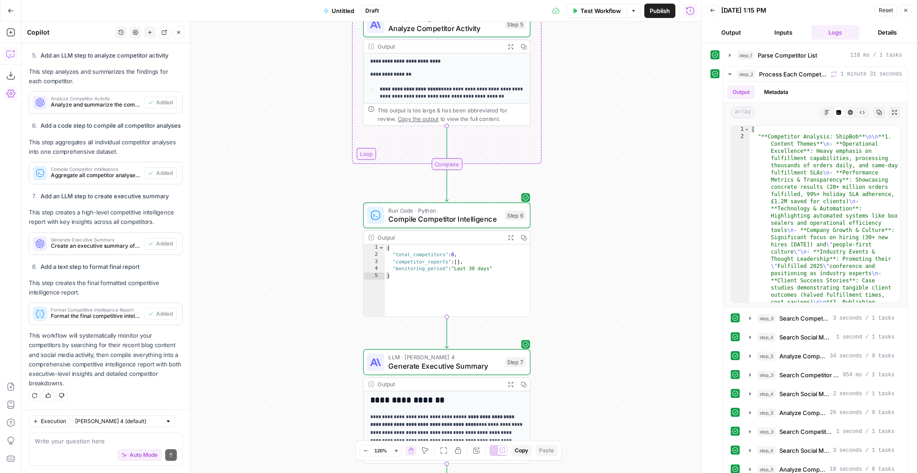
drag, startPoint x: 576, startPoint y: 349, endPoint x: 576, endPoint y: 189, distance: 159.8
click at [575, 185] on div "Workflow Set Inputs Inputs Run Code · Python Parse Competitor List Step 1 Outpu…" at bounding box center [362, 248] width 680 height 452
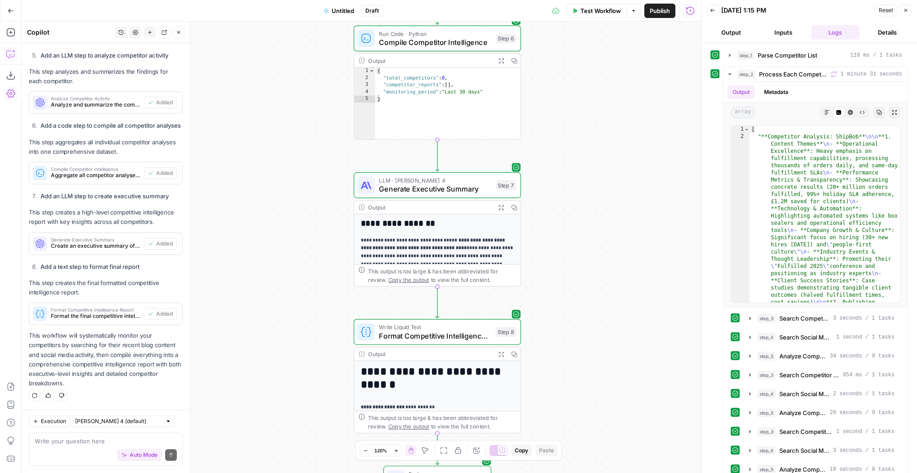
drag, startPoint x: 576, startPoint y: 277, endPoint x: 576, endPoint y: 207, distance: 69.8
click at [576, 207] on div "Workflow Set Inputs Inputs Run Code · Python Parse Competitor List Step 1 Outpu…" at bounding box center [362, 248] width 680 height 452
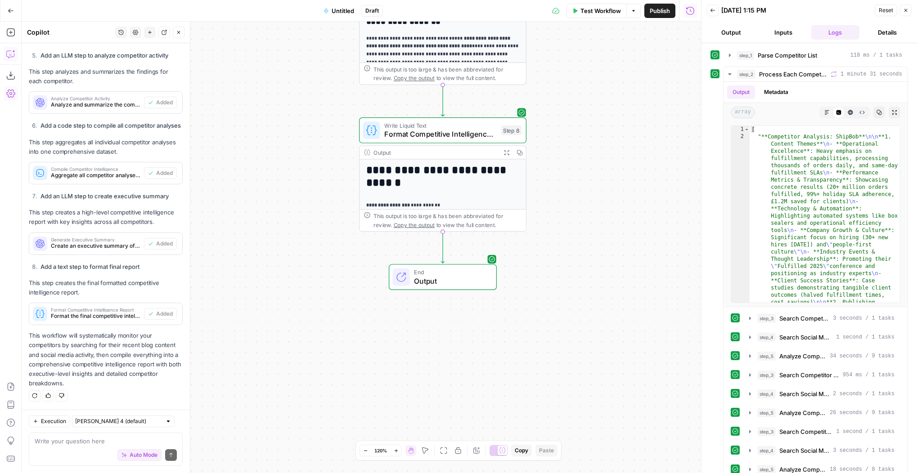
drag, startPoint x: 579, startPoint y: 296, endPoint x: 584, endPoint y: 234, distance: 61.4
click at [584, 234] on div "Workflow Set Inputs Inputs Run Code · Python Parse Competitor List Step 1 Outpu…" at bounding box center [362, 248] width 680 height 452
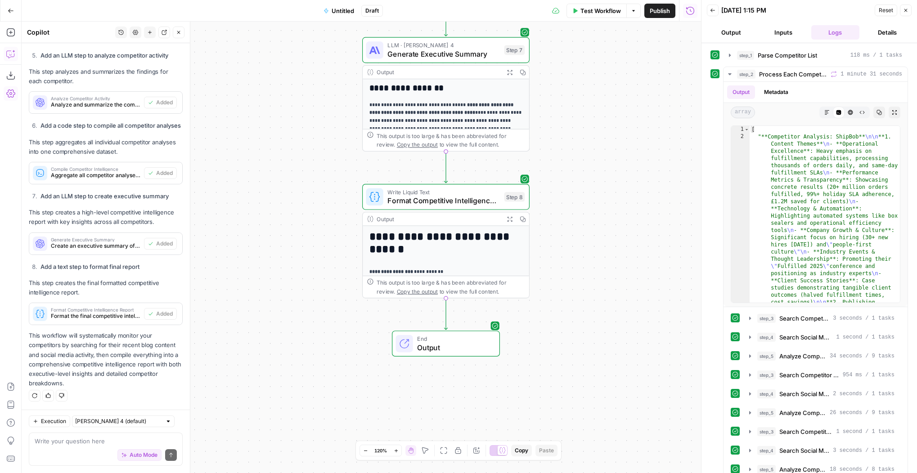
drag, startPoint x: 590, startPoint y: 299, endPoint x: 583, endPoint y: 298, distance: 6.4
click at [590, 304] on div "Workflow Set Inputs Inputs Run Code · Python Parse Competitor List Step 1 Outpu…" at bounding box center [362, 248] width 680 height 452
click at [441, 344] on span "Output" at bounding box center [454, 347] width 73 height 11
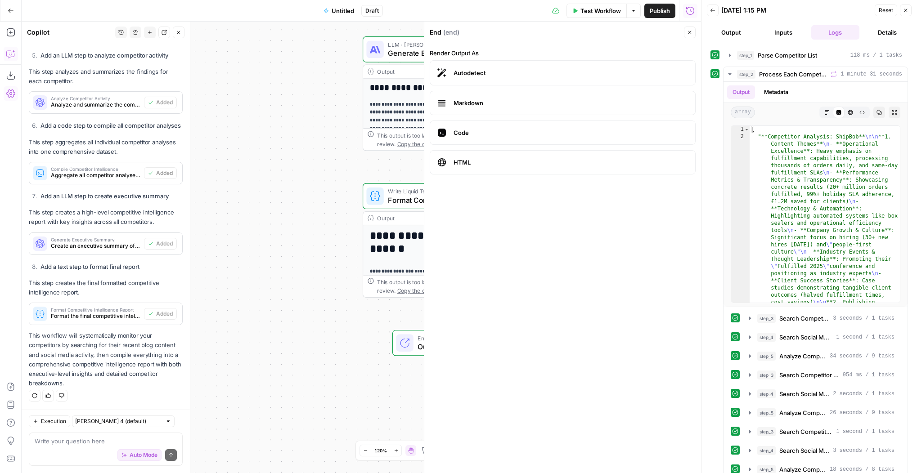
click at [395, 248] on h1 "**********" at bounding box center [447, 243] width 154 height 26
click at [304, 210] on div "Workflow Set Inputs Inputs Run Code · Python Parse Competitor List Step 1 Outpu…" at bounding box center [362, 248] width 680 height 452
click at [689, 32] on icon "button" at bounding box center [689, 32] width 5 height 5
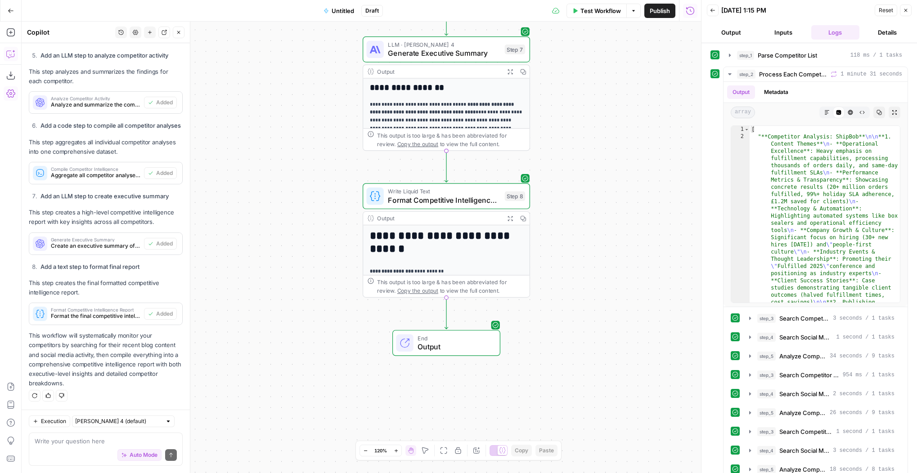
click at [905, 12] on icon "button" at bounding box center [905, 10] width 5 height 5
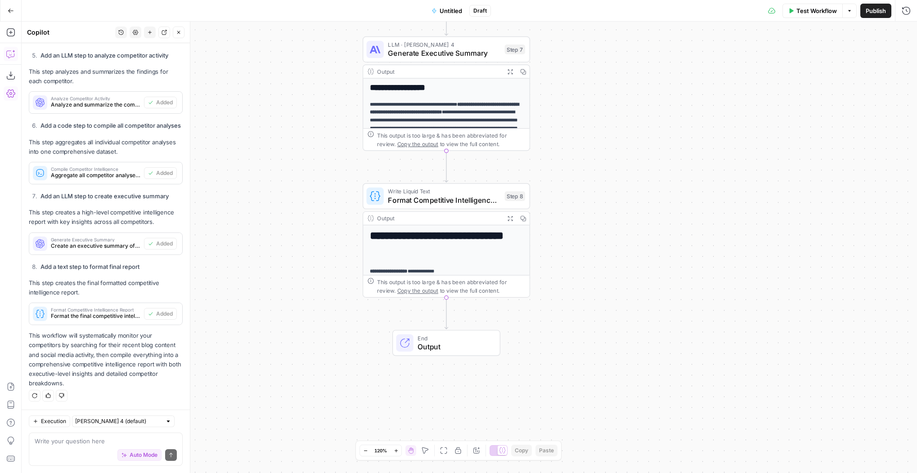
click at [486, 233] on h1 "**********" at bounding box center [447, 243] width 154 height 26
click at [512, 218] on icon "button" at bounding box center [510, 219] width 6 height 6
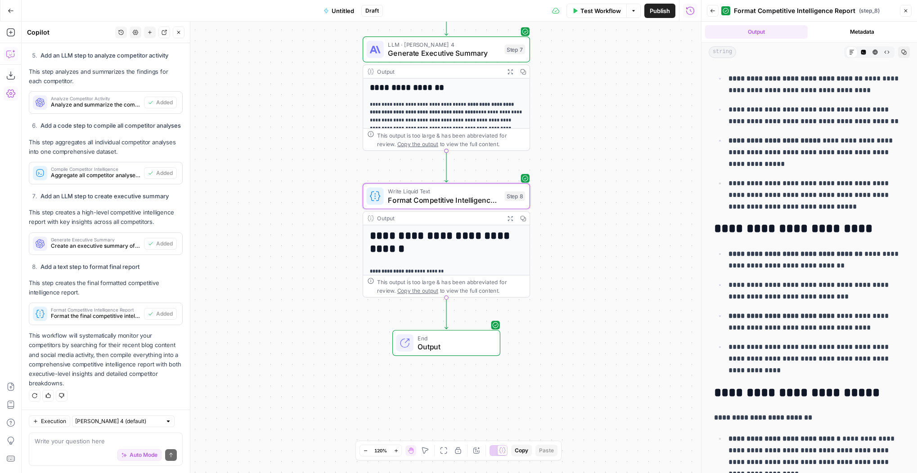
scroll to position [0, 0]
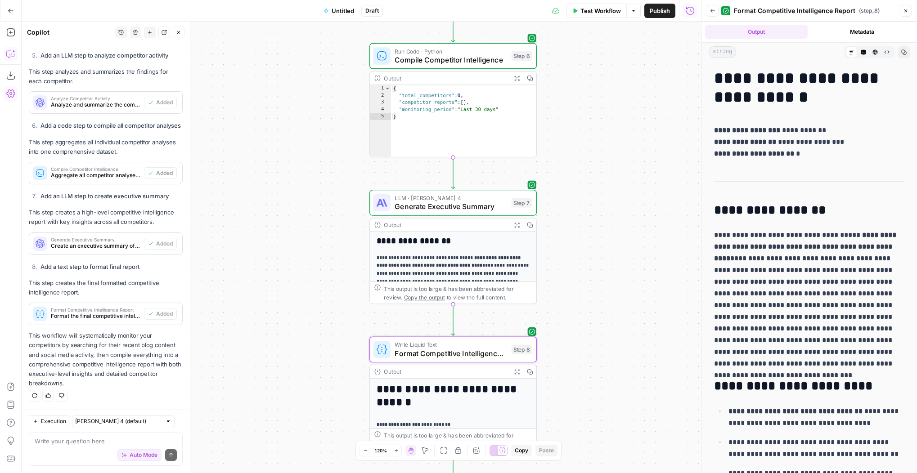
drag, startPoint x: 595, startPoint y: 134, endPoint x: 602, endPoint y: 288, distance: 153.6
click at [602, 288] on div "Workflow Set Inputs Inputs Run Code · Python Parse Competitor List Step 1 Outpu…" at bounding box center [362, 248] width 680 height 452
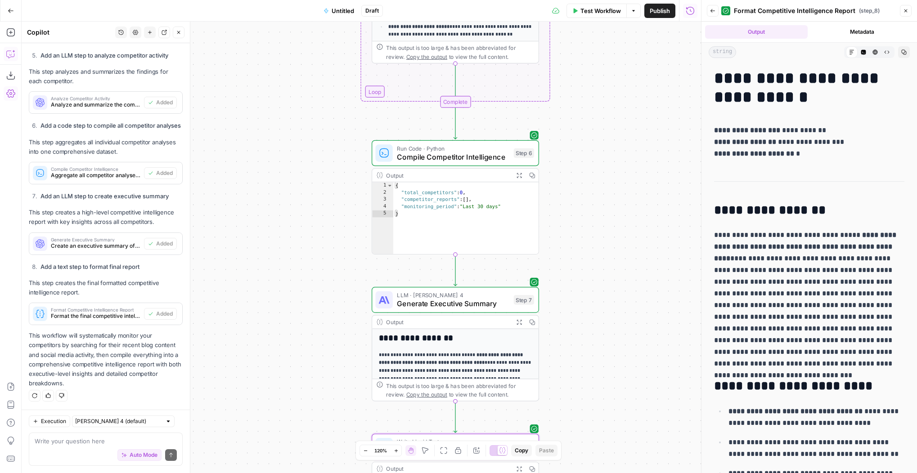
drag, startPoint x: 594, startPoint y: 136, endPoint x: 596, endPoint y: 230, distance: 93.6
click at [596, 230] on div "Workflow Set Inputs Inputs Run Code · Python Parse Competitor List Step 1 Outpu…" at bounding box center [362, 248] width 680 height 452
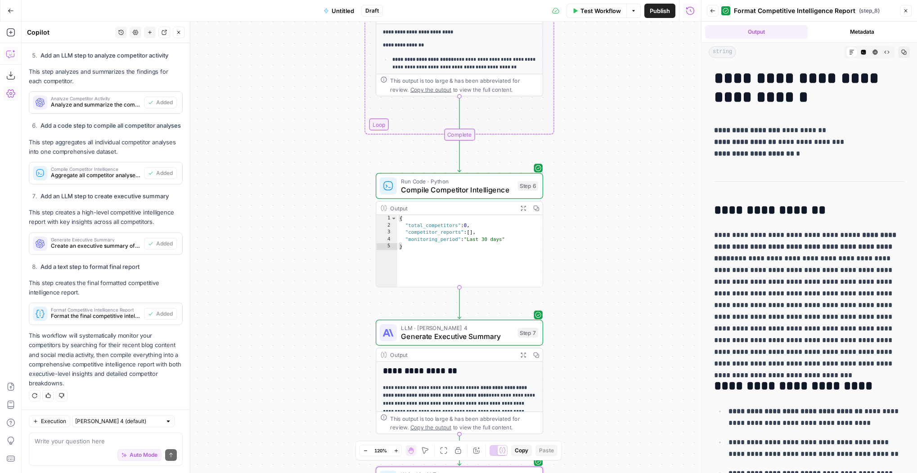
drag, startPoint x: 588, startPoint y: 188, endPoint x: 603, endPoint y: 321, distance: 134.1
click at [603, 321] on div "Workflow Set Inputs Inputs Run Code · Python Parse Competitor List Step 1 Outpu…" at bounding box center [362, 248] width 680 height 452
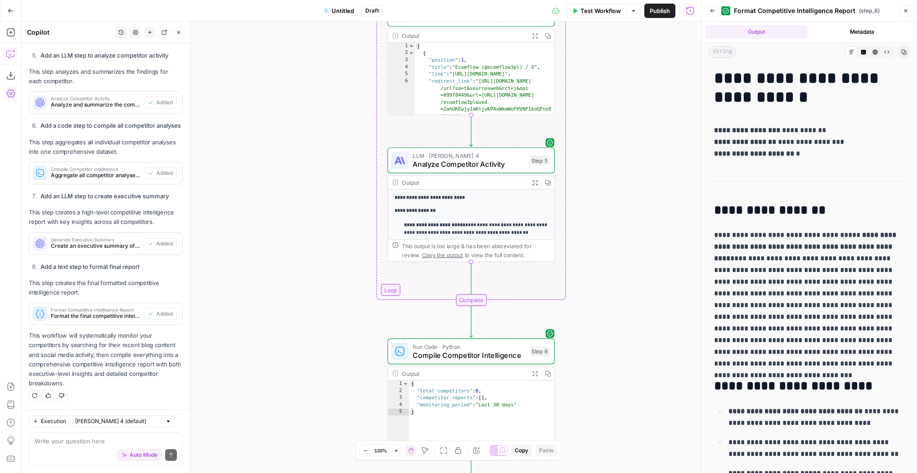
drag, startPoint x: 631, startPoint y: 162, endPoint x: 627, endPoint y: 183, distance: 21.0
click at [627, 183] on div "Workflow Set Inputs Inputs Run Code · Python Parse Competitor List Step 1 Outpu…" at bounding box center [362, 248] width 680 height 452
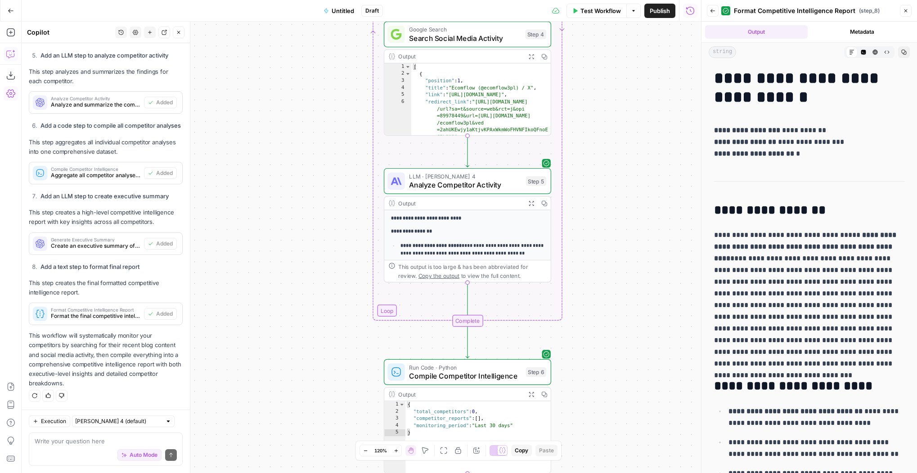
click at [486, 183] on span "Analyze Competitor Activity" at bounding box center [465, 185] width 113 height 11
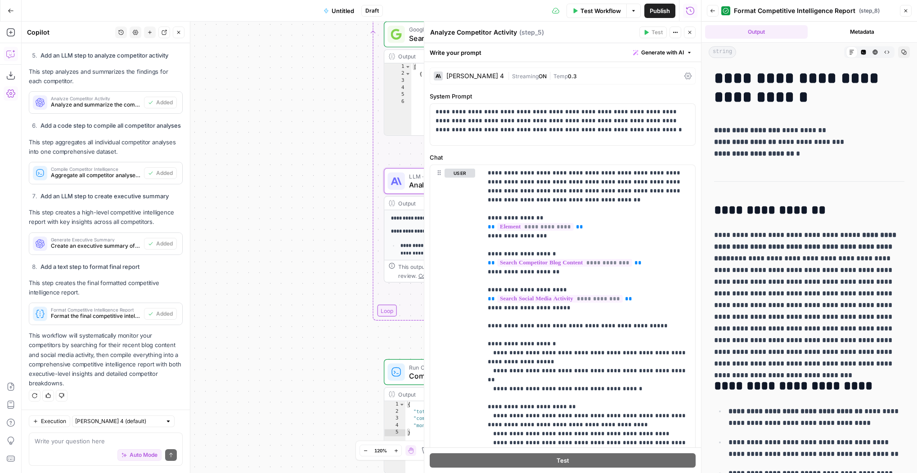
drag, startPoint x: 908, startPoint y: 8, endPoint x: 783, endPoint y: 15, distance: 125.3
click at [908, 8] on icon "button" at bounding box center [905, 10] width 5 height 5
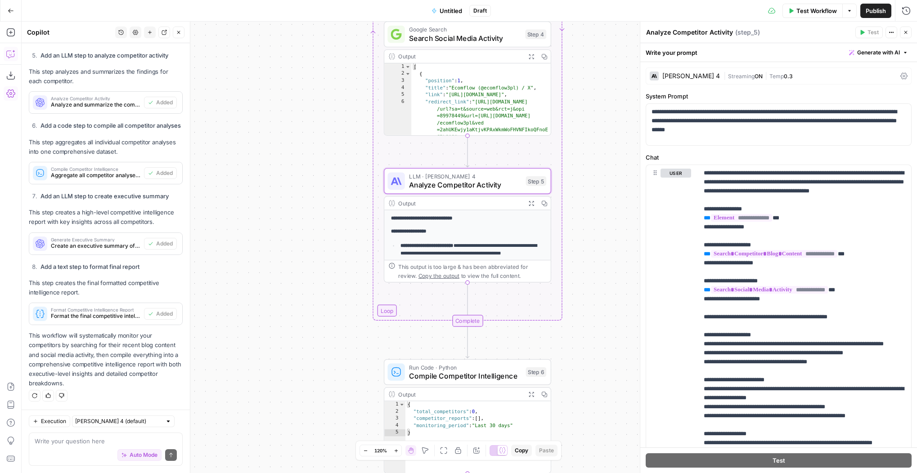
drag, startPoint x: 905, startPoint y: 31, endPoint x: 704, endPoint y: 45, distance: 201.2
click at [904, 32] on icon "button" at bounding box center [905, 32] width 5 height 5
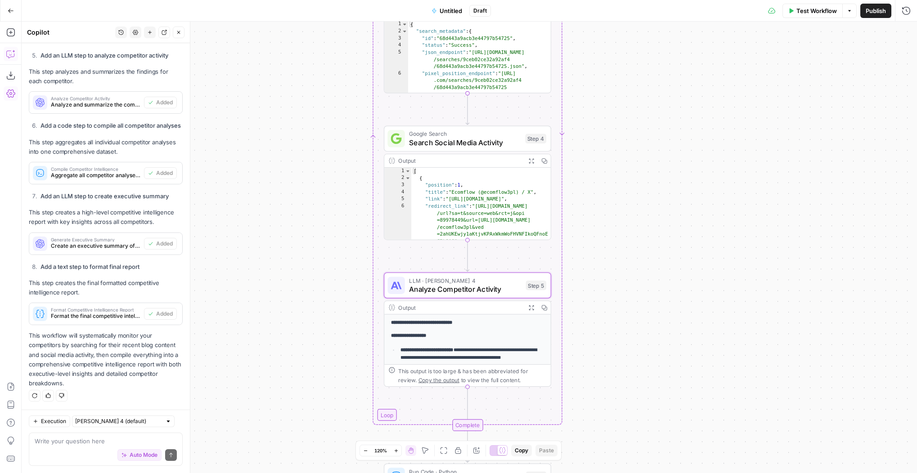
drag, startPoint x: 614, startPoint y: 137, endPoint x: 504, endPoint y: 171, distance: 115.4
click at [607, 176] on div "Workflow Set Inputs Inputs Run Code · Python Parse Competitor List Step 1 Outpu…" at bounding box center [470, 248] width 896 height 452
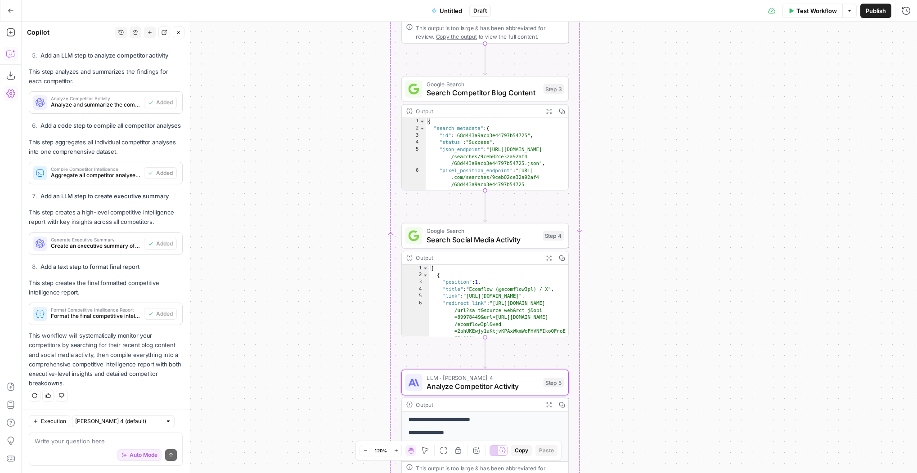
drag, startPoint x: 615, startPoint y: 207, endPoint x: 615, endPoint y: 225, distance: 18.0
click at [617, 226] on div "Workflow Set Inputs Inputs Run Code · Python Parse Competitor List Step 1 Outpu…" at bounding box center [470, 248] width 896 height 452
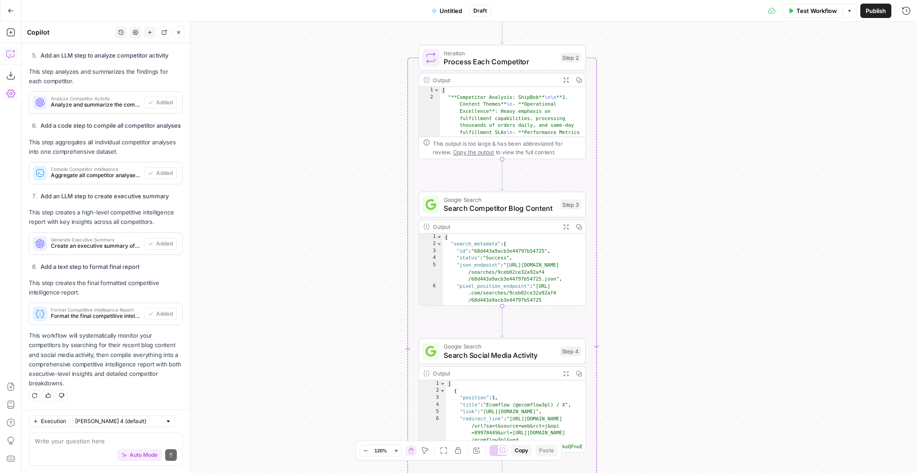
drag, startPoint x: 635, startPoint y: 226, endPoint x: 633, endPoint y: 280, distance: 53.6
click at [634, 282] on div "Workflow Set Inputs Inputs Run Code · Python Parse Competitor List Step 1 Outpu…" at bounding box center [470, 248] width 896 height 452
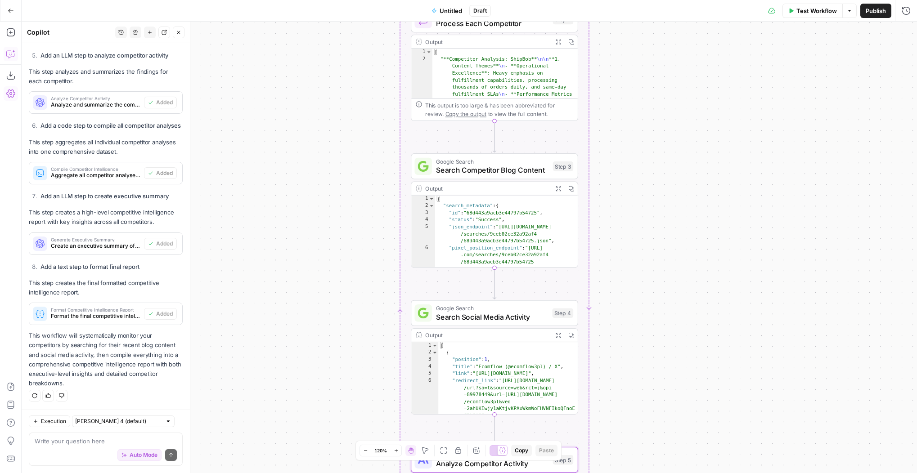
drag, startPoint x: 641, startPoint y: 219, endPoint x: 654, endPoint y: 119, distance: 100.8
click at [654, 118] on div "Workflow Set Inputs Inputs Run Code · Python Parse Competitor List Step 1 Outpu…" at bounding box center [470, 248] width 896 height 452
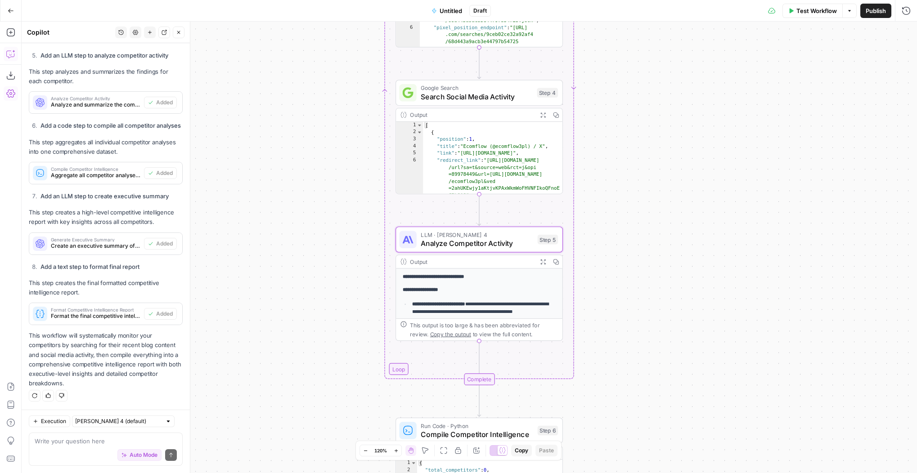
drag, startPoint x: 642, startPoint y: 282, endPoint x: 617, endPoint y: 191, distance: 94.2
click at [617, 191] on div "Workflow Set Inputs Inputs Run Code · Python Parse Competitor List Step 1 Outpu…" at bounding box center [470, 248] width 896 height 452
click at [76, 440] on textarea at bounding box center [106, 441] width 142 height 9
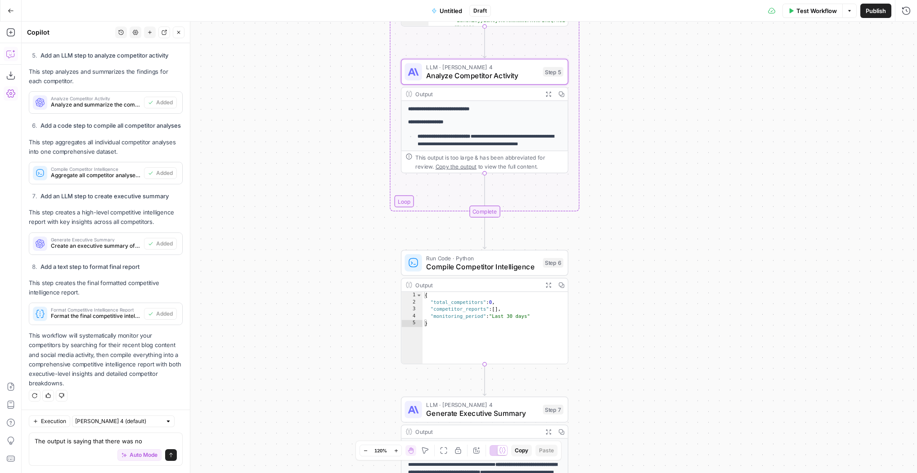
drag, startPoint x: 613, startPoint y: 260, endPoint x: 558, endPoint y: 274, distance: 56.8
click at [614, 234] on div "Workflow Set Inputs Inputs Run Code · Python Parse Competitor List Step 1 Outpu…" at bounding box center [470, 248] width 896 height 452
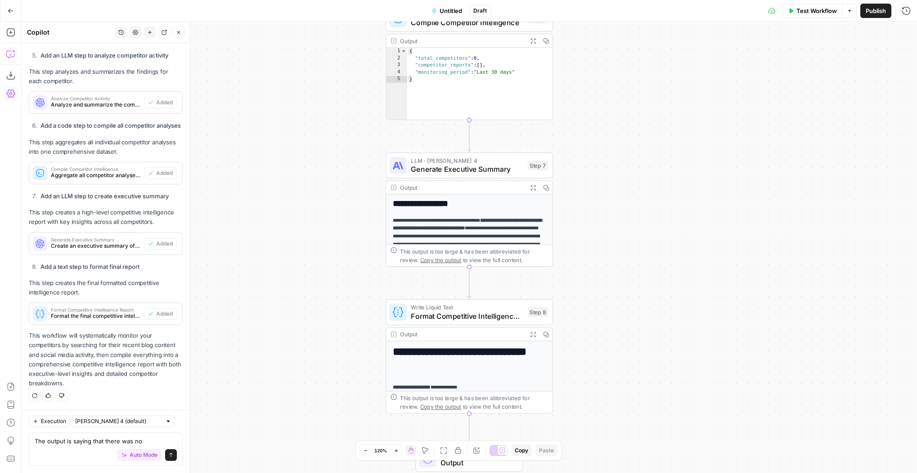
drag, startPoint x: 652, startPoint y: 332, endPoint x: 644, endPoint y: 155, distance: 177.0
click at [645, 146] on div "Workflow Set Inputs Inputs Run Code · Python Parse Competitor List Step 1 Outpu…" at bounding box center [470, 248] width 896 height 452
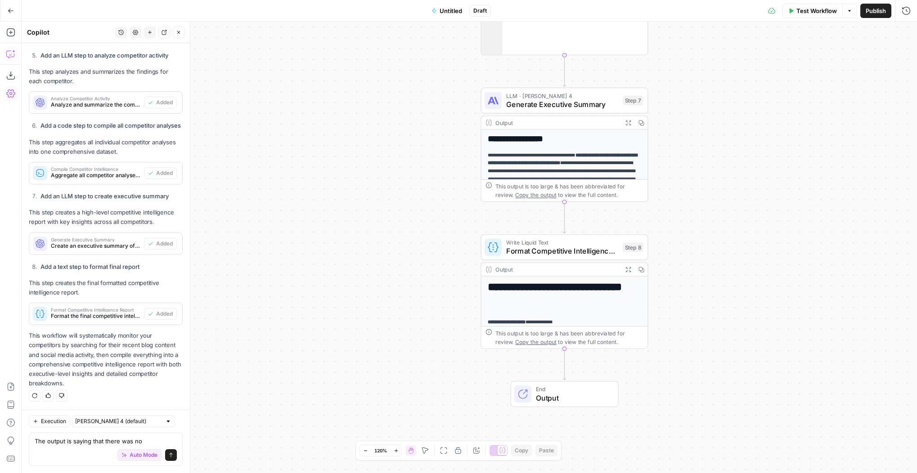
click at [153, 442] on div "Auto Mode will automatically modify and execute the workflow" at bounding box center [139, 433] width 136 height 24
click at [67, 442] on div "Auto Mode will automatically modify and execute the workflow" at bounding box center [139, 432] width 144 height 25
click at [59, 440] on textarea "The output is saying that there was no" at bounding box center [106, 441] width 142 height 9
click at [154, 441] on textarea "The output is saying that there was no" at bounding box center [106, 441] width 142 height 9
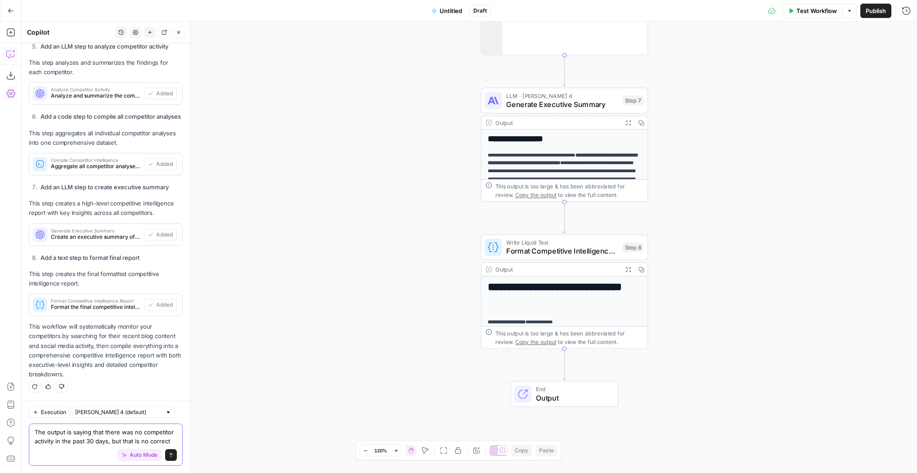
scroll to position [743, 0]
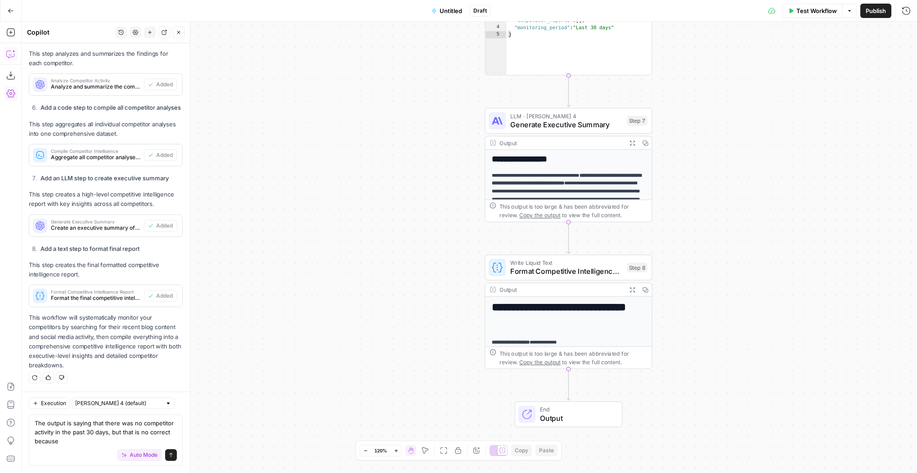
drag, startPoint x: 445, startPoint y: 176, endPoint x: 428, endPoint y: 405, distance: 229.6
click at [432, 412] on div "Workflow Set Inputs Inputs Run Code · Python Parse Competitor List Step 1 Outpu…" at bounding box center [470, 248] width 896 height 452
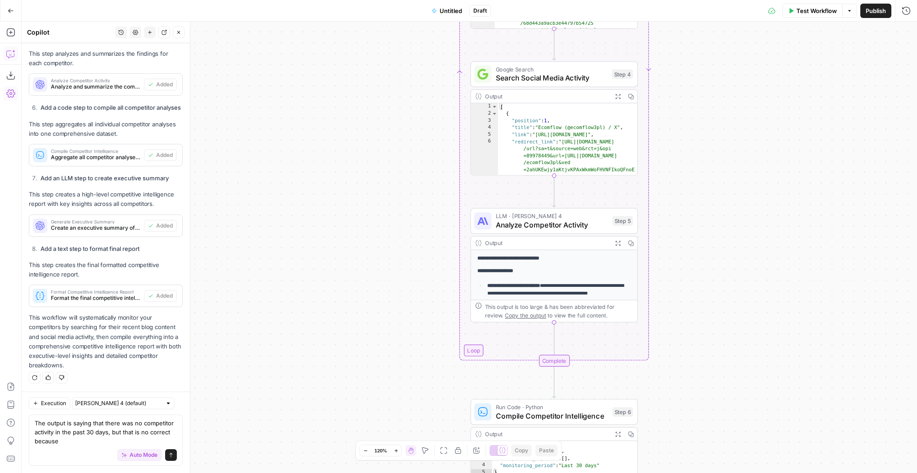
drag, startPoint x: 427, startPoint y: 144, endPoint x: 423, endPoint y: 345, distance: 201.2
click at [427, 357] on div "Workflow Set Inputs Inputs Run Code · Python Parse Competitor List Step 1 Outpu…" at bounding box center [470, 248] width 896 height 452
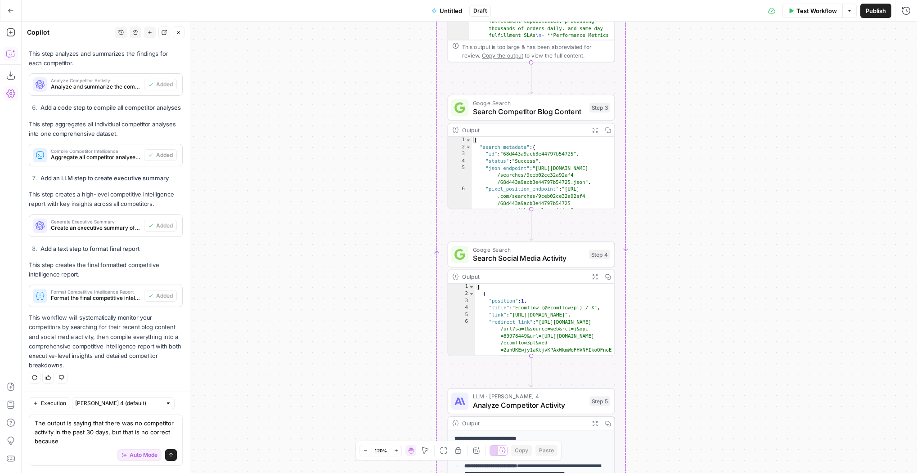
drag, startPoint x: 432, startPoint y: 213, endPoint x: 412, endPoint y: 229, distance: 25.6
click at [410, 389] on div "Workflow Set Inputs Inputs Run Code · Python Parse Competitor List Step 1 Outpu…" at bounding box center [470, 248] width 896 height 452
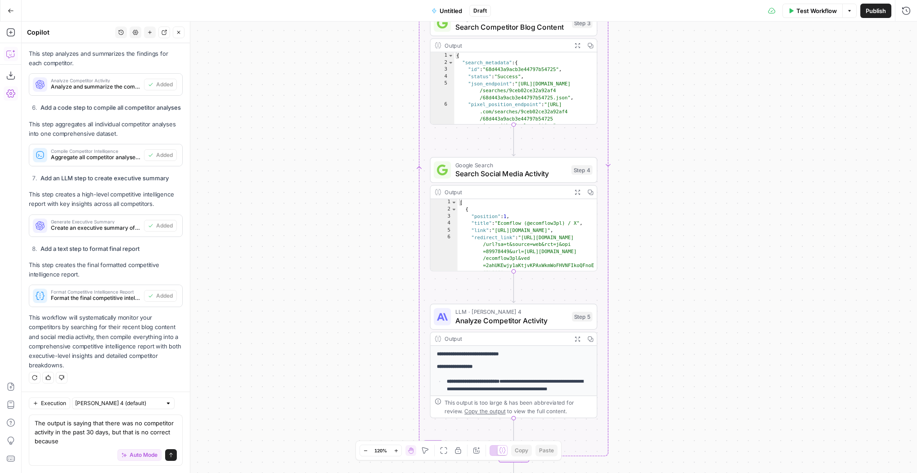
drag, startPoint x: 409, startPoint y: 340, endPoint x: 405, endPoint y: 87, distance: 253.4
click at [405, 87] on div "Workflow Set Inputs Inputs Run Code · Python Parse Competitor List Step 1 Outpu…" at bounding box center [470, 248] width 896 height 452
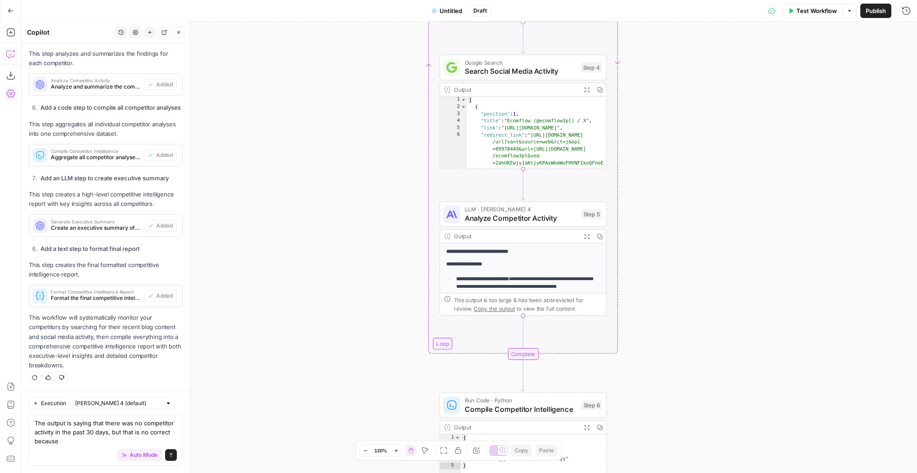
drag, startPoint x: 316, startPoint y: 295, endPoint x: 328, endPoint y: 131, distance: 165.2
click at [327, 130] on div "Workflow Set Inputs Inputs Run Code · Python Parse Competitor List Step 1 Outpu…" at bounding box center [470, 248] width 896 height 452
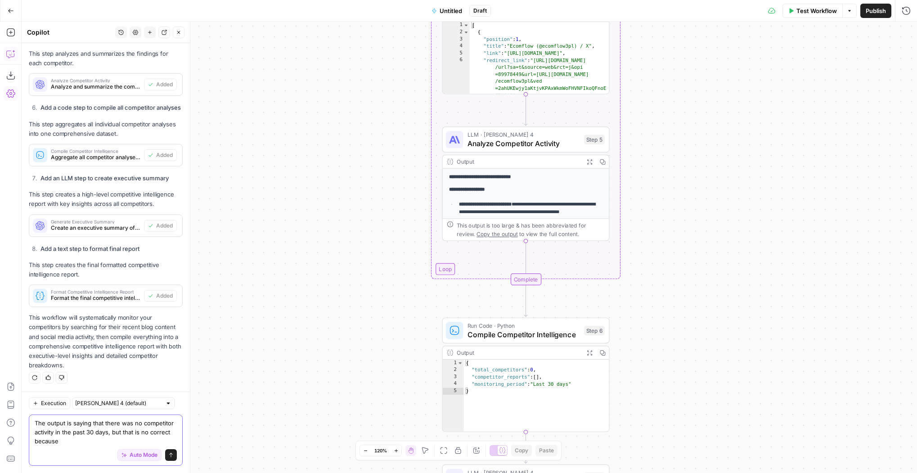
click at [77, 439] on textarea "The output is saying that there was no competitor activity in the past 30 days,…" at bounding box center [106, 432] width 142 height 27
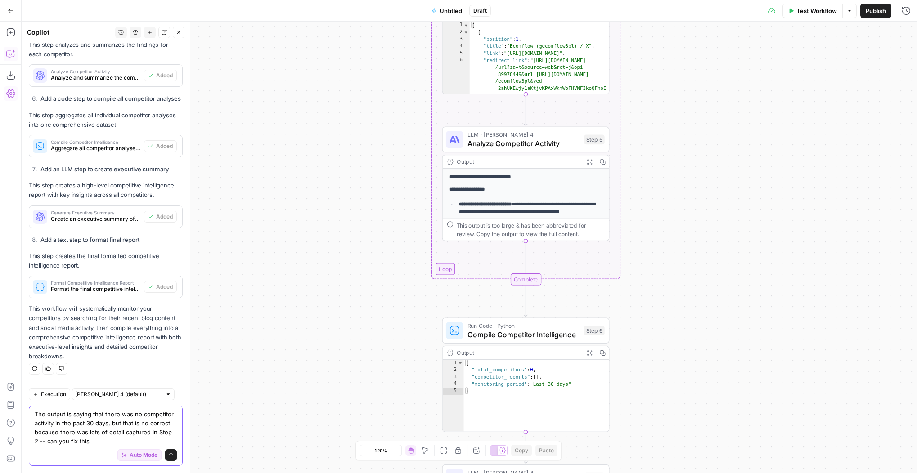
type textarea "The output is saying that there was no competitor activity in the past 30 days,…"
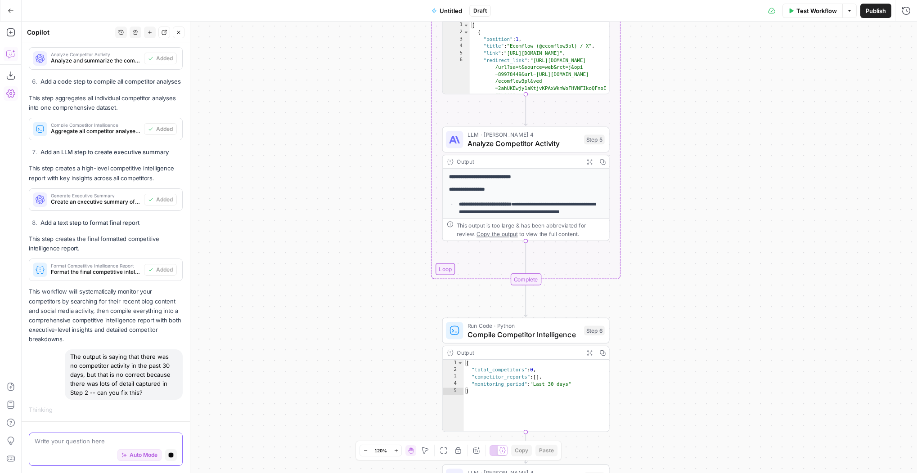
scroll to position [760, 0]
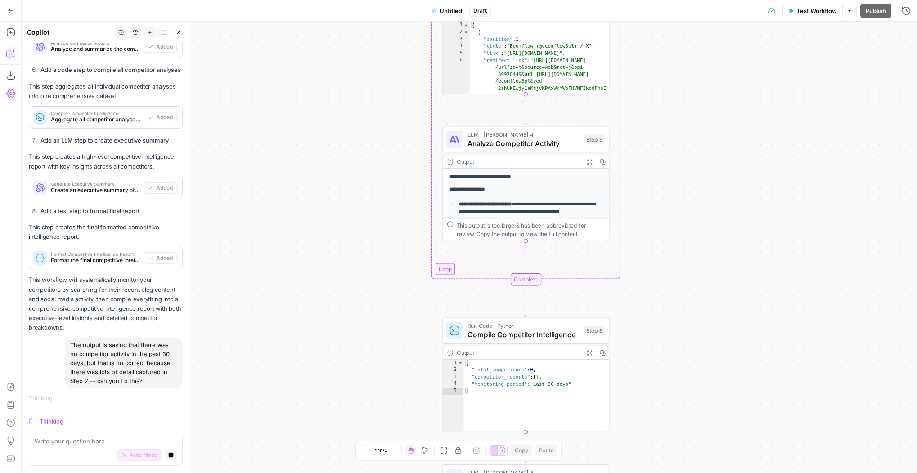
click at [483, 7] on span "Draft" at bounding box center [480, 11] width 14 height 8
click at [478, 10] on span "Draft" at bounding box center [480, 11] width 14 height 8
click at [450, 11] on span "Untitled" at bounding box center [451, 10] width 23 height 9
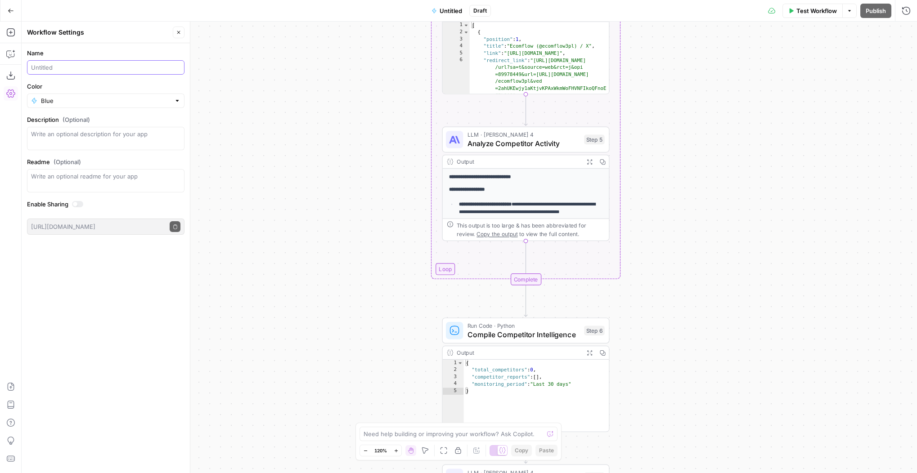
click at [64, 68] on input "Name" at bounding box center [105, 67] width 149 height 9
type input "CHRIS + CANDICE COMPETITOR INTEL"
click at [51, 99] on div "Settings S" at bounding box center [44, 94] width 42 height 16
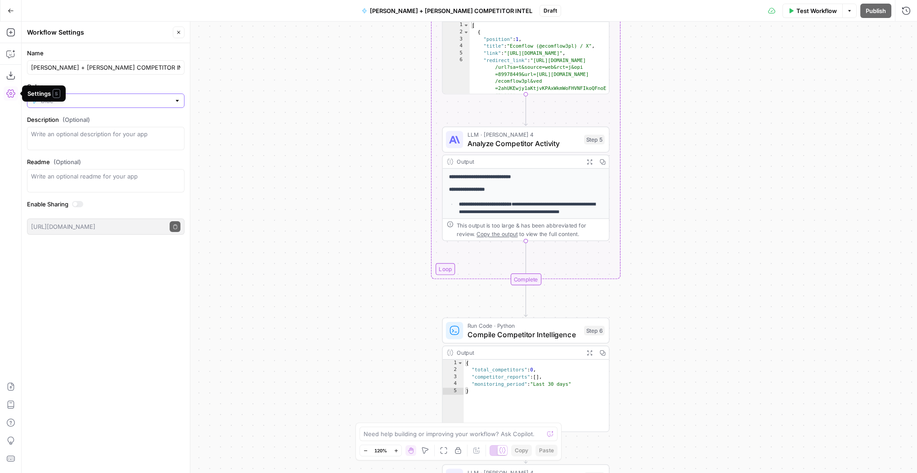
click at [94, 104] on input "Color" at bounding box center [106, 100] width 130 height 9
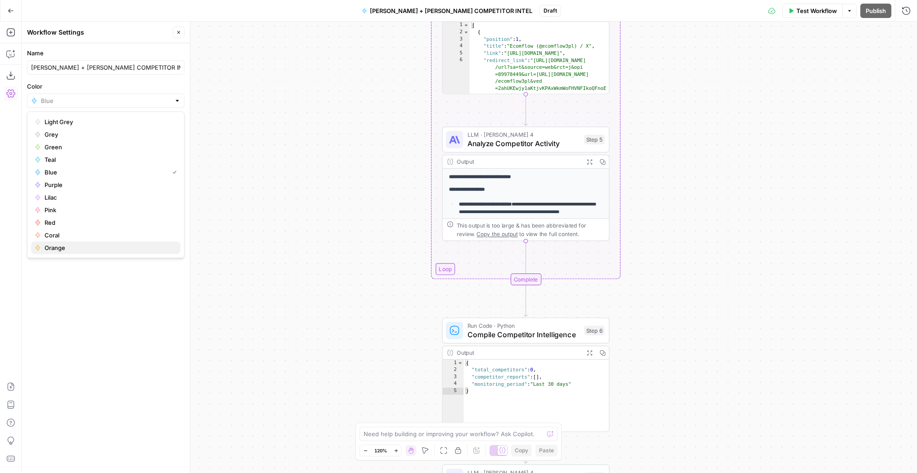
click at [64, 248] on span "Orange" at bounding box center [109, 247] width 129 height 9
type input "Orange"
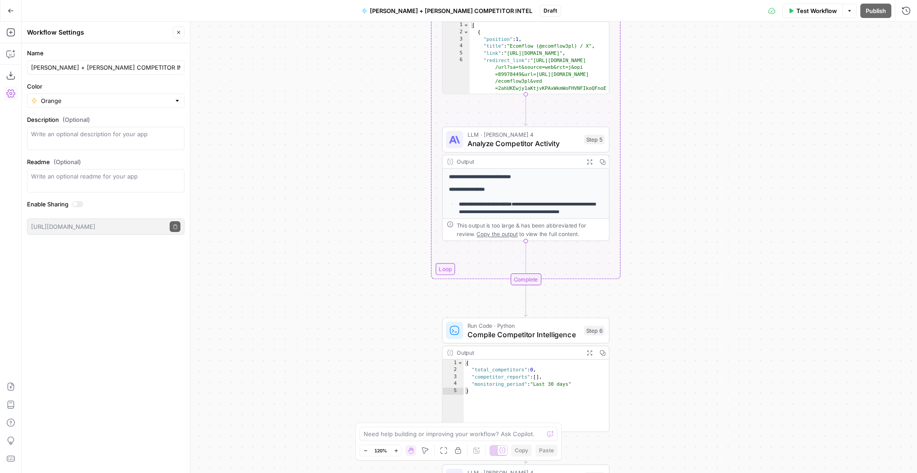
drag, startPoint x: 74, startPoint y: 291, endPoint x: 63, endPoint y: 280, distance: 16.2
click at [74, 291] on div "Name CHRIS + CANDICE COMPETITOR INTEL Color Orange Description (Optional) Readm…" at bounding box center [106, 258] width 168 height 430
click at [777, 97] on div "Workflow Set Inputs Inputs Run Code · Python Parse Competitor List Step 1 Outpu…" at bounding box center [470, 248] width 896 height 452
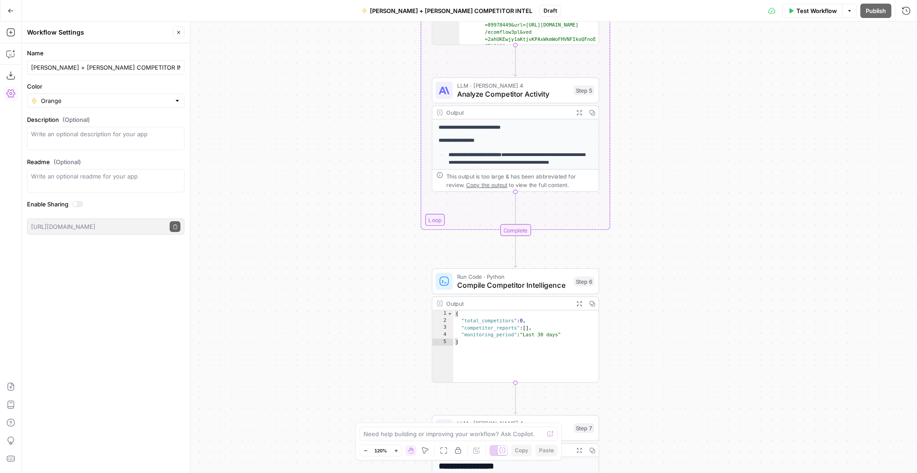
drag, startPoint x: 690, startPoint y: 237, endPoint x: 662, endPoint y: 190, distance: 54.3
click at [675, 186] on div "Workflow Set Inputs Inputs Run Code · Python Parse Competitor List Step 1 Outpu…" at bounding box center [470, 248] width 896 height 452
click at [179, 33] on icon "button" at bounding box center [178, 32] width 5 height 5
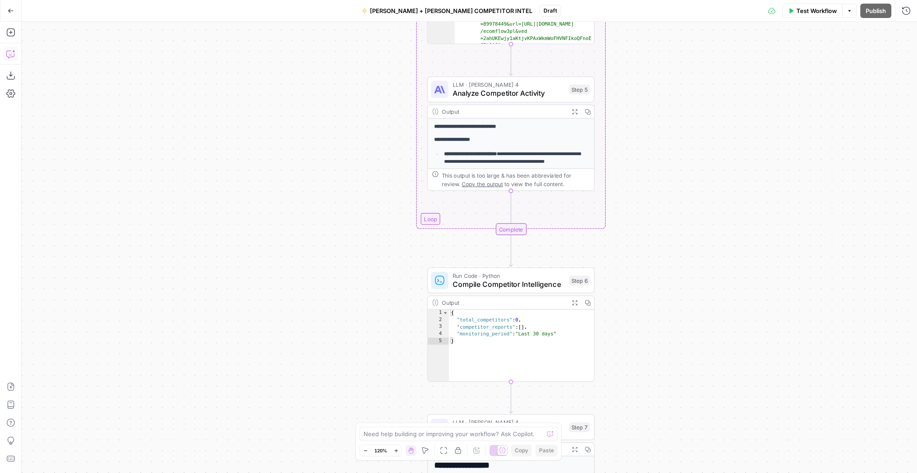
click at [8, 56] on icon "button" at bounding box center [10, 54] width 9 height 9
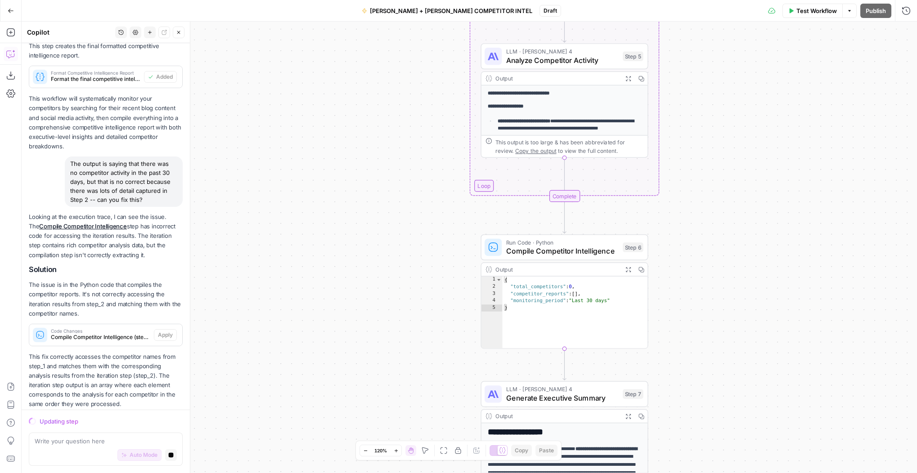
scroll to position [954, 0]
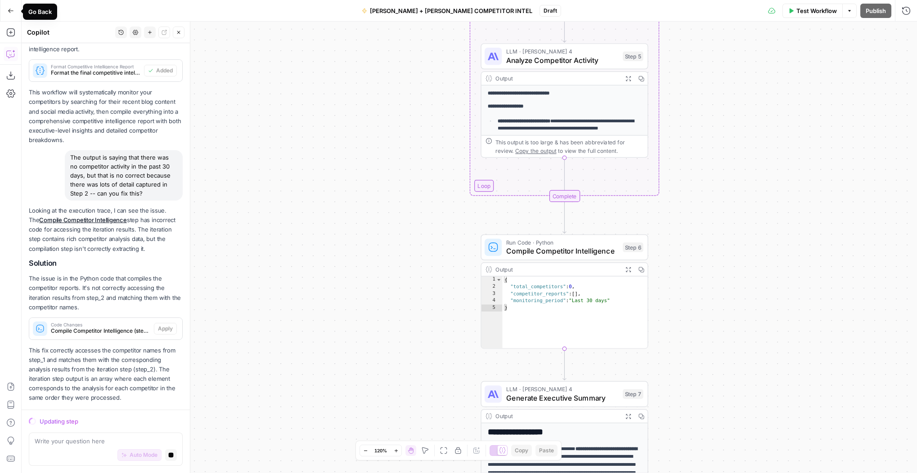
click at [9, 13] on icon "button" at bounding box center [11, 11] width 6 height 6
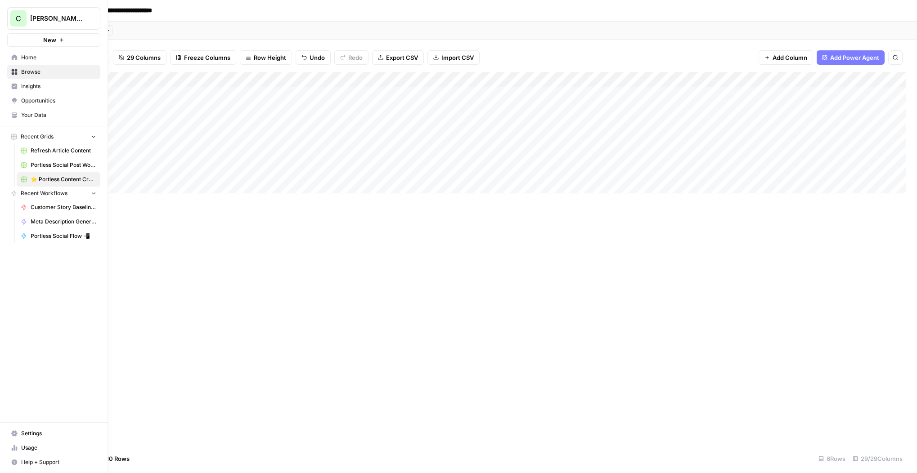
click at [12, 56] on icon at bounding box center [15, 57] width 6 height 6
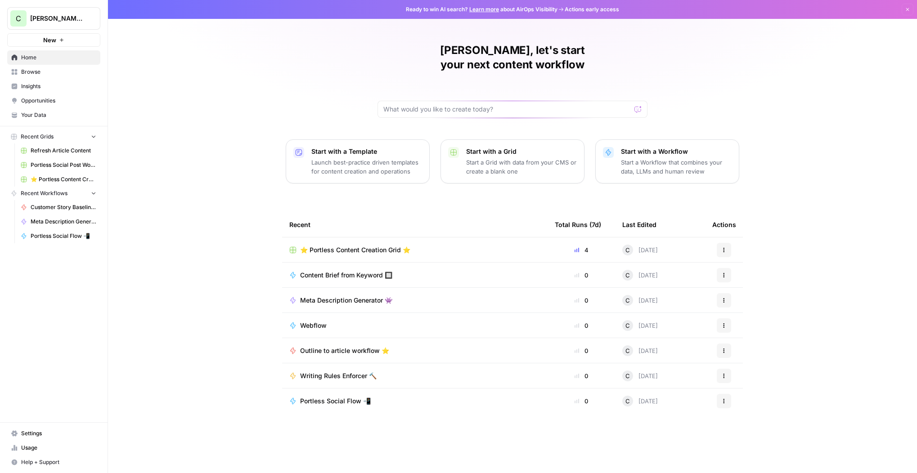
click at [52, 180] on span "⭐️ Portless Content Creation Grid ⭐️" at bounding box center [64, 180] width 66 height 8
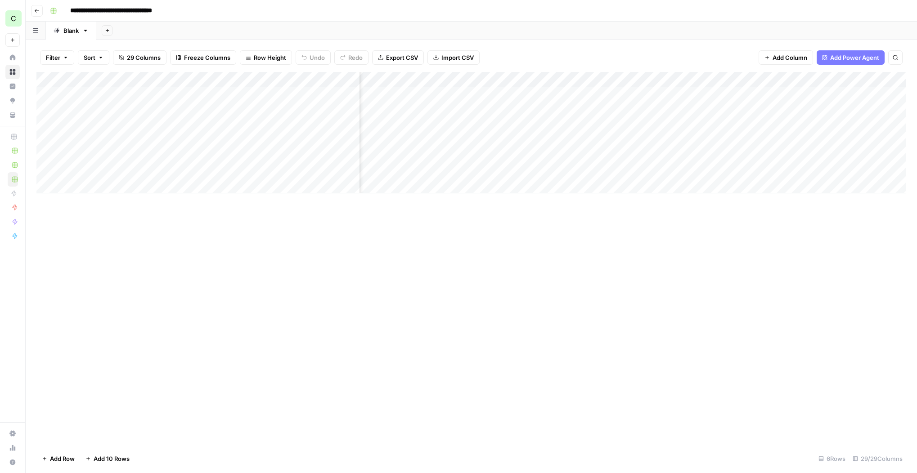
scroll to position [0, 875]
click at [590, 141] on div "Add Column" at bounding box center [471, 133] width 870 height 122
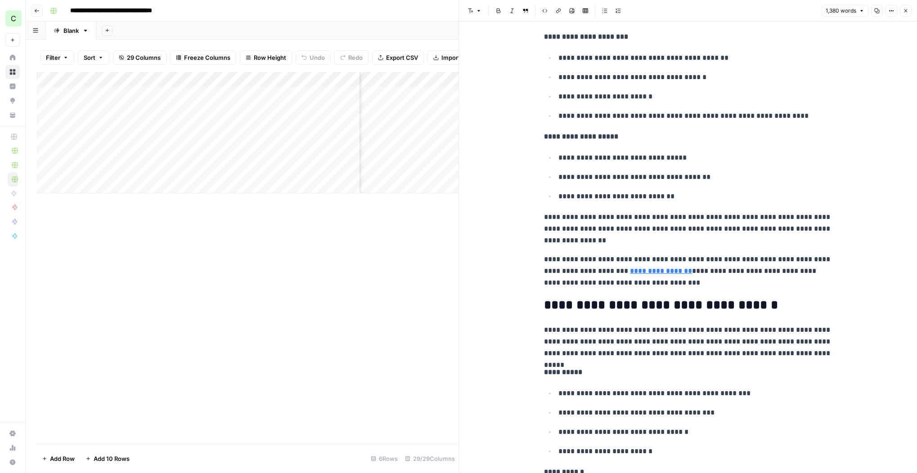
scroll to position [990, 0]
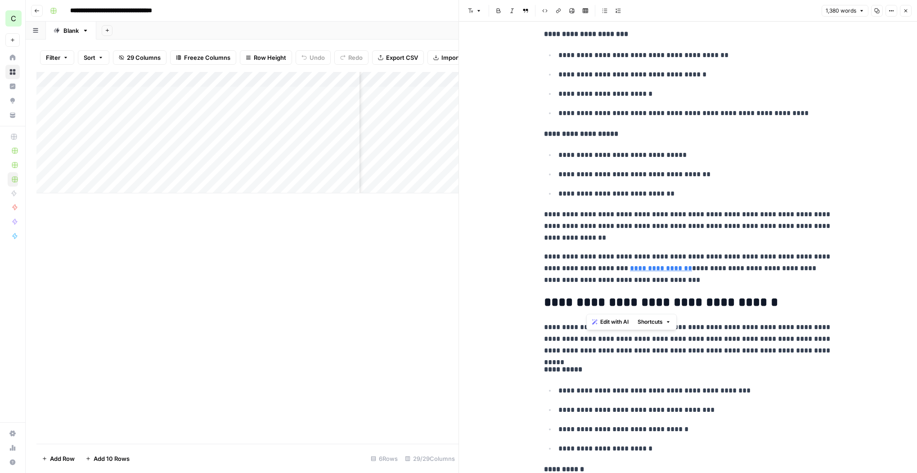
drag, startPoint x: 584, startPoint y: 273, endPoint x: 616, endPoint y: 305, distance: 45.2
click at [616, 306] on div "**********" at bounding box center [688, 414] width 299 height 2737
click at [714, 286] on div "**********" at bounding box center [688, 414] width 299 height 2737
click at [709, 281] on p "**********" at bounding box center [688, 268] width 288 height 35
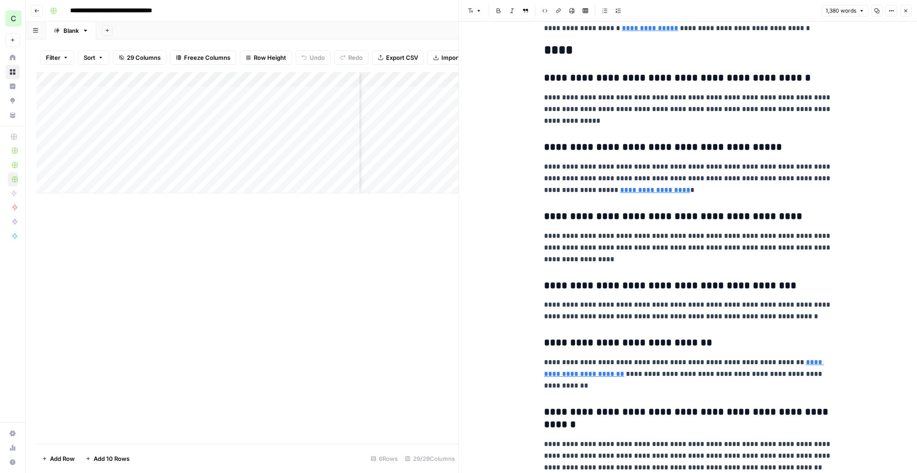
scroll to position [2329, 0]
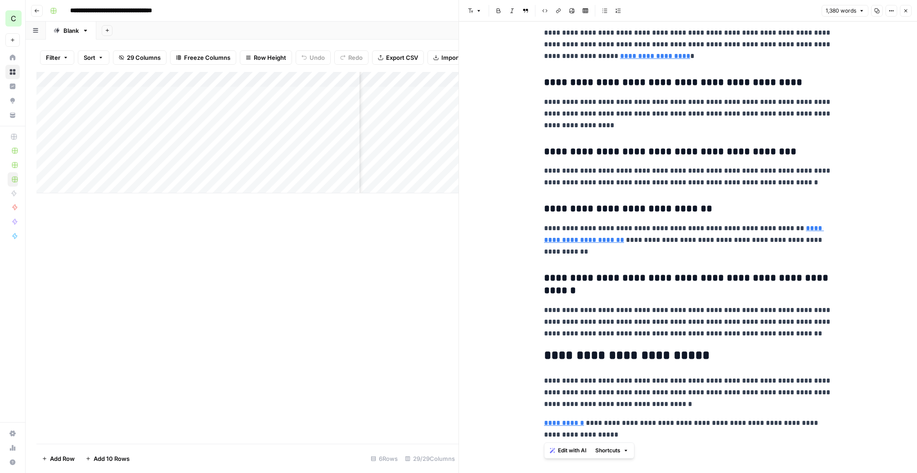
drag, startPoint x: 599, startPoint y: 428, endPoint x: 546, endPoint y: 351, distance: 93.2
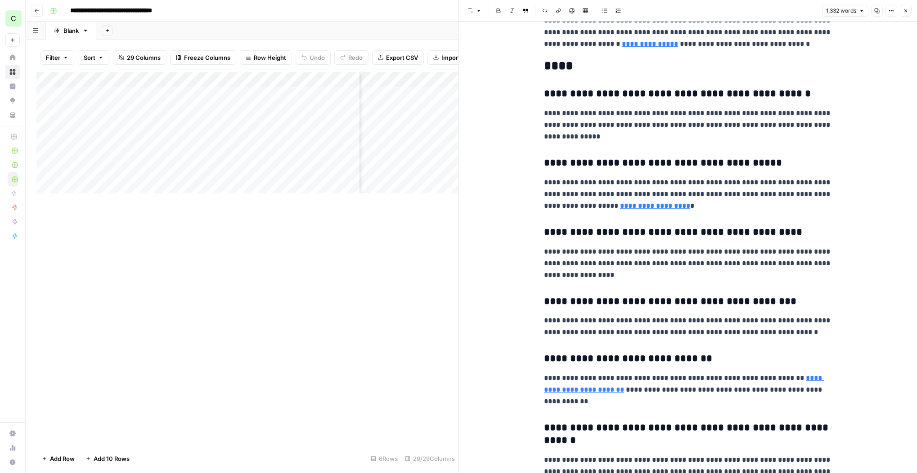
scroll to position [2179, 0]
drag, startPoint x: 562, startPoint y: 130, endPoint x: 536, endPoint y: 91, distance: 46.8
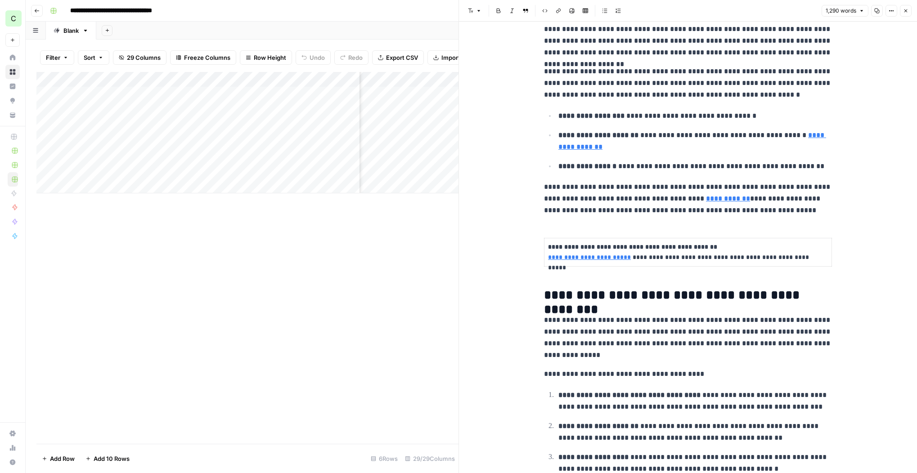
scroll to position [0, 0]
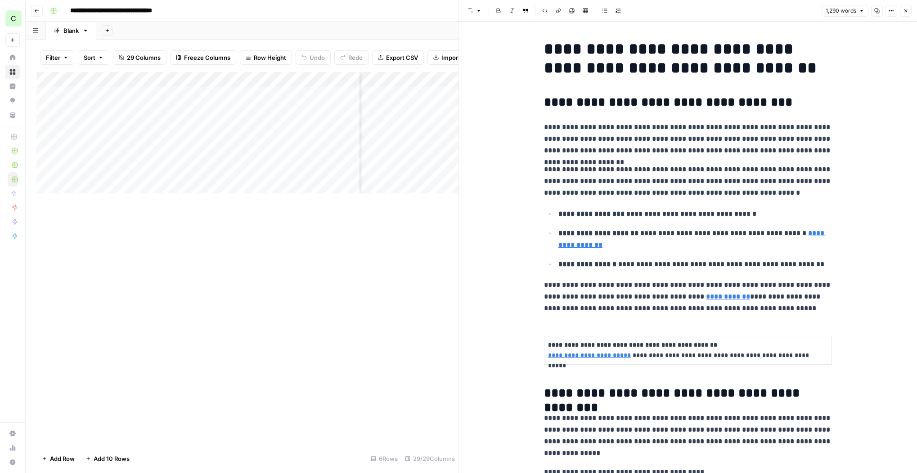
click at [909, 9] on button "Close" at bounding box center [906, 11] width 12 height 12
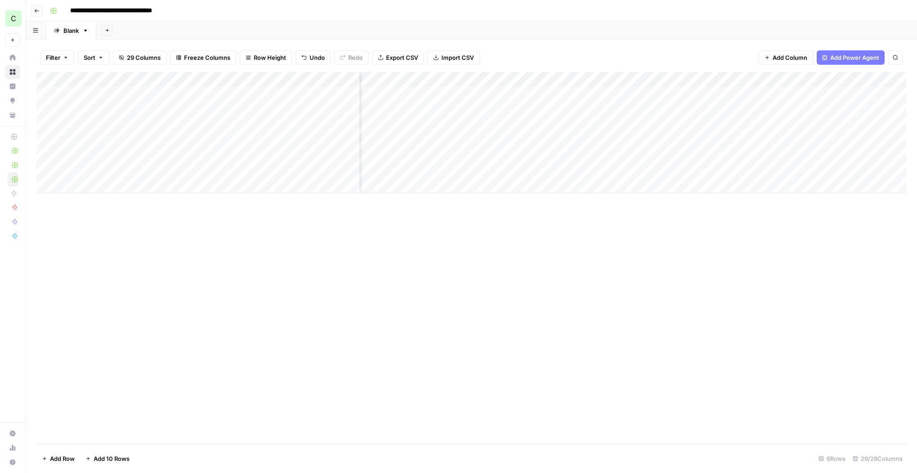
scroll to position [0, 988]
click at [703, 140] on div "Add Column" at bounding box center [471, 133] width 870 height 122
